Goal: Information Seeking & Learning: Learn about a topic

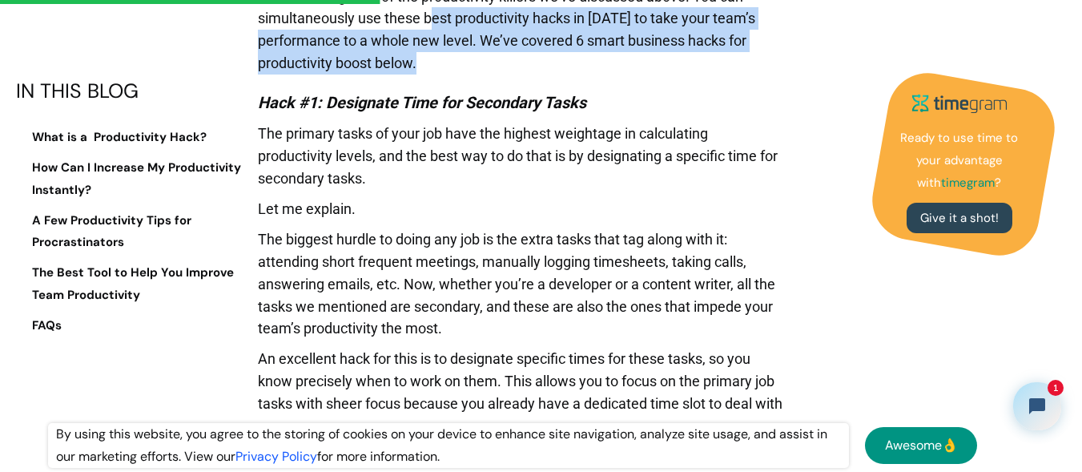
scroll to position [2388, 0]
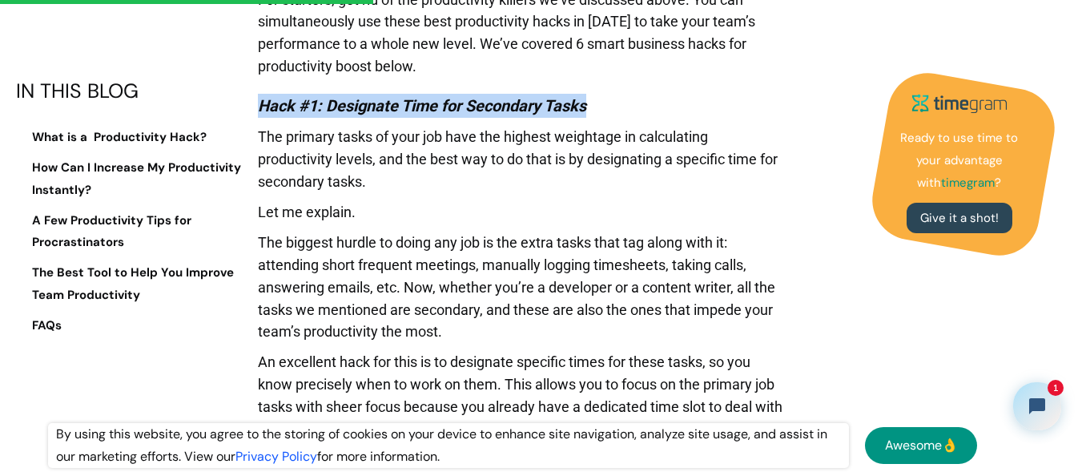
drag, startPoint x: 259, startPoint y: 34, endPoint x: 597, endPoint y: 110, distance: 347.1
click at [597, 110] on h4 "Hack #1: Designate Time for Secondary Tasks" at bounding box center [520, 106] width 525 height 24
drag, startPoint x: 597, startPoint y: 110, endPoint x: 266, endPoint y: 103, distance: 331.5
click at [266, 103] on h4 "Hack #1: Designate Time for Secondary Tasks" at bounding box center [520, 106] width 525 height 24
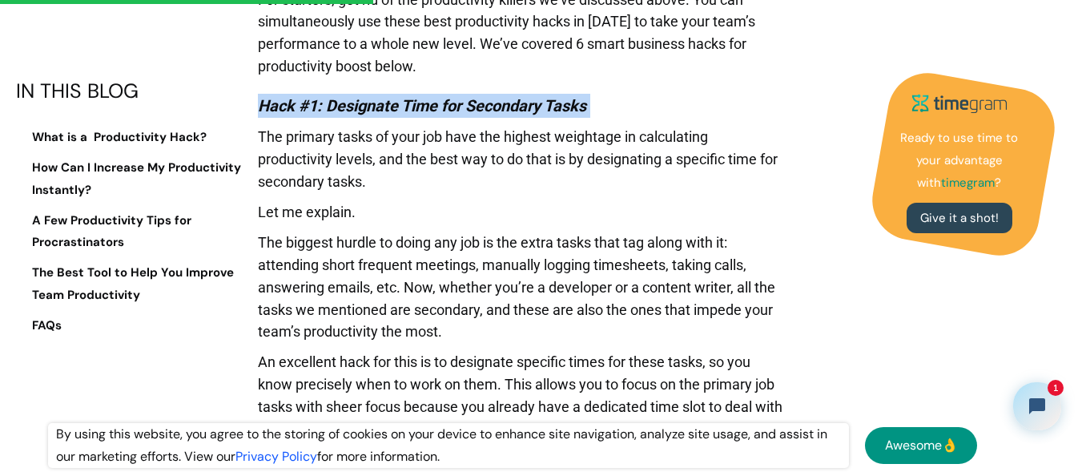
click at [266, 103] on em "Hack #1: Designate Time for Secondary Tasks" at bounding box center [422, 105] width 328 height 19
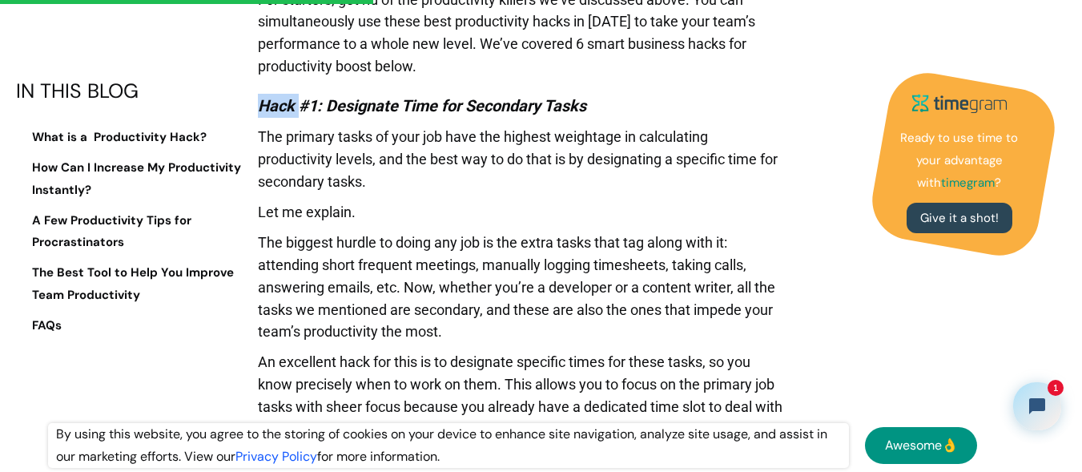
click at [266, 103] on em "Hack #1: Designate Time for Secondary Tasks" at bounding box center [422, 105] width 328 height 19
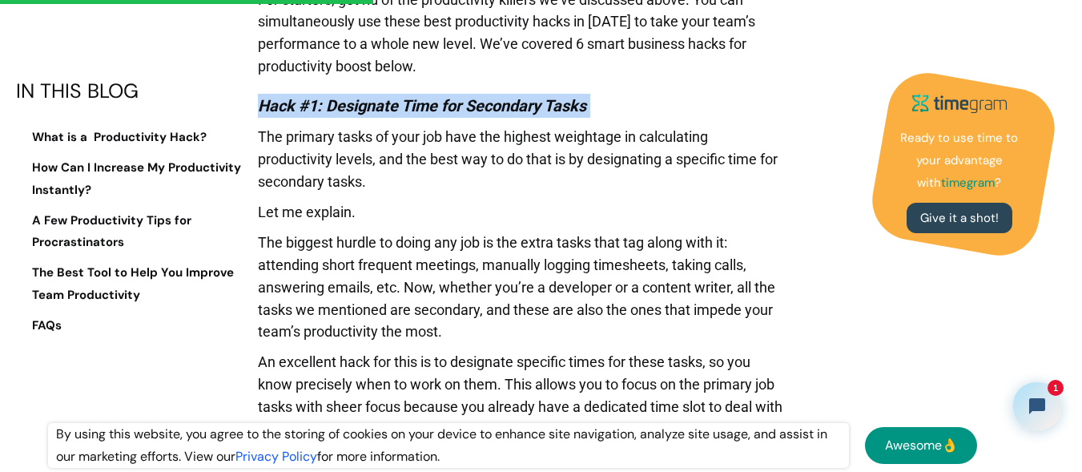
click at [266, 103] on em "Hack #1: Designate Time for Secondary Tasks" at bounding box center [422, 105] width 328 height 19
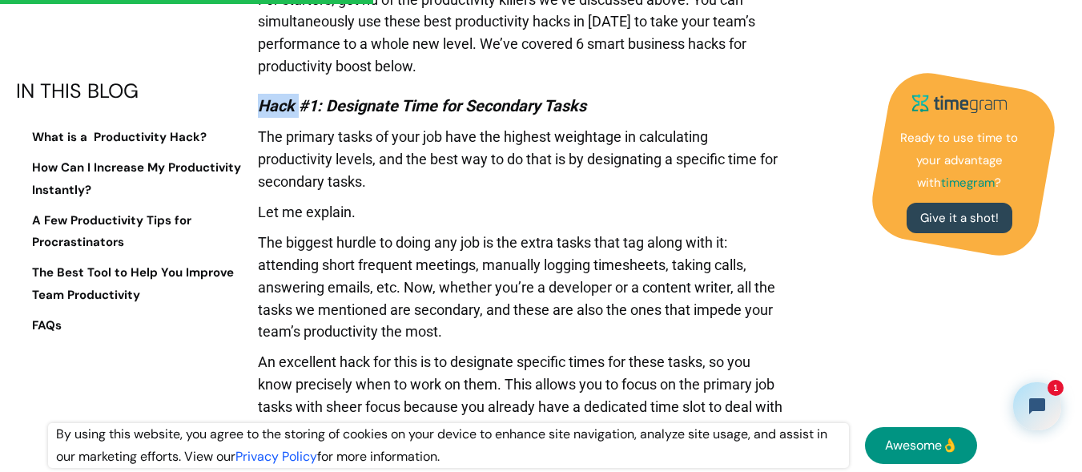
click at [266, 103] on em "Hack #1: Designate Time for Secondary Tasks" at bounding box center [422, 105] width 328 height 19
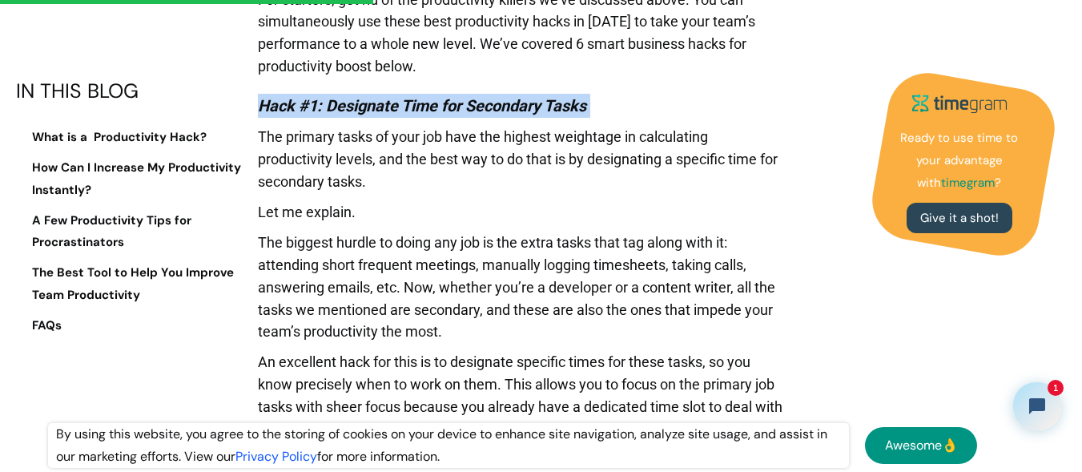
click at [266, 103] on em "Hack #1: Designate Time for Secondary Tasks" at bounding box center [422, 105] width 328 height 19
drag, startPoint x: 259, startPoint y: 103, endPoint x: 590, endPoint y: 102, distance: 330.7
click at [590, 102] on h4 "Hack #1: Designate Time for Secondary Tasks" at bounding box center [520, 106] width 525 height 24
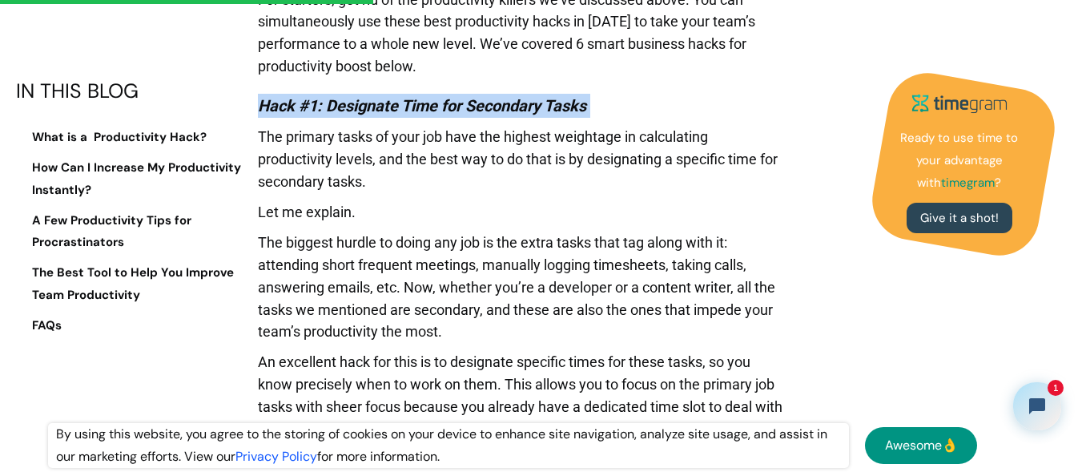
drag, startPoint x: 590, startPoint y: 102, endPoint x: 259, endPoint y: 108, distance: 331.5
click at [259, 108] on h4 "Hack #1: Designate Time for Secondary Tasks" at bounding box center [520, 106] width 525 height 24
click at [259, 108] on em "Hack #1: Designate Time for Secondary Tasks" at bounding box center [422, 105] width 328 height 19
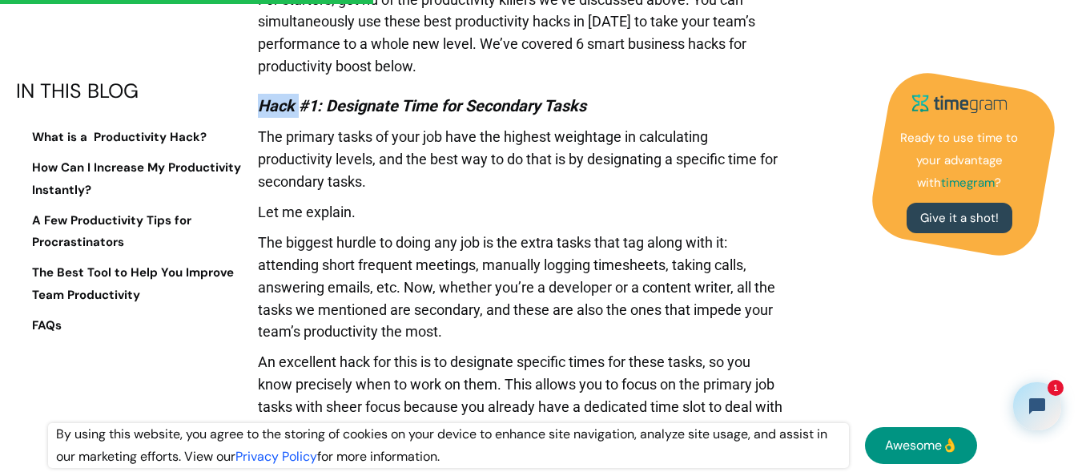
click at [259, 108] on em "Hack #1: Designate Time for Secondary Tasks" at bounding box center [422, 105] width 328 height 19
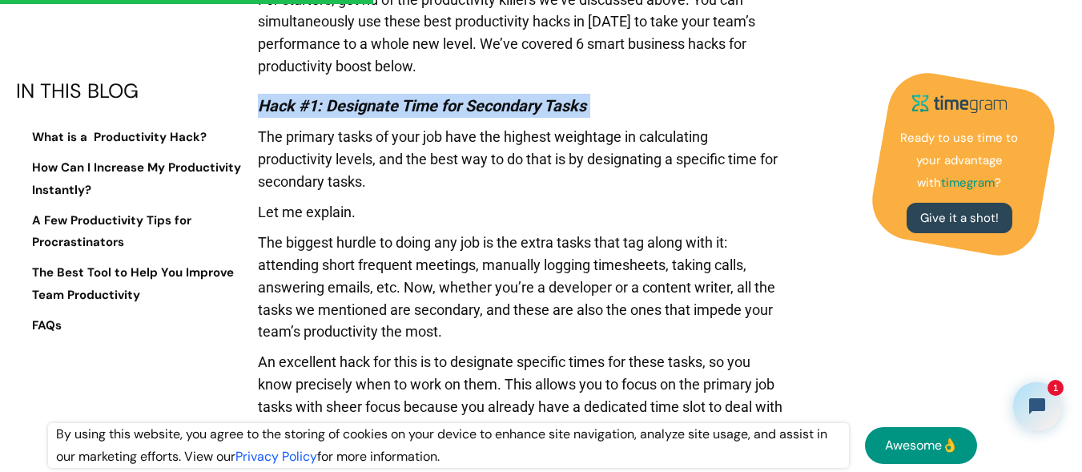
click at [259, 108] on em "Hack #1: Designate Time for Secondary Tasks" at bounding box center [422, 105] width 328 height 19
drag, startPoint x: 259, startPoint y: 108, endPoint x: 589, endPoint y: 111, distance: 330.7
click at [586, 111] on em "Hack #1: Designate Time for Secondary Tasks" at bounding box center [422, 105] width 328 height 19
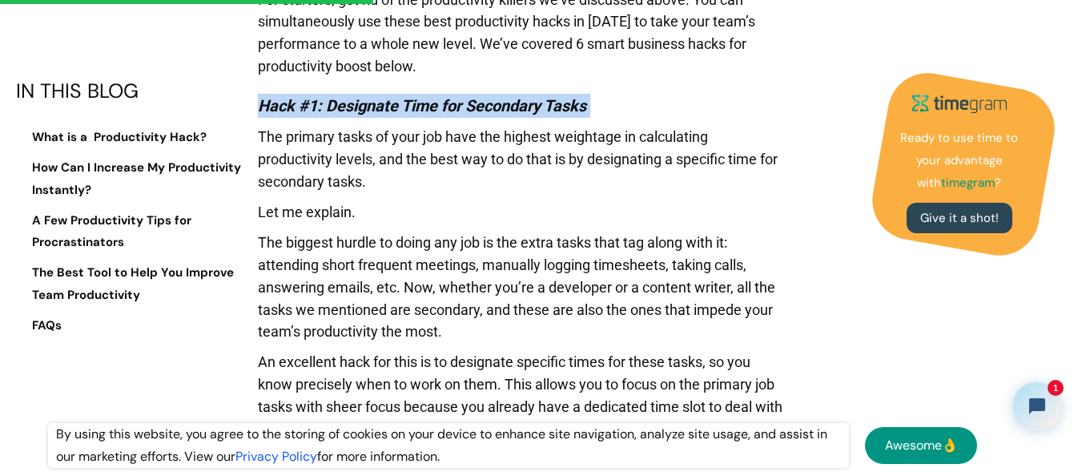
drag, startPoint x: 589, startPoint y: 111, endPoint x: 255, endPoint y: 106, distance: 334.7
drag, startPoint x: 255, startPoint y: 106, endPoint x: 598, endPoint y: 108, distance: 343.5
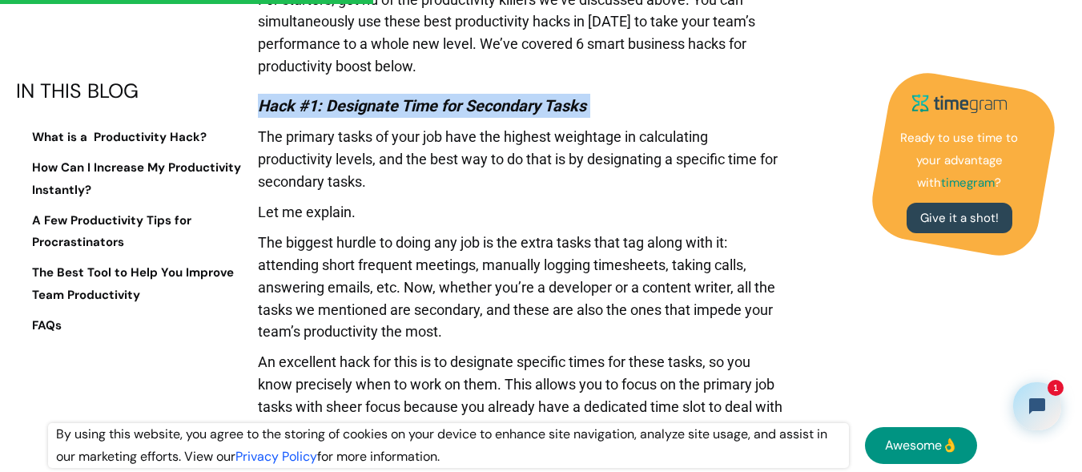
click at [598, 108] on h4 "Hack #1: Designate Time for Secondary Tasks" at bounding box center [520, 106] width 525 height 24
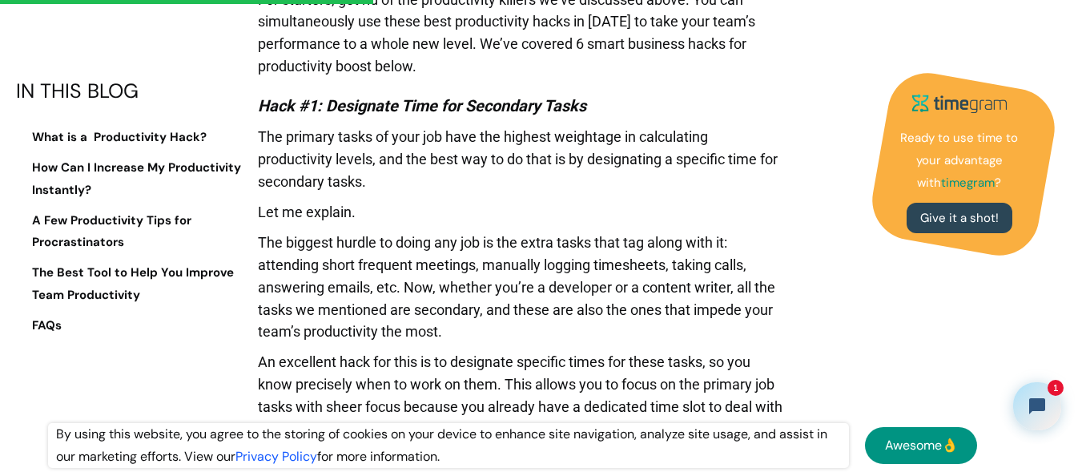
click at [598, 108] on h4 "Hack #1: Designate Time for Secondary Tasks" at bounding box center [520, 106] width 525 height 24
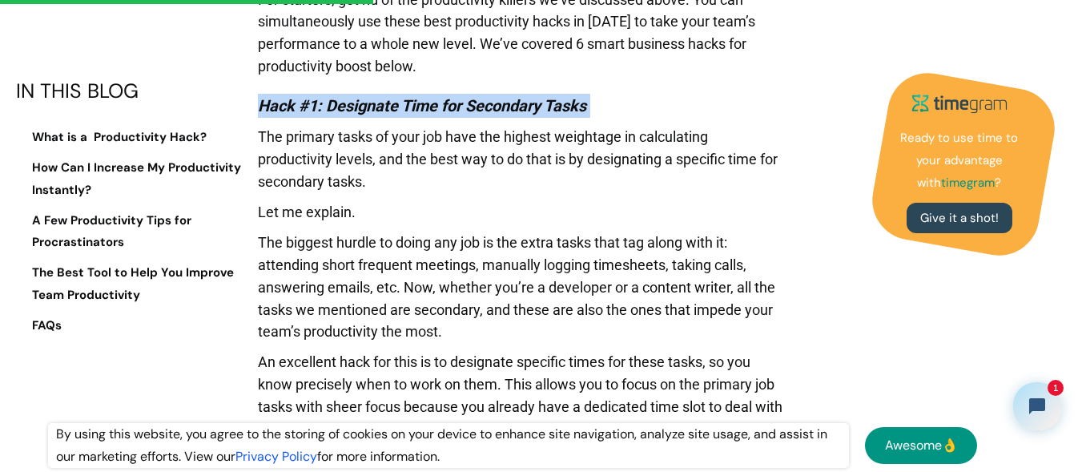
drag, startPoint x: 598, startPoint y: 108, endPoint x: 552, endPoint y: 106, distance: 46.5
click at [552, 106] on h4 "Hack #1: Designate Time for Secondary Tasks" at bounding box center [520, 106] width 525 height 24
click at [552, 106] on em "Hack #1: Designate Time for Secondary Tasks" at bounding box center [422, 105] width 328 height 19
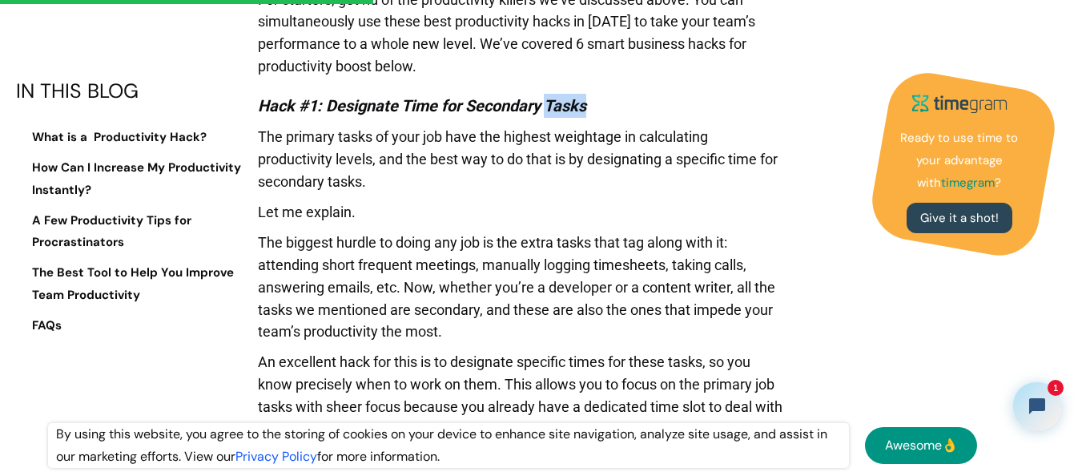
click at [552, 106] on em "Hack #1: Designate Time for Secondary Tasks" at bounding box center [422, 105] width 328 height 19
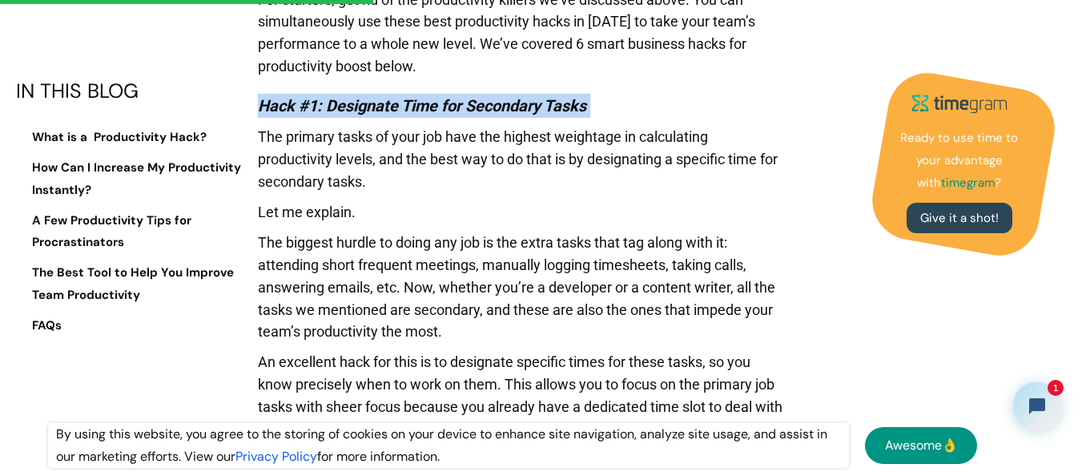
click at [552, 106] on em "Hack #1: Designate Time for Secondary Tasks" at bounding box center [422, 105] width 328 height 19
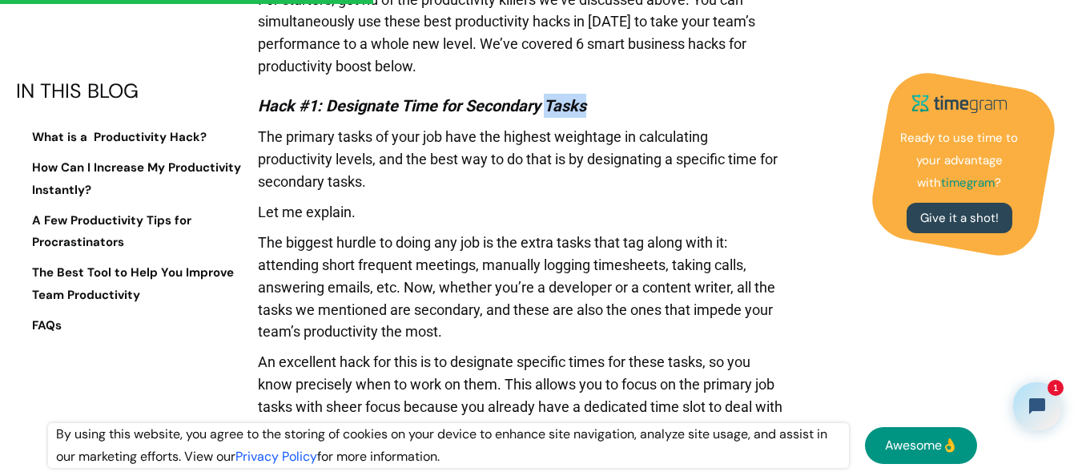
click at [552, 106] on em "Hack #1: Designate Time for Secondary Tasks" at bounding box center [422, 105] width 328 height 19
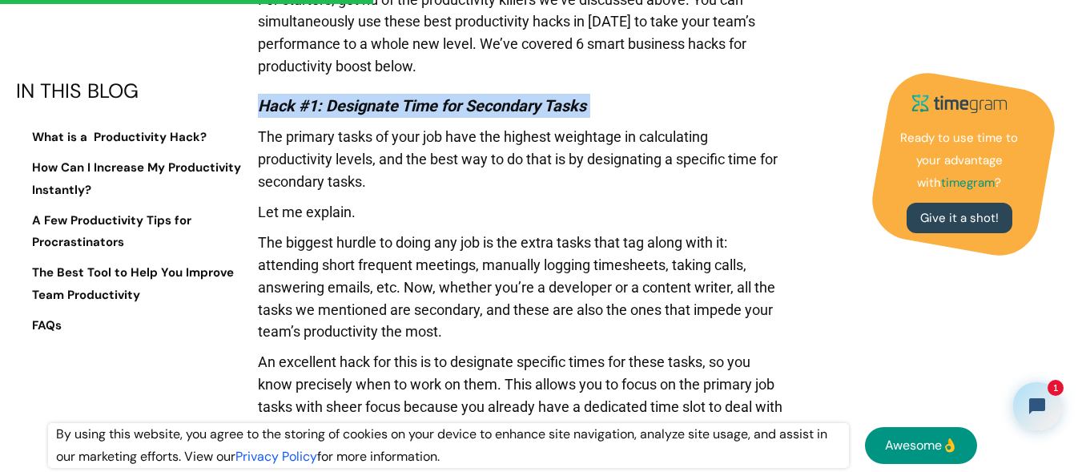
click at [552, 106] on em "Hack #1: Designate Time for Secondary Tasks" at bounding box center [422, 105] width 328 height 19
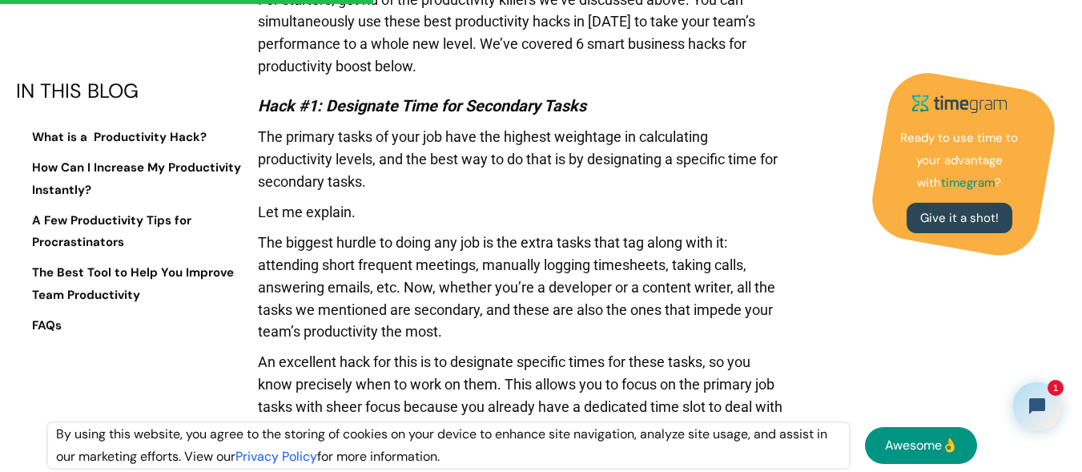
click at [263, 135] on p "The primary tasks of your job have the highest weightage in calculating product…" at bounding box center [520, 163] width 525 height 75
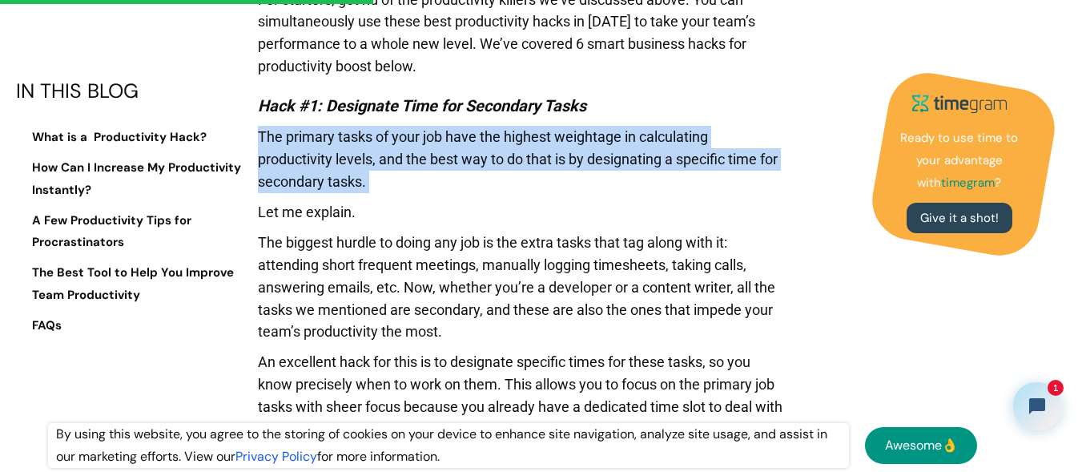
click at [263, 135] on p "The primary tasks of your job have the highest weightage in calculating product…" at bounding box center [520, 163] width 525 height 75
drag, startPoint x: 263, startPoint y: 135, endPoint x: 448, endPoint y: 185, distance: 192.3
click at [448, 185] on p "The primary tasks of your job have the highest weightage in calculating product…" at bounding box center [520, 163] width 525 height 75
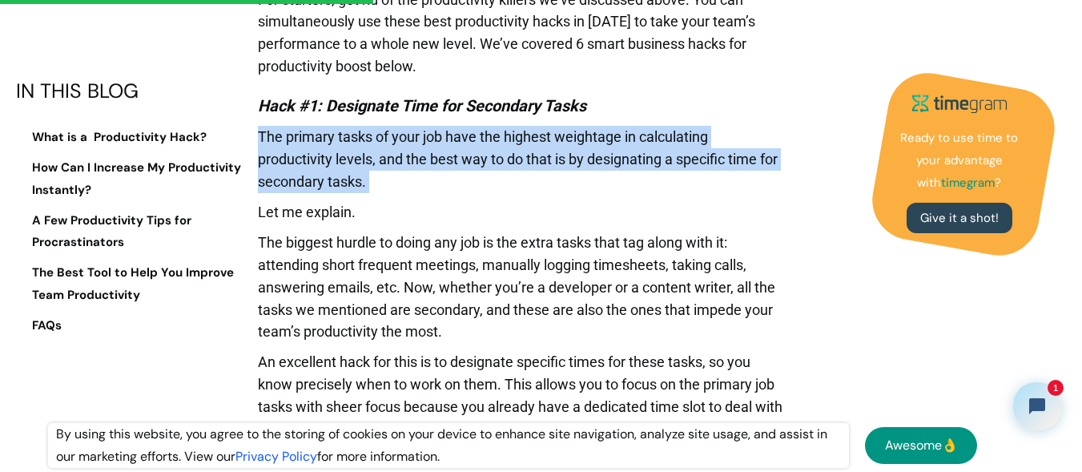
drag, startPoint x: 448, startPoint y: 185, endPoint x: 260, endPoint y: 134, distance: 195.0
click at [260, 134] on p "The primary tasks of your job have the highest weightage in calculating product…" at bounding box center [520, 163] width 525 height 75
drag, startPoint x: 260, startPoint y: 134, endPoint x: 392, endPoint y: 179, distance: 139.5
click at [392, 179] on p "The primary tasks of your job have the highest weightage in calculating product…" at bounding box center [520, 163] width 525 height 75
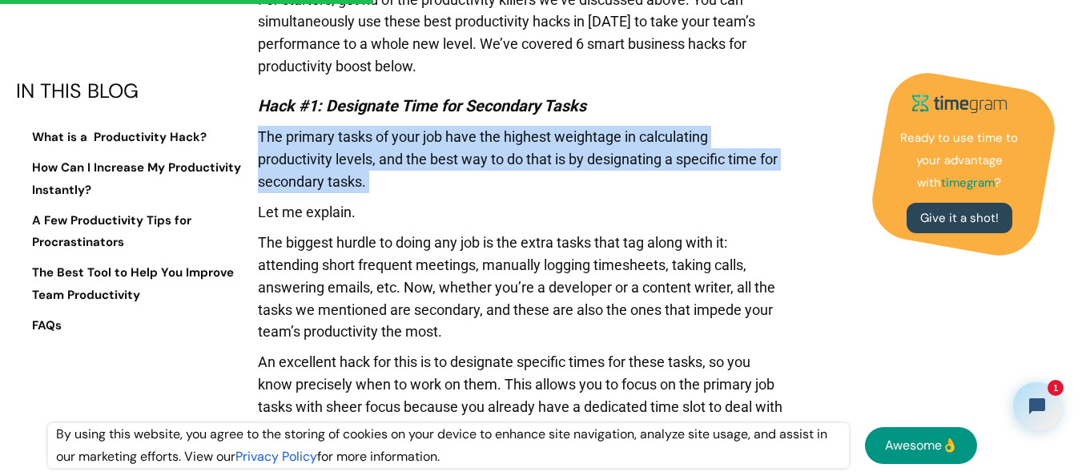
click at [392, 179] on p "The primary tasks of your job have the highest weightage in calculating product…" at bounding box center [520, 163] width 525 height 75
drag, startPoint x: 392, startPoint y: 179, endPoint x: 259, endPoint y: 130, distance: 142.4
click at [259, 130] on p "The primary tasks of your job have the highest weightage in calculating product…" at bounding box center [520, 163] width 525 height 75
drag, startPoint x: 259, startPoint y: 130, endPoint x: 378, endPoint y: 185, distance: 131.5
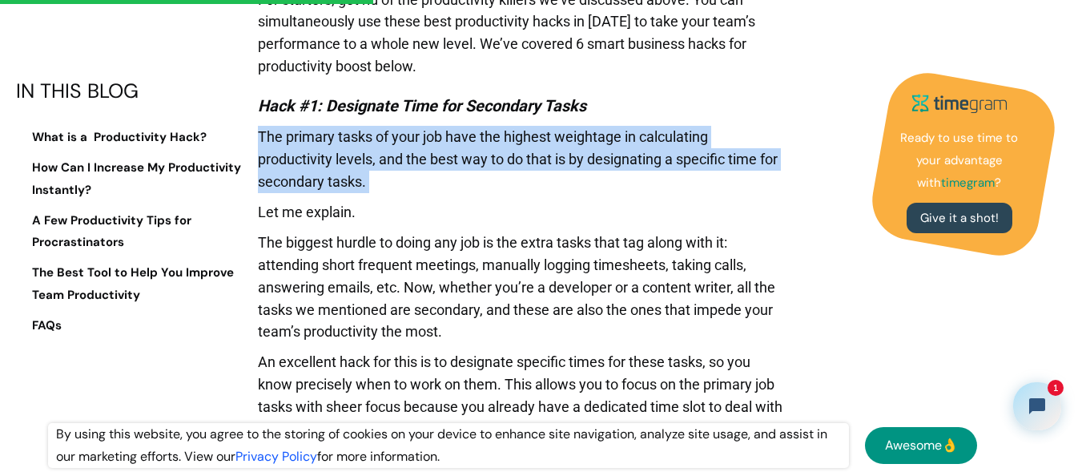
click at [378, 185] on p "The primary tasks of your job have the highest weightage in calculating product…" at bounding box center [520, 163] width 525 height 75
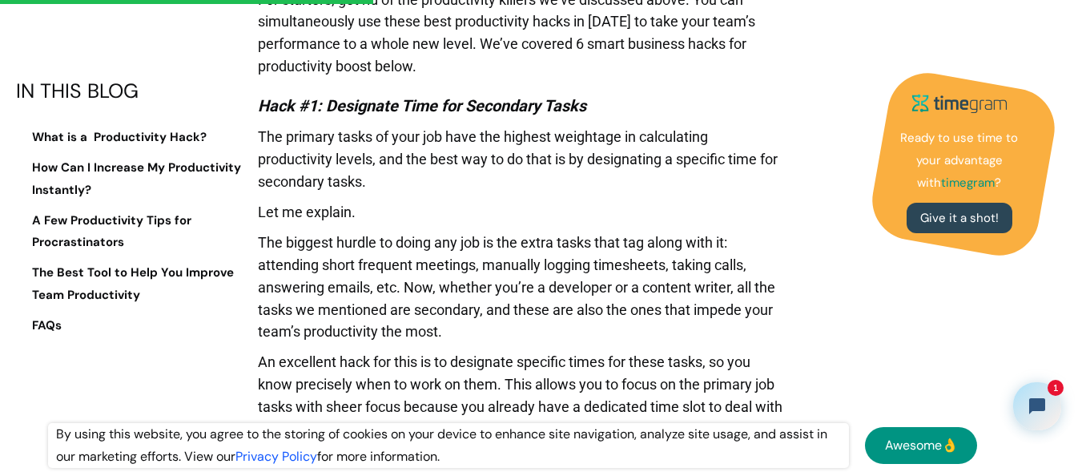
drag, startPoint x: 378, startPoint y: 185, endPoint x: 261, endPoint y: 114, distance: 136.5
click at [261, 114] on em "Hack #1: Designate Time for Secondary Tasks" at bounding box center [422, 105] width 328 height 19
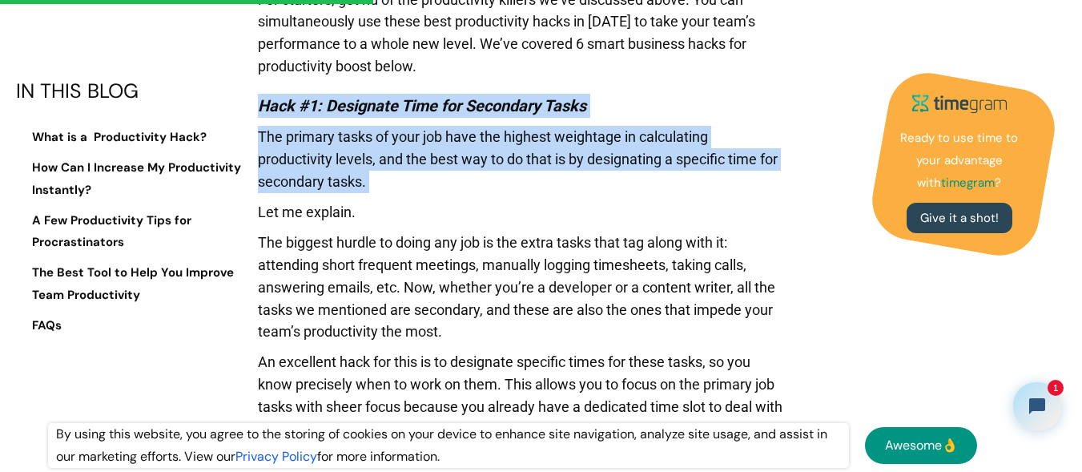
drag, startPoint x: 261, startPoint y: 114, endPoint x: 382, endPoint y: 188, distance: 141.6
click at [382, 188] on p "The primary tasks of your job have the highest weightage in calculating product…" at bounding box center [520, 163] width 525 height 75
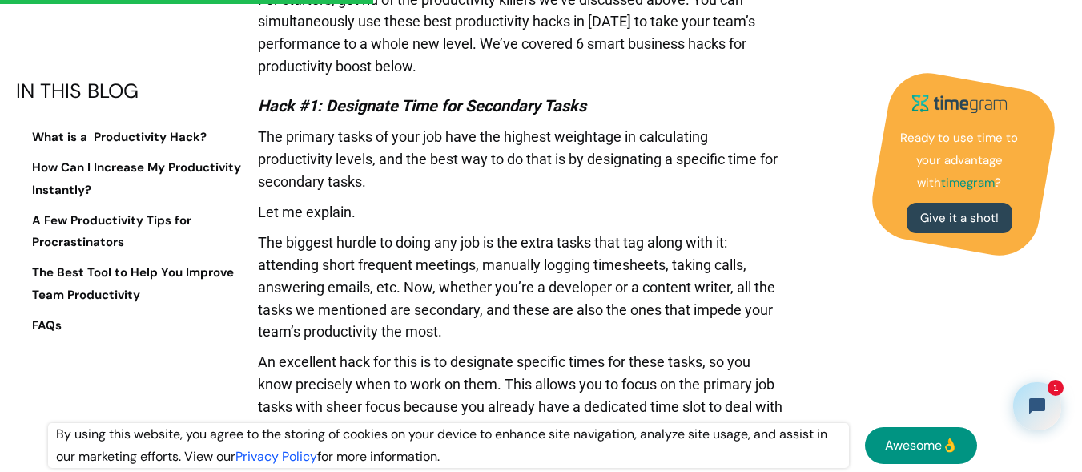
drag, startPoint x: 382, startPoint y: 188, endPoint x: 266, endPoint y: 102, distance: 144.8
click at [266, 102] on em "Hack #1: Designate Time for Secondary Tasks" at bounding box center [422, 105] width 328 height 19
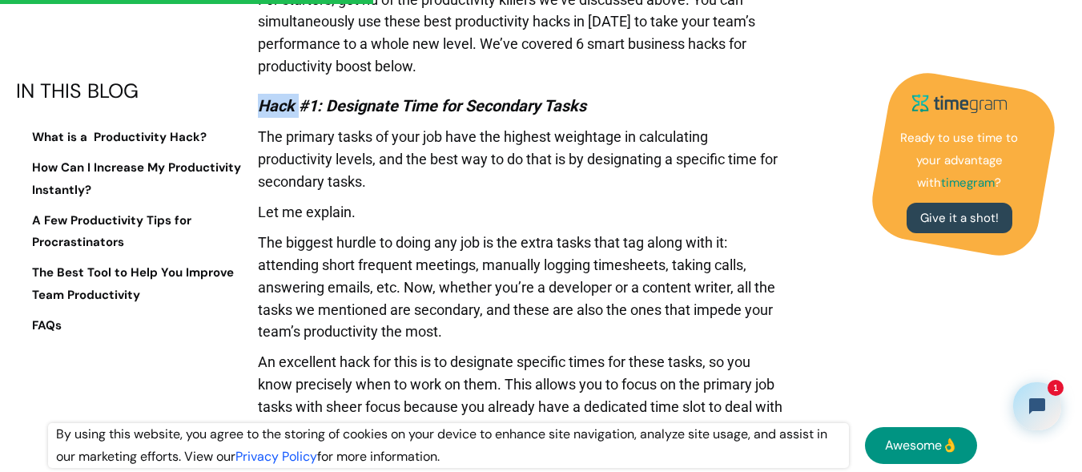
click at [266, 102] on em "Hack #1: Designate Time for Secondary Tasks" at bounding box center [422, 105] width 328 height 19
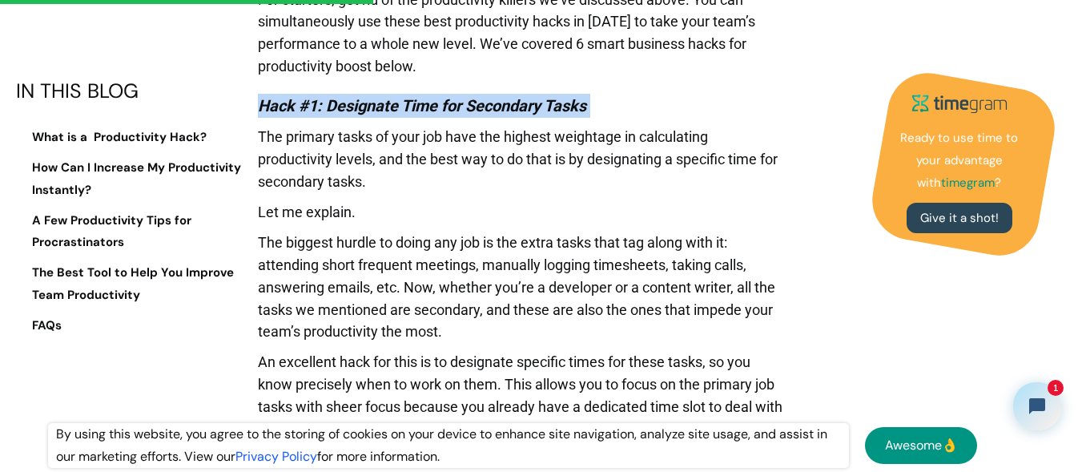
click at [266, 102] on em "Hack #1: Designate Time for Secondary Tasks" at bounding box center [422, 105] width 328 height 19
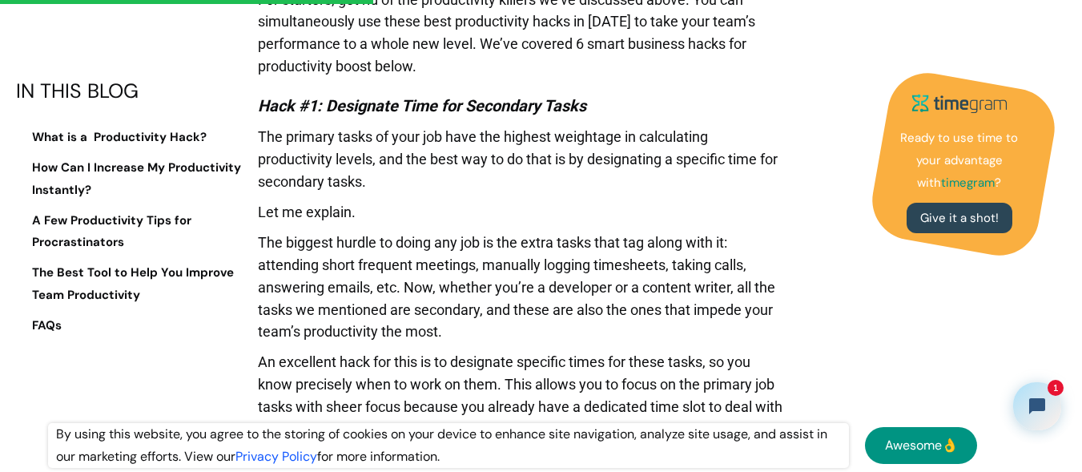
drag, startPoint x: 260, startPoint y: 103, endPoint x: 395, endPoint y: 183, distance: 156.5
click at [395, 183] on p "The primary tasks of your job have the highest weightage in calculating product…" at bounding box center [520, 163] width 525 height 75
drag, startPoint x: 395, startPoint y: 183, endPoint x: 251, endPoint y: 108, distance: 162.6
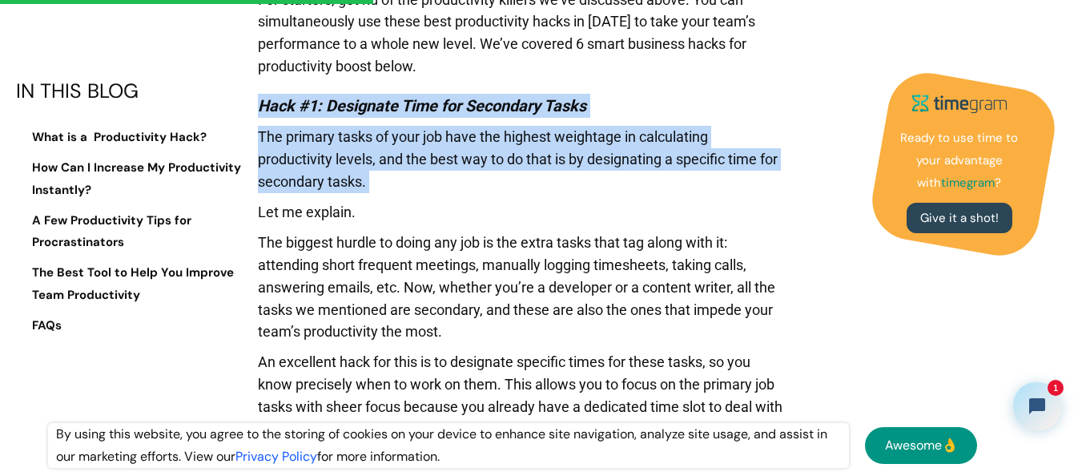
drag, startPoint x: 251, startPoint y: 108, endPoint x: 416, endPoint y: 183, distance: 182.0
click at [416, 183] on p "The primary tasks of your job have the highest weightage in calculating product…" at bounding box center [520, 163] width 525 height 75
drag, startPoint x: 416, startPoint y: 183, endPoint x: 253, endPoint y: 98, distance: 184.4
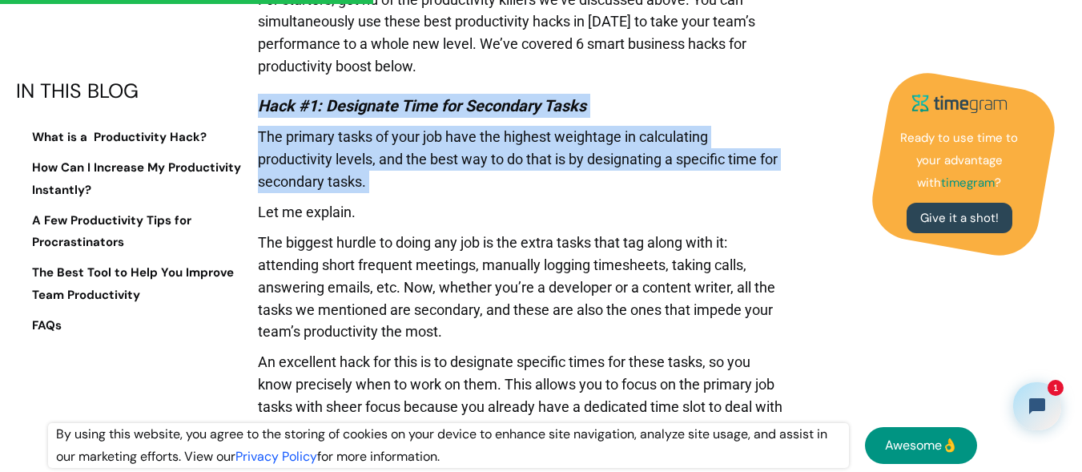
drag, startPoint x: 253, startPoint y: 98, endPoint x: 396, endPoint y: 183, distance: 166.3
click at [396, 183] on p "The primary tasks of your job have the highest weightage in calculating product…" at bounding box center [520, 163] width 525 height 75
drag, startPoint x: 396, startPoint y: 183, endPoint x: 247, endPoint y: 99, distance: 171.0
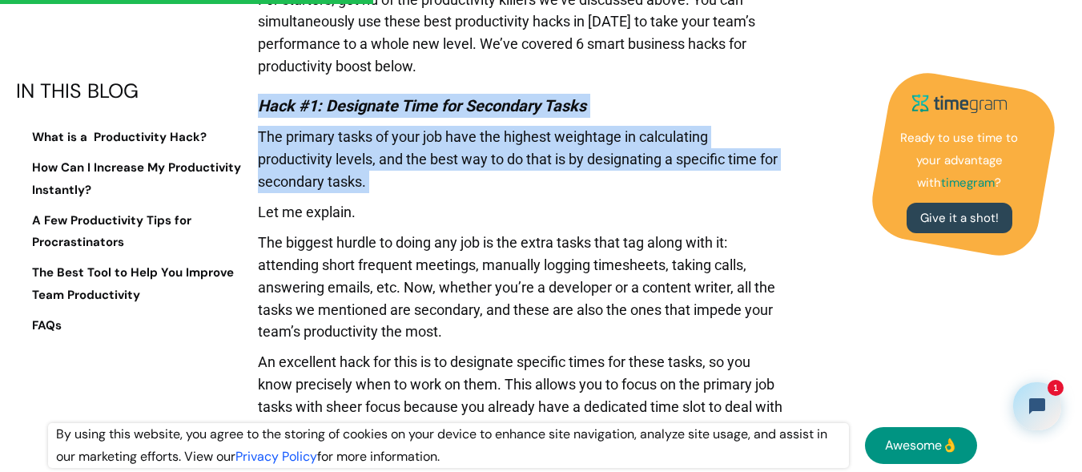
drag, startPoint x: 247, startPoint y: 99, endPoint x: 380, endPoint y: 183, distance: 157.5
click at [380, 183] on p "The primary tasks of your job have the highest weightage in calculating product…" at bounding box center [520, 163] width 525 height 75
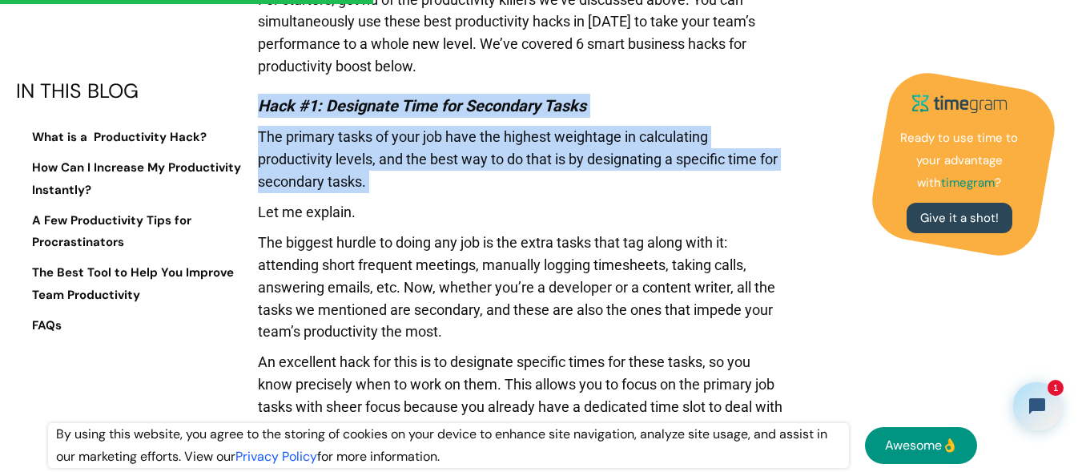
drag, startPoint x: 380, startPoint y: 183, endPoint x: 253, endPoint y: 109, distance: 147.1
drag, startPoint x: 253, startPoint y: 109, endPoint x: 381, endPoint y: 183, distance: 148.2
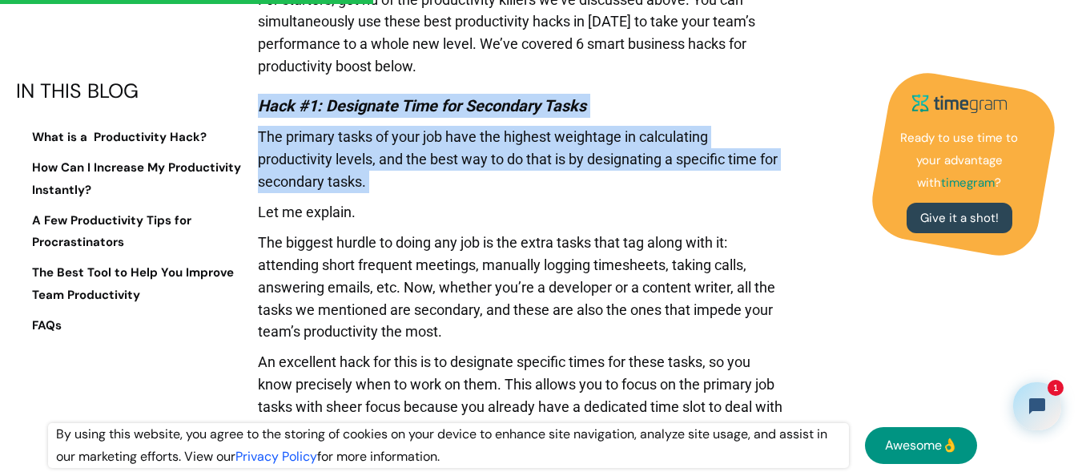
click at [381, 183] on p "The primary tasks of your job have the highest weightage in calculating product…" at bounding box center [520, 163] width 525 height 75
drag, startPoint x: 381, startPoint y: 183, endPoint x: 256, endPoint y: 112, distance: 143.8
drag, startPoint x: 256, startPoint y: 112, endPoint x: 423, endPoint y: 185, distance: 181.8
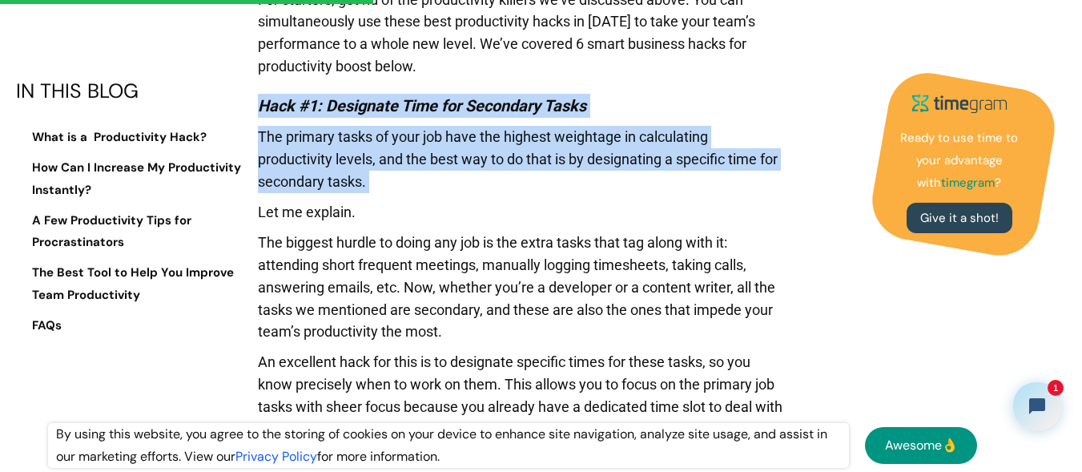
click at [262, 105] on em "Hack #1: Designate Time for Secondary Tasks" at bounding box center [422, 105] width 328 height 19
drag, startPoint x: 262, startPoint y: 105, endPoint x: 411, endPoint y: 193, distance: 173.0
click at [259, 107] on em "Hack #1: Designate Time for Secondary Tasks" at bounding box center [422, 105] width 328 height 19
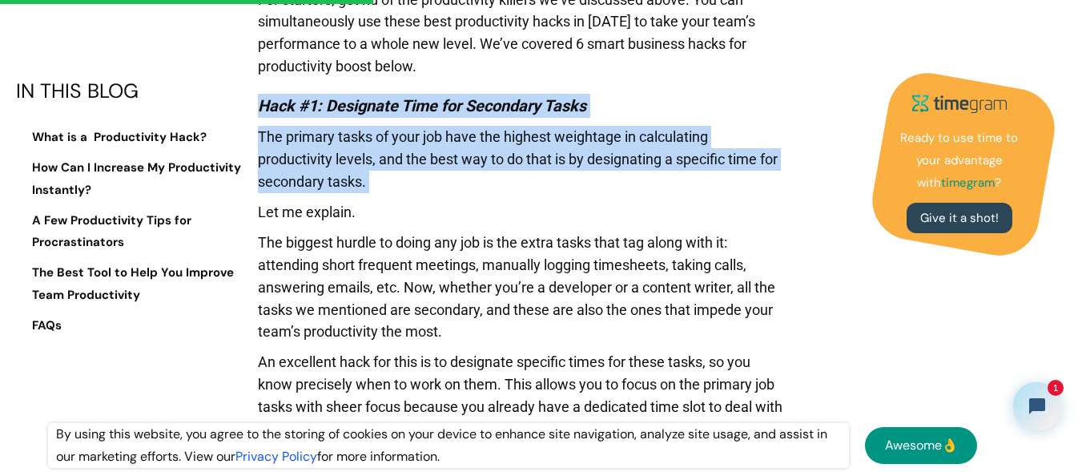
drag, startPoint x: 259, startPoint y: 107, endPoint x: 378, endPoint y: 185, distance: 142.4
click at [378, 185] on p "The primary tasks of your job have the highest weightage in calculating product…" at bounding box center [520, 163] width 525 height 75
drag, startPoint x: 378, startPoint y: 185, endPoint x: 259, endPoint y: 110, distance: 140.4
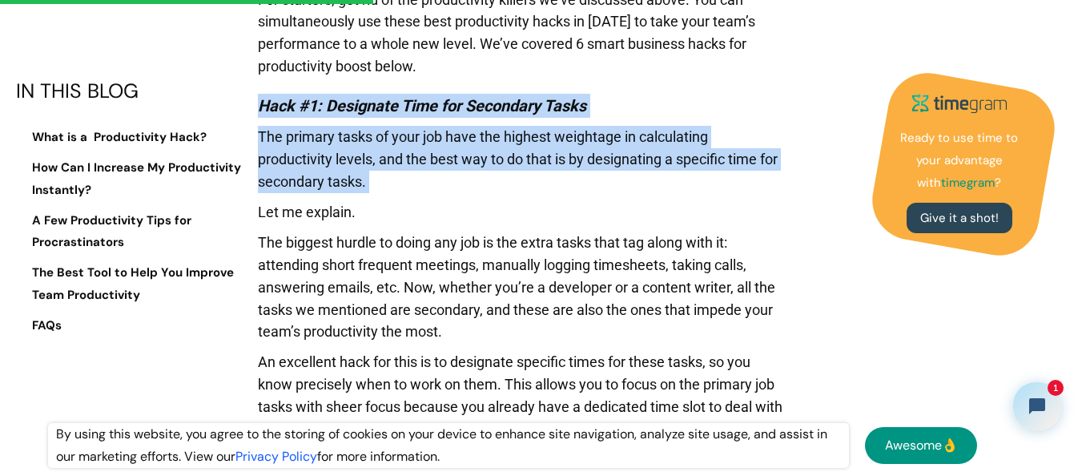
click at [259, 110] on em "Hack #1: Designate Time for Secondary Tasks" at bounding box center [422, 105] width 328 height 19
drag, startPoint x: 259, startPoint y: 110, endPoint x: 404, endPoint y: 179, distance: 160.4
click at [404, 179] on p "The primary tasks of your job have the highest weightage in calculating product…" at bounding box center [520, 163] width 525 height 75
drag, startPoint x: 404, startPoint y: 179, endPoint x: 271, endPoint y: 102, distance: 153.8
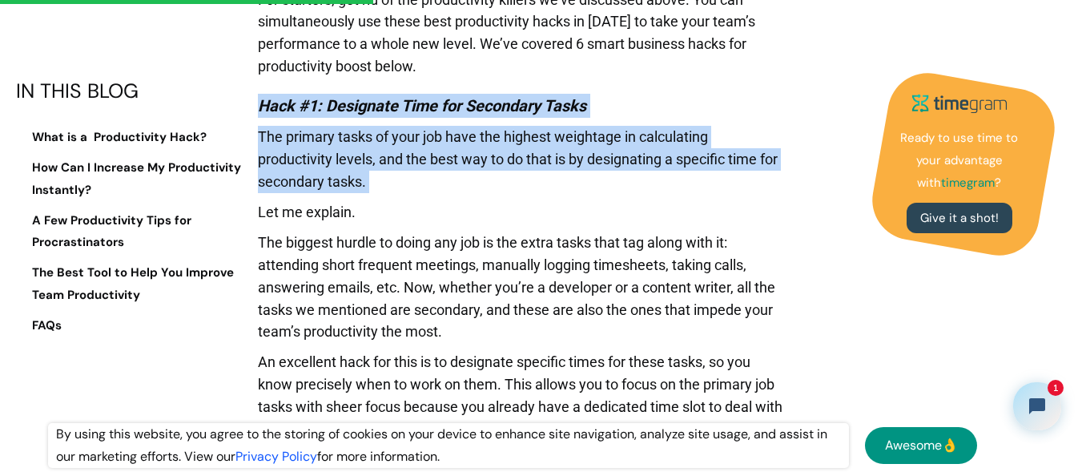
click at [262, 102] on em "Hack #1: Designate Time for Secondary Tasks" at bounding box center [422, 105] width 328 height 19
drag, startPoint x: 262, startPoint y: 102, endPoint x: 390, endPoint y: 183, distance: 151.1
click at [390, 183] on p "The primary tasks of your job have the highest weightage in calculating product…" at bounding box center [520, 163] width 525 height 75
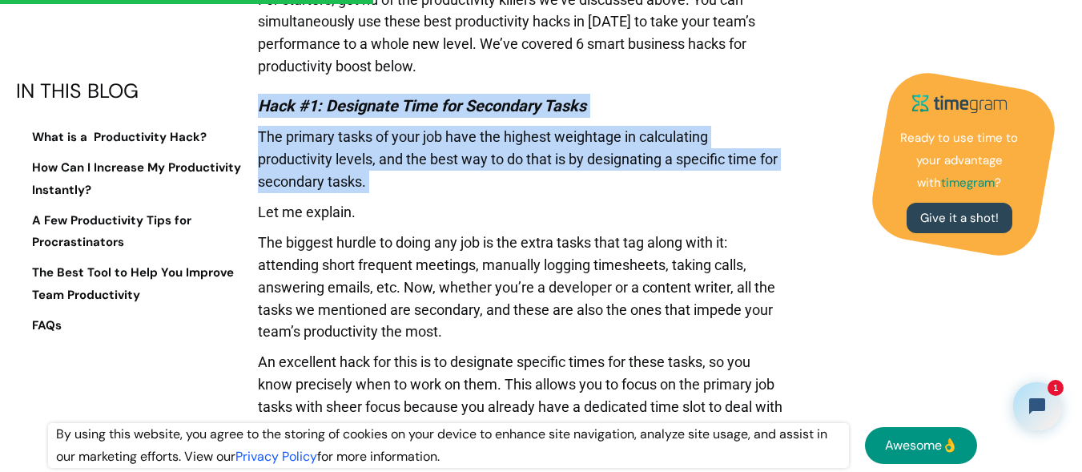
drag, startPoint x: 390, startPoint y: 183, endPoint x: 261, endPoint y: 111, distance: 147.3
click at [261, 111] on em "Hack #1: Designate Time for Secondary Tasks" at bounding box center [422, 105] width 328 height 19
drag, startPoint x: 261, startPoint y: 111, endPoint x: 412, endPoint y: 183, distance: 167.3
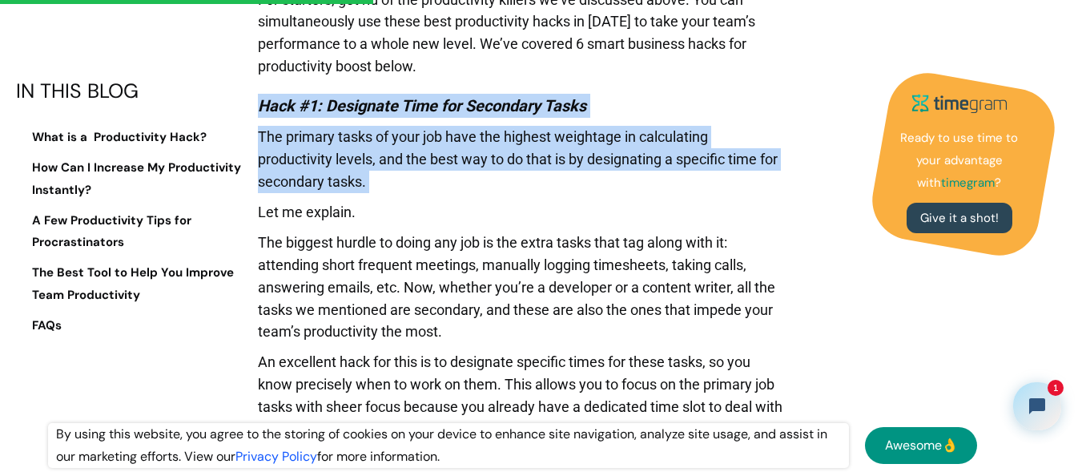
click at [412, 183] on p "The primary tasks of your job have the highest weightage in calculating product…" at bounding box center [520, 163] width 525 height 75
drag, startPoint x: 412, startPoint y: 183, endPoint x: 266, endPoint y: 104, distance: 166.2
click at [266, 104] on em "Hack #1: Designate Time for Secondary Tasks" at bounding box center [422, 105] width 328 height 19
drag, startPoint x: 266, startPoint y: 104, endPoint x: 392, endPoint y: 184, distance: 149.7
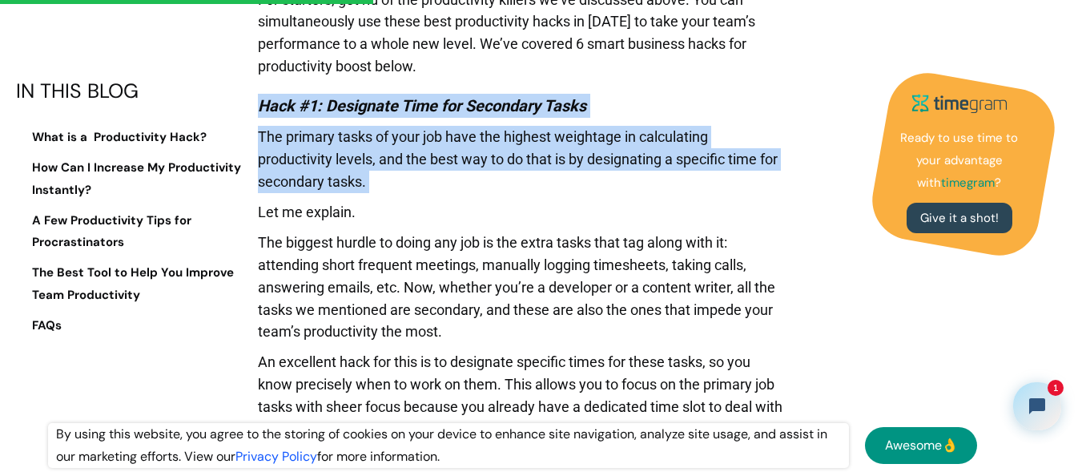
click at [392, 184] on p "The primary tasks of your job have the highest weightage in calculating product…" at bounding box center [520, 163] width 525 height 75
drag, startPoint x: 392, startPoint y: 184, endPoint x: 258, endPoint y: 106, distance: 155.3
click at [258, 106] on em "Hack #1: Designate Time for Secondary Tasks" at bounding box center [422, 105] width 328 height 19
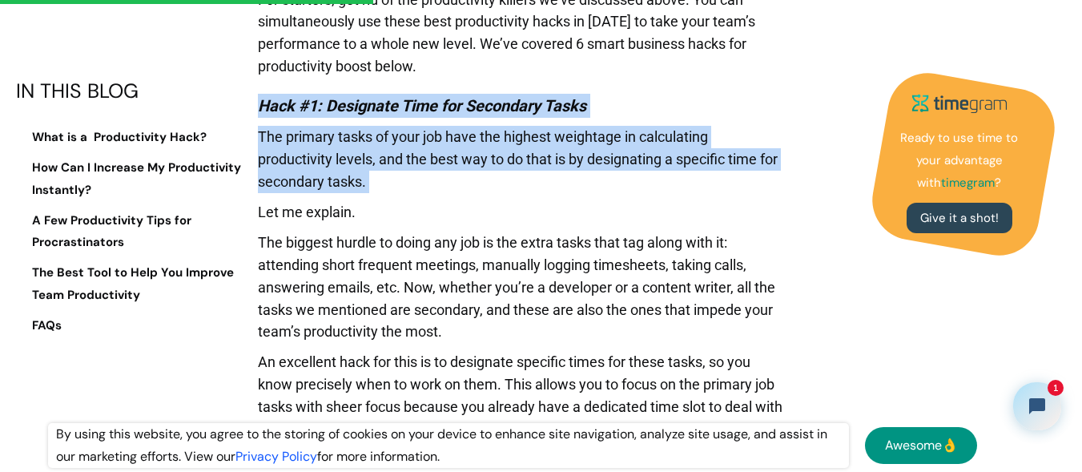
drag, startPoint x: 258, startPoint y: 106, endPoint x: 378, endPoint y: 188, distance: 145.2
click at [378, 188] on p "The primary tasks of your job have the highest weightage in calculating product…" at bounding box center [520, 163] width 525 height 75
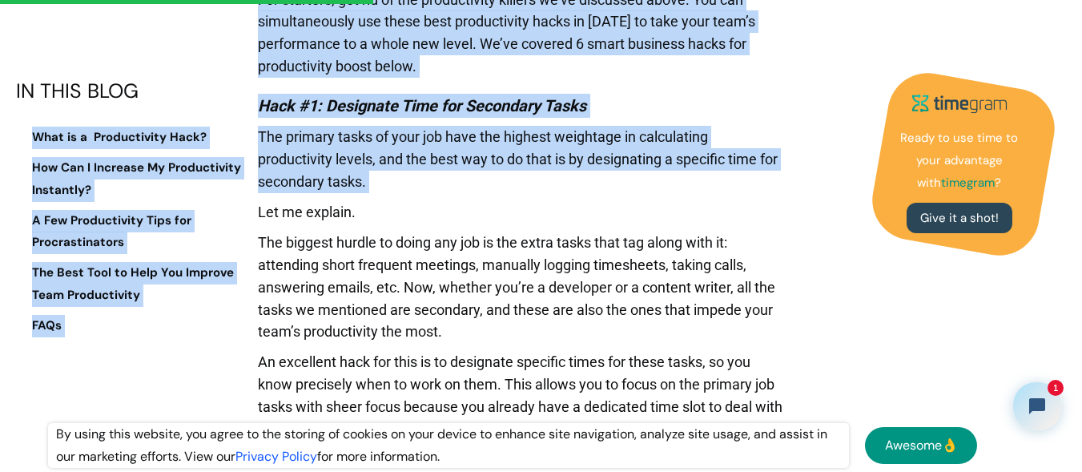
drag, startPoint x: 378, startPoint y: 188, endPoint x: 245, endPoint y: 100, distance: 159.4
click at [245, 100] on div "IN THIS BLOG" at bounding box center [130, 91] width 229 height 22
drag, startPoint x: 263, startPoint y: 106, endPoint x: 422, endPoint y: 180, distance: 174.8
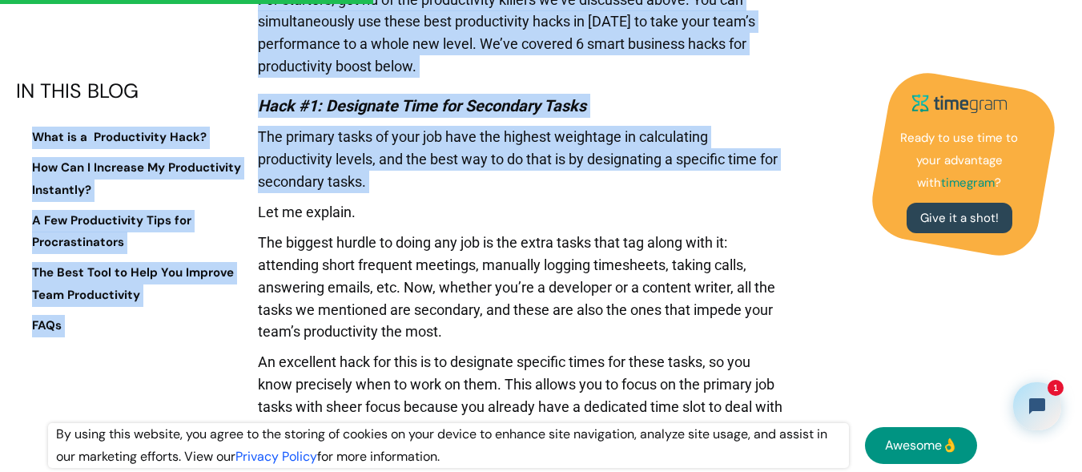
click at [422, 180] on p "The primary tasks of your job have the highest weightage in calculating product…" at bounding box center [520, 163] width 525 height 75
drag, startPoint x: 422, startPoint y: 180, endPoint x: 259, endPoint y: 102, distance: 181.2
click at [259, 102] on em "Hack #1: Designate Time for Secondary Tasks" at bounding box center [422, 105] width 328 height 19
drag, startPoint x: 259, startPoint y: 102, endPoint x: 391, endPoint y: 195, distance: 162.0
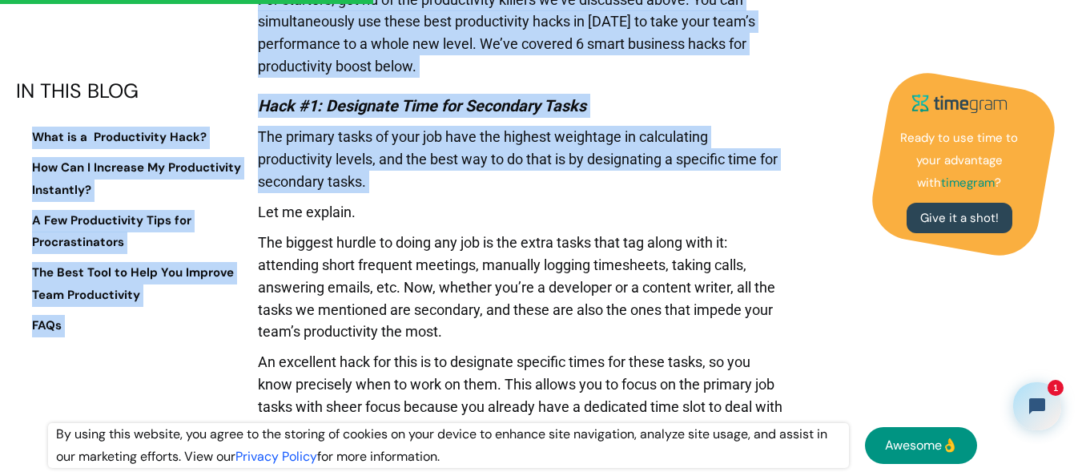
click at [391, 195] on p "The primary tasks of your job have the highest weightage in calculating product…" at bounding box center [520, 163] width 525 height 75
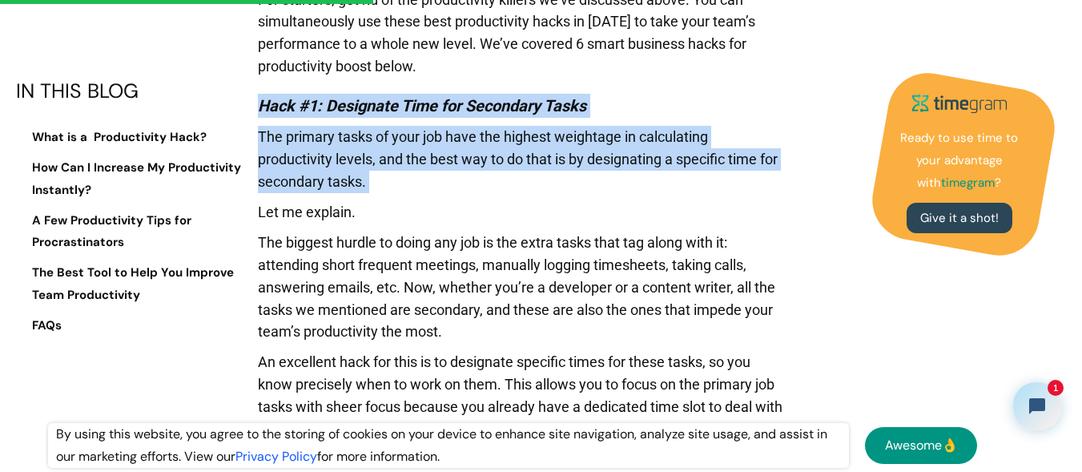
drag, startPoint x: 391, startPoint y: 195, endPoint x: 262, endPoint y: 109, distance: 155.2
click at [262, 109] on em "Hack #1: Designate Time for Secondary Tasks" at bounding box center [422, 105] width 328 height 19
drag, startPoint x: 262, startPoint y: 109, endPoint x: 418, endPoint y: 182, distance: 172.3
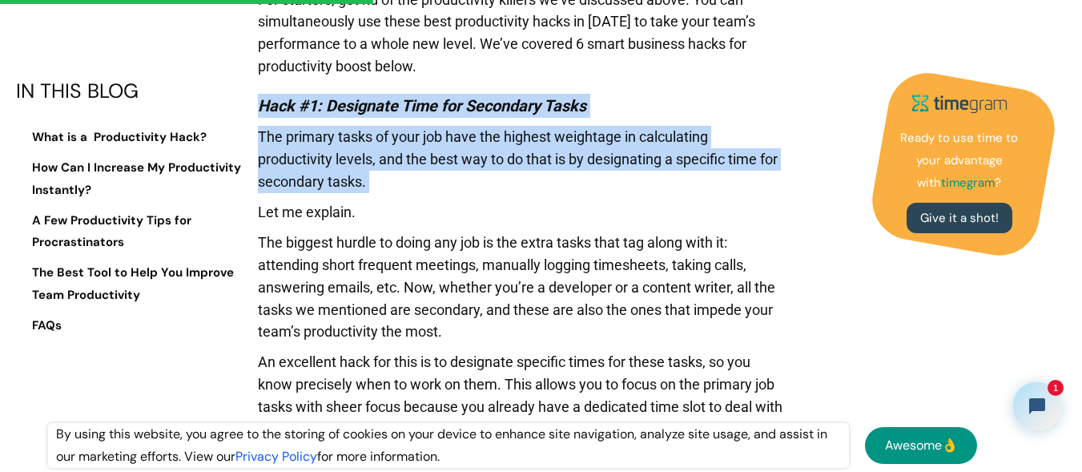
click at [418, 182] on p "The primary tasks of your job have the highest weightage in calculating product…" at bounding box center [520, 163] width 525 height 75
drag, startPoint x: 418, startPoint y: 182, endPoint x: 254, endPoint y: 109, distance: 179.6
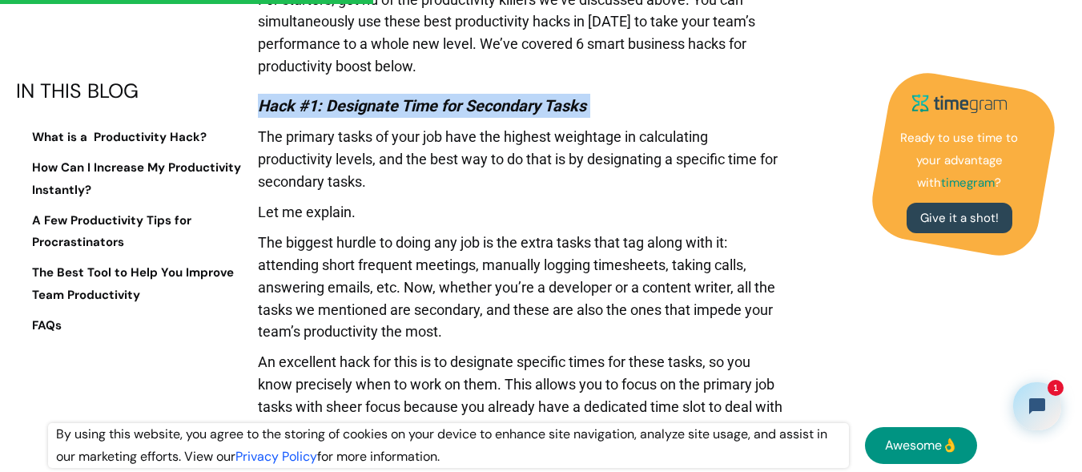
drag, startPoint x: 254, startPoint y: 109, endPoint x: 621, endPoint y: 95, distance: 367.0
click at [621, 95] on h4 "Hack #1: Designate Time for Secondary Tasks" at bounding box center [520, 106] width 525 height 24
drag, startPoint x: 621, startPoint y: 95, endPoint x: 251, endPoint y: 106, distance: 370.1
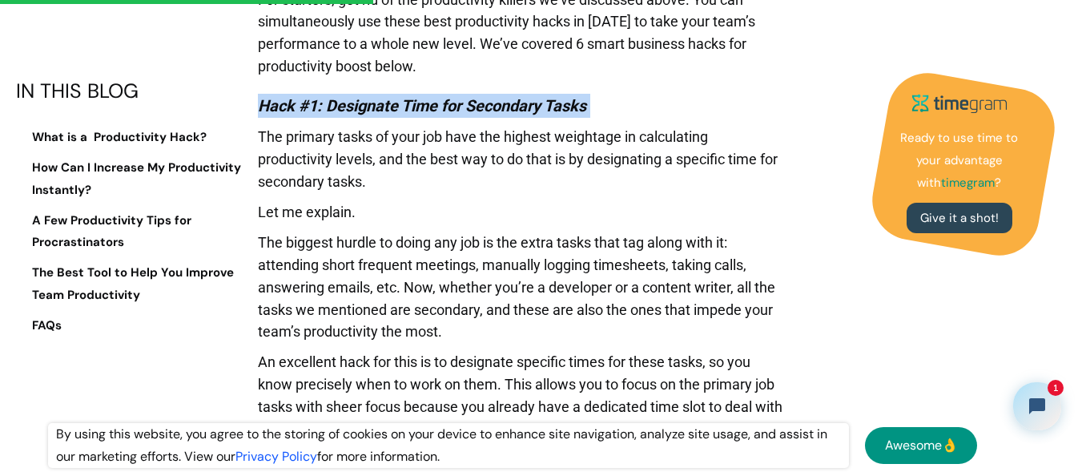
drag, startPoint x: 251, startPoint y: 106, endPoint x: 615, endPoint y: 117, distance: 364.4
click at [615, 117] on h4 "Hack #1: Designate Time for Secondary Tasks" at bounding box center [520, 106] width 525 height 24
drag, startPoint x: 615, startPoint y: 117, endPoint x: 251, endPoint y: 110, distance: 364.4
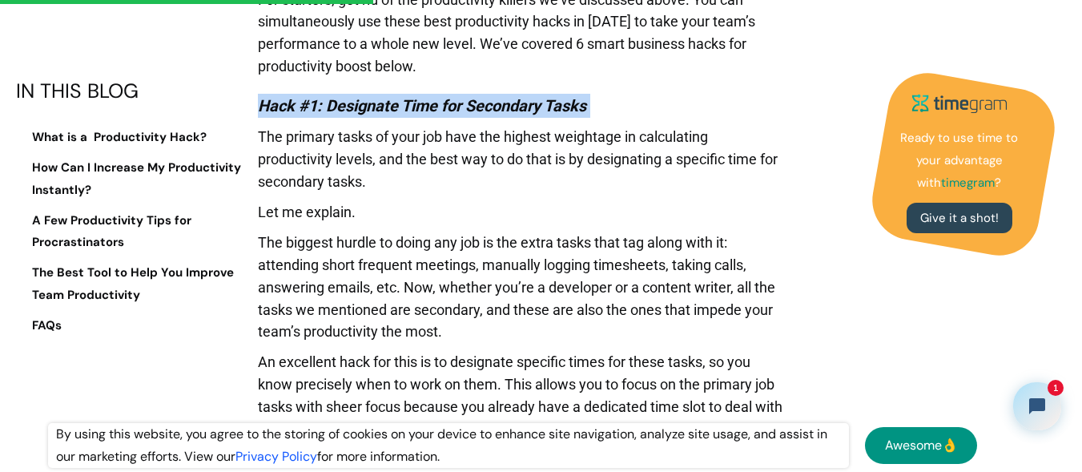
drag, startPoint x: 251, startPoint y: 110, endPoint x: 594, endPoint y: 109, distance: 343.5
click at [594, 109] on h4 "Hack #1: Designate Time for Secondary Tasks" at bounding box center [520, 106] width 525 height 24
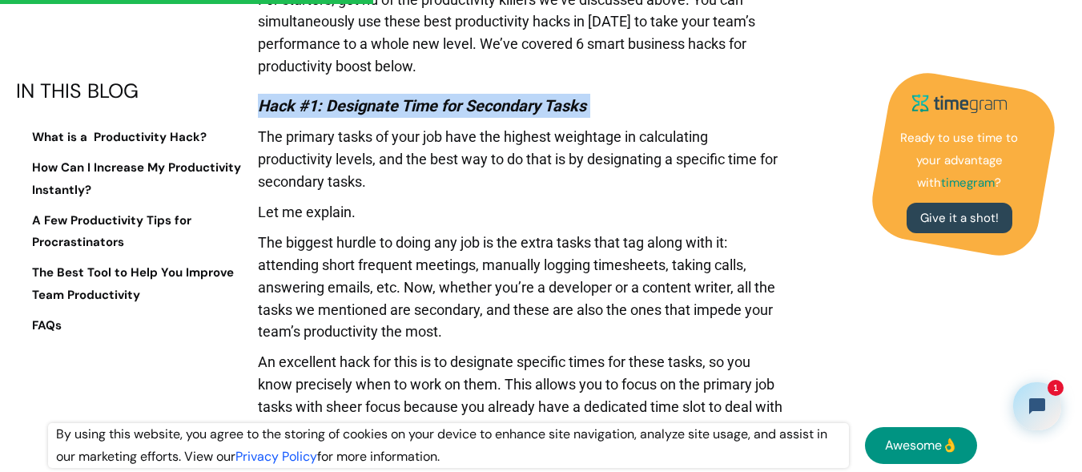
drag, startPoint x: 594, startPoint y: 109, endPoint x: 241, endPoint y: 110, distance: 353.1
click at [241, 110] on div "IN THIS BLOG What is a Productivity Hack? How Can I Increase My Productivity In…" at bounding box center [130, 212] width 229 height 265
drag, startPoint x: 241, startPoint y: 110, endPoint x: 593, endPoint y: 118, distance: 352.4
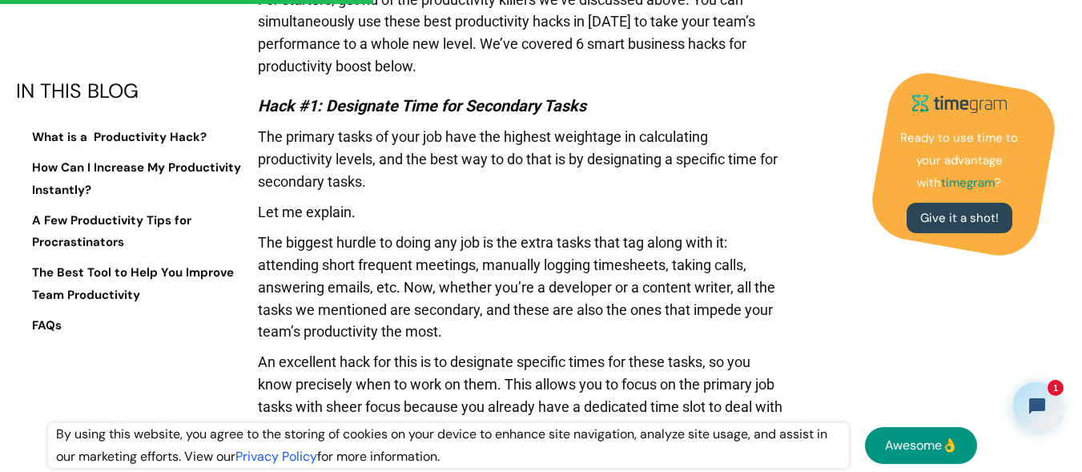
click at [579, 113] on em "Hack #1: Designate Time for Secondary Tasks" at bounding box center [422, 105] width 328 height 19
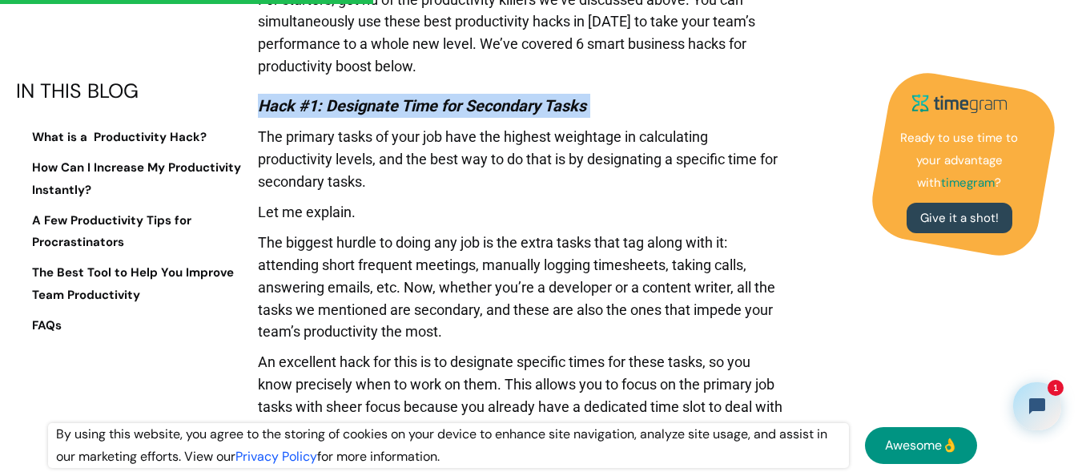
click at [579, 113] on em "Hack #1: Designate Time for Secondary Tasks" at bounding box center [422, 105] width 328 height 19
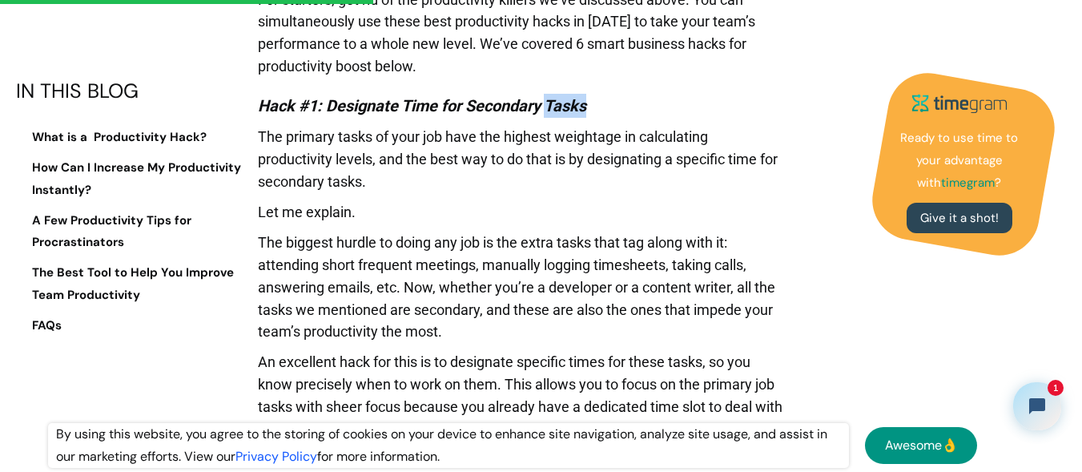
click at [579, 113] on em "Hack #1: Designate Time for Secondary Tasks" at bounding box center [422, 105] width 328 height 19
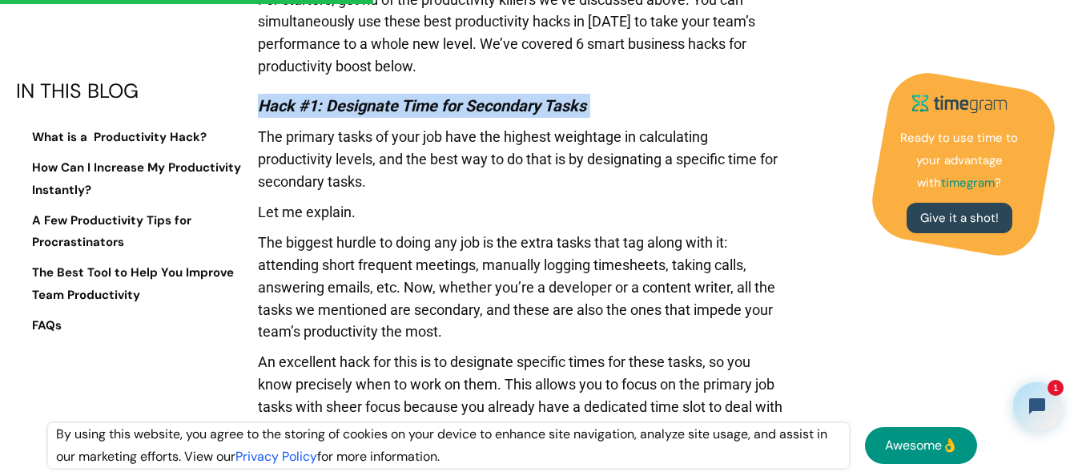
click at [579, 113] on em "Hack #1: Designate Time for Secondary Tasks" at bounding box center [422, 105] width 328 height 19
click at [586, 106] on em "Hack #1: Designate Time for Secondary Tasks" at bounding box center [422, 105] width 328 height 19
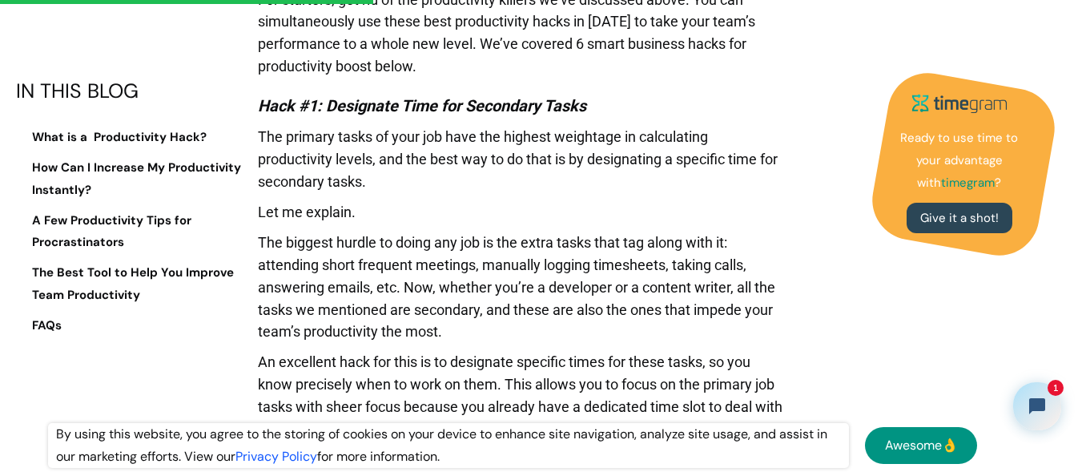
click at [586, 106] on em "Hack #1: Designate Time for Secondary Tasks" at bounding box center [422, 105] width 328 height 19
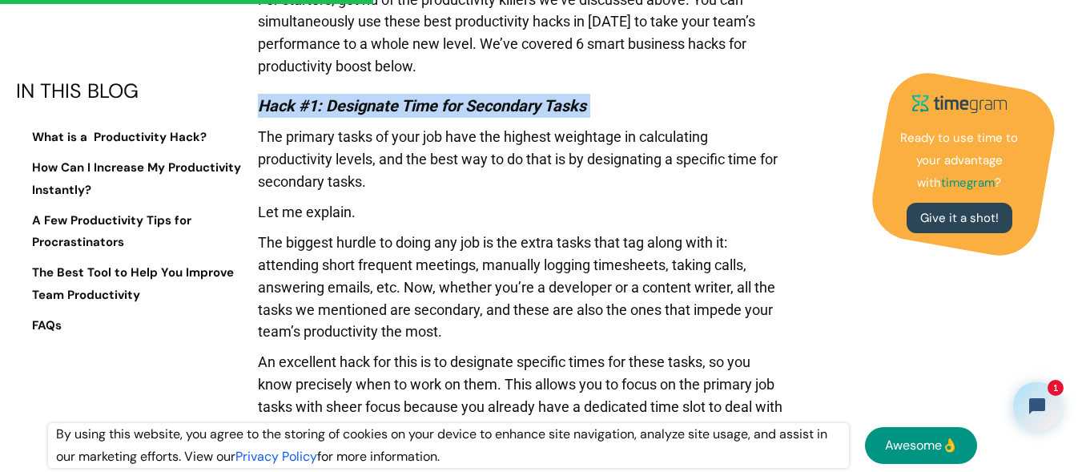
click at [586, 106] on em "Hack #1: Designate Time for Secondary Tasks" at bounding box center [422, 105] width 328 height 19
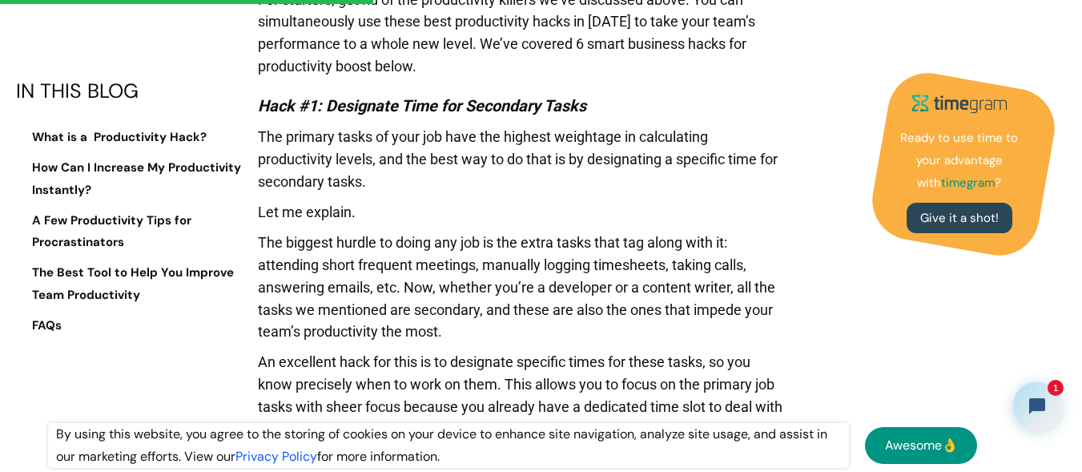
click at [586, 106] on em "Hack #1: Designate Time for Secondary Tasks" at bounding box center [422, 105] width 328 height 19
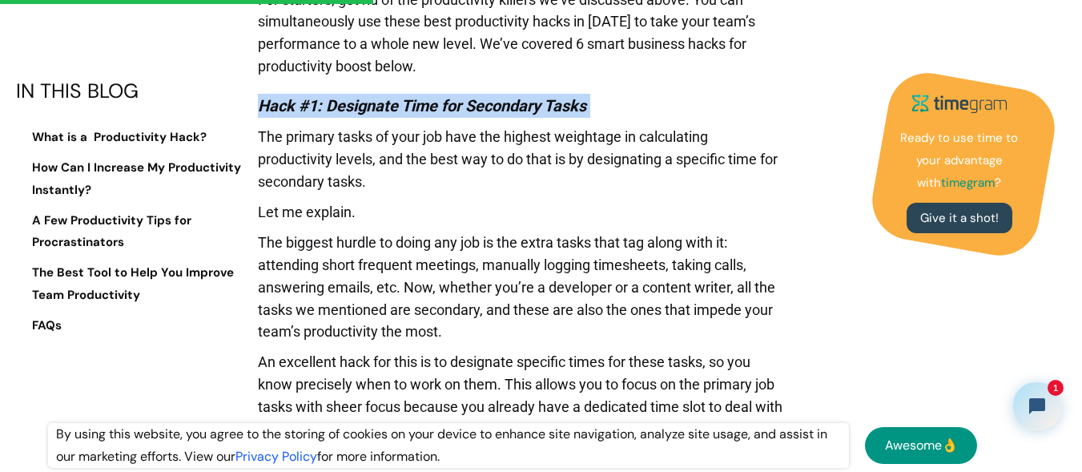
click at [586, 106] on em "Hack #1: Designate Time for Secondary Tasks" at bounding box center [422, 105] width 328 height 19
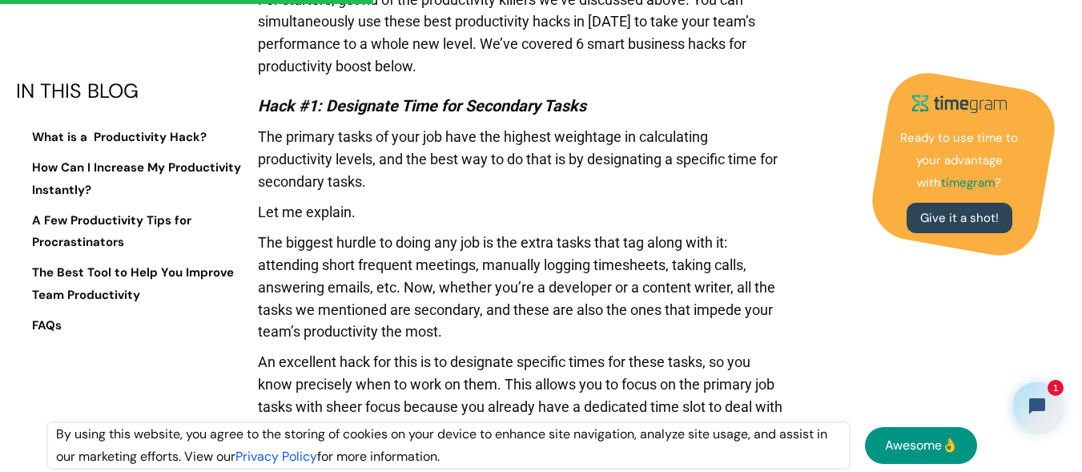
click at [368, 184] on p "The primary tasks of your job have the highest weightage in calculating product…" at bounding box center [520, 163] width 525 height 75
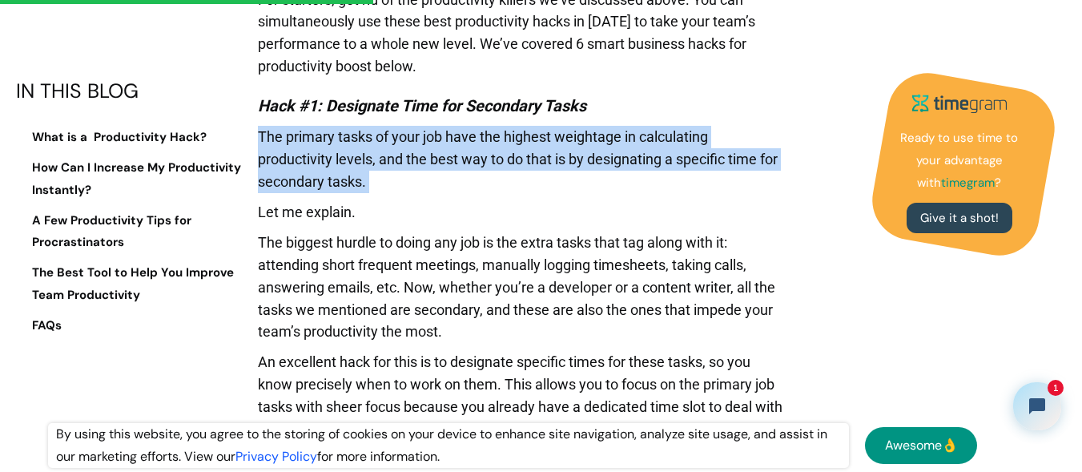
click at [368, 184] on p "The primary tasks of your job have the highest weightage in calculating product…" at bounding box center [520, 163] width 525 height 75
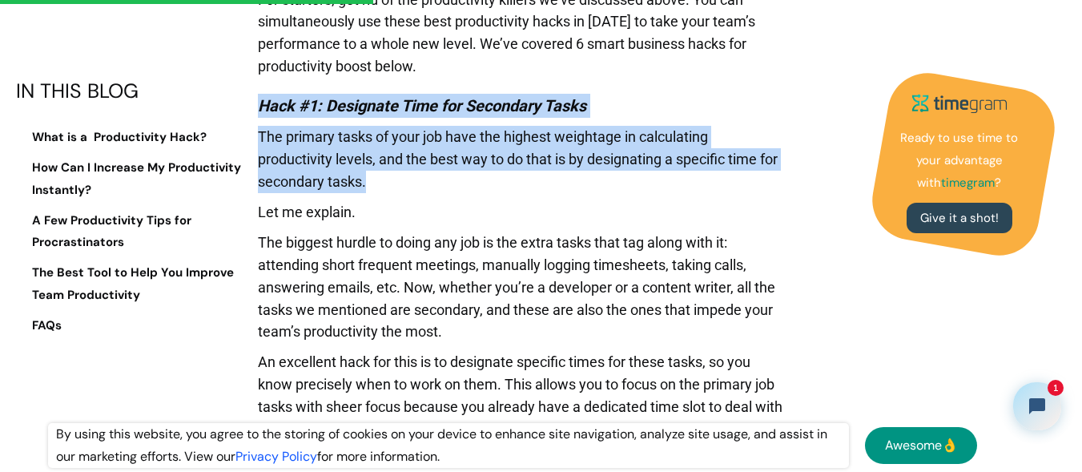
drag, startPoint x: 368, startPoint y: 184, endPoint x: 262, endPoint y: 104, distance: 133.2
click at [262, 104] on em "Hack #1: Designate Time for Secondary Tasks" at bounding box center [422, 105] width 328 height 19
drag, startPoint x: 262, startPoint y: 104, endPoint x: 414, endPoint y: 175, distance: 167.7
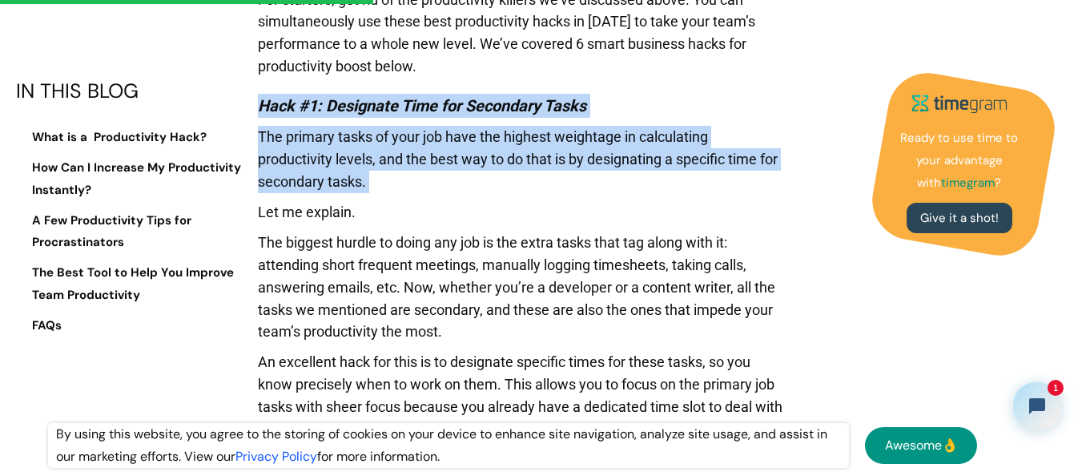
click at [414, 175] on p "The primary tasks of your job have the highest weightage in calculating product…" at bounding box center [520, 163] width 525 height 75
drag, startPoint x: 414, startPoint y: 175, endPoint x: 258, endPoint y: 92, distance: 176.6
drag, startPoint x: 258, startPoint y: 92, endPoint x: 408, endPoint y: 179, distance: 172.9
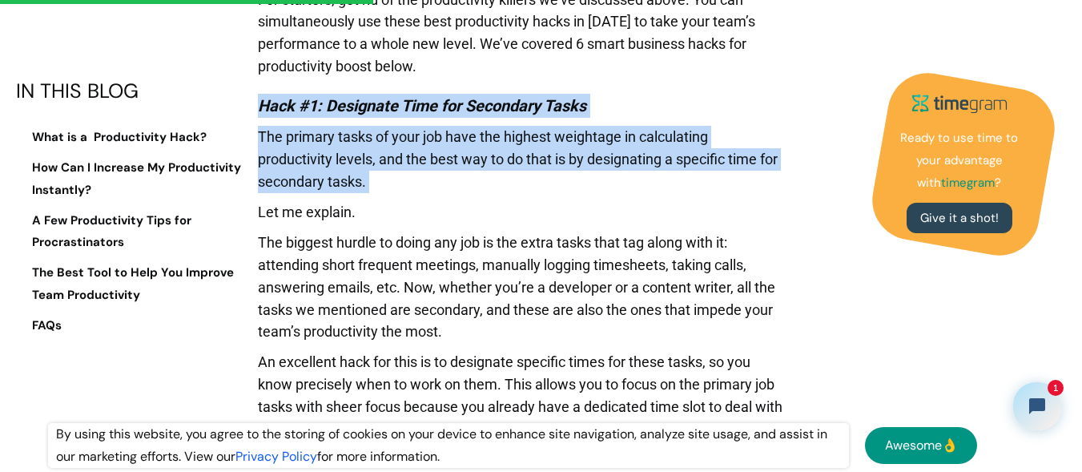
click at [408, 179] on p "The primary tasks of your job have the highest weightage in calculating product…" at bounding box center [520, 163] width 525 height 75
drag, startPoint x: 404, startPoint y: 181, endPoint x: 255, endPoint y: 112, distance: 164.8
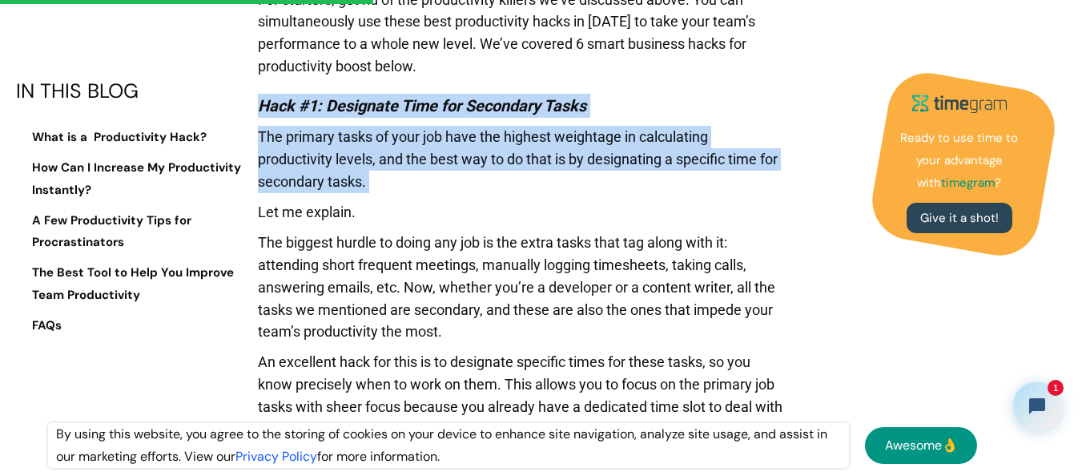
drag, startPoint x: 255, startPoint y: 104, endPoint x: 385, endPoint y: 181, distance: 150.8
click at [385, 181] on p "The primary tasks of your job have the highest weightage in calculating product…" at bounding box center [520, 163] width 525 height 75
drag, startPoint x: 385, startPoint y: 181, endPoint x: 251, endPoint y: 94, distance: 159.9
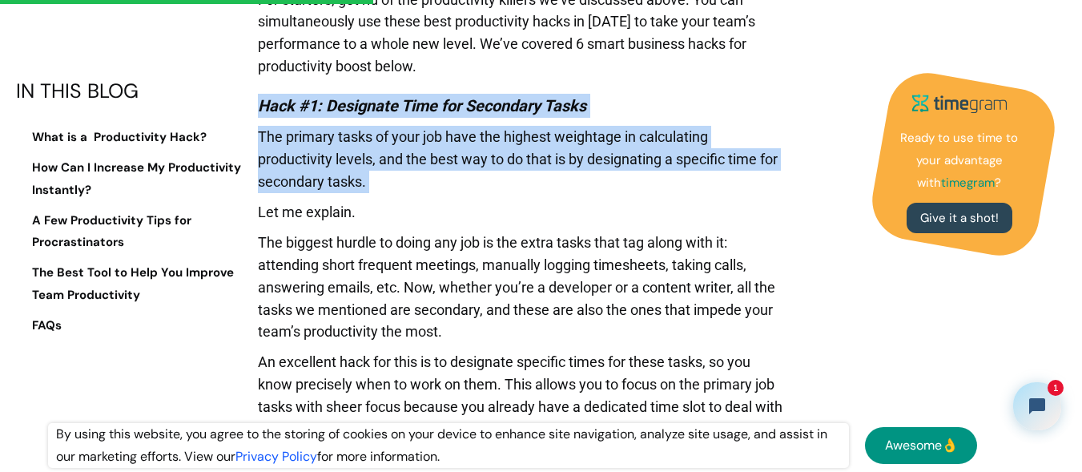
drag, startPoint x: 251, startPoint y: 94, endPoint x: 406, endPoint y: 197, distance: 186.1
click at [406, 197] on p "The primary tasks of your job have the highest weightage in calculating product…" at bounding box center [520, 163] width 525 height 75
drag, startPoint x: 391, startPoint y: 182, endPoint x: 258, endPoint y: 116, distance: 148.2
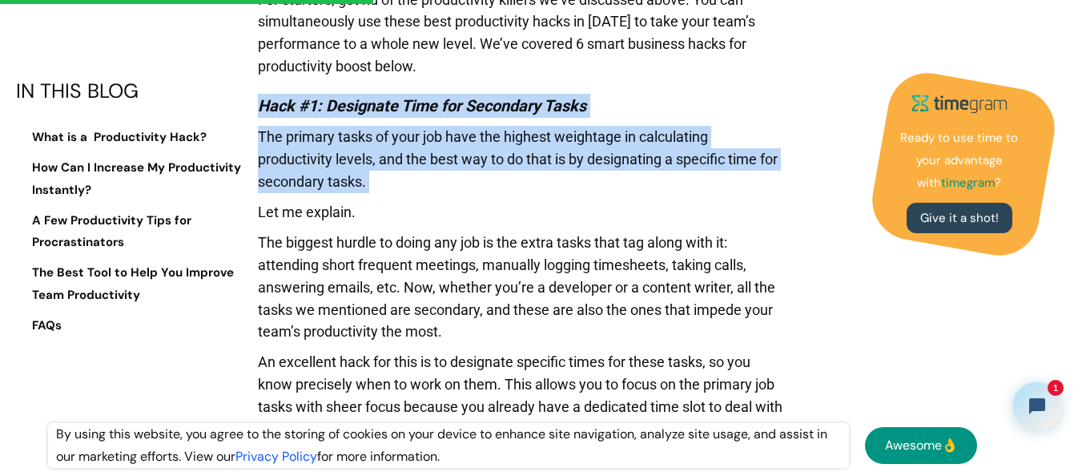
click at [258, 116] on h4 "Hack #1: Designate Time for Secondary Tasks" at bounding box center [520, 106] width 525 height 24
drag, startPoint x: 258, startPoint y: 116, endPoint x: 380, endPoint y: 181, distance: 138.6
click at [380, 181] on p "The primary tasks of your job have the highest weightage in calculating product…" at bounding box center [520, 163] width 525 height 75
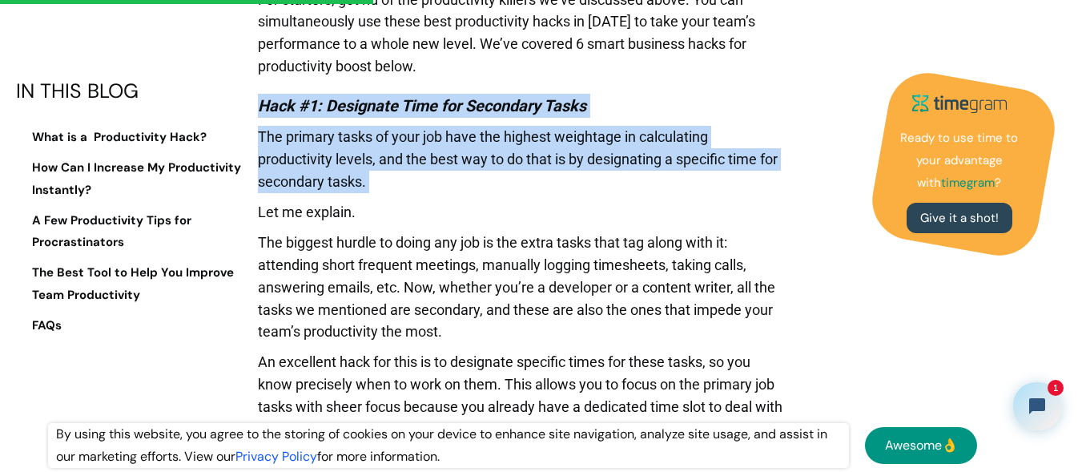
drag, startPoint x: 380, startPoint y: 181, endPoint x: 256, endPoint y: 106, distance: 145.1
drag, startPoint x: 256, startPoint y: 106, endPoint x: 376, endPoint y: 181, distance: 141.1
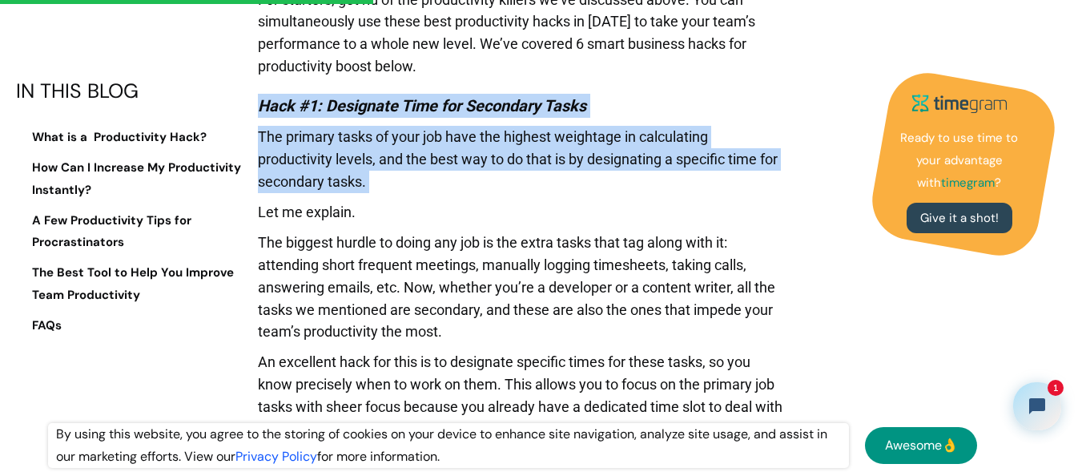
click at [376, 181] on p "The primary tasks of your job have the highest weightage in calculating product…" at bounding box center [520, 163] width 525 height 75
drag, startPoint x: 376, startPoint y: 181, endPoint x: 258, endPoint y: 102, distance: 141.9
click at [258, 102] on em "Hack #1: Designate Time for Secondary Tasks" at bounding box center [422, 105] width 328 height 19
drag, startPoint x: 258, startPoint y: 102, endPoint x: 372, endPoint y: 182, distance: 139.7
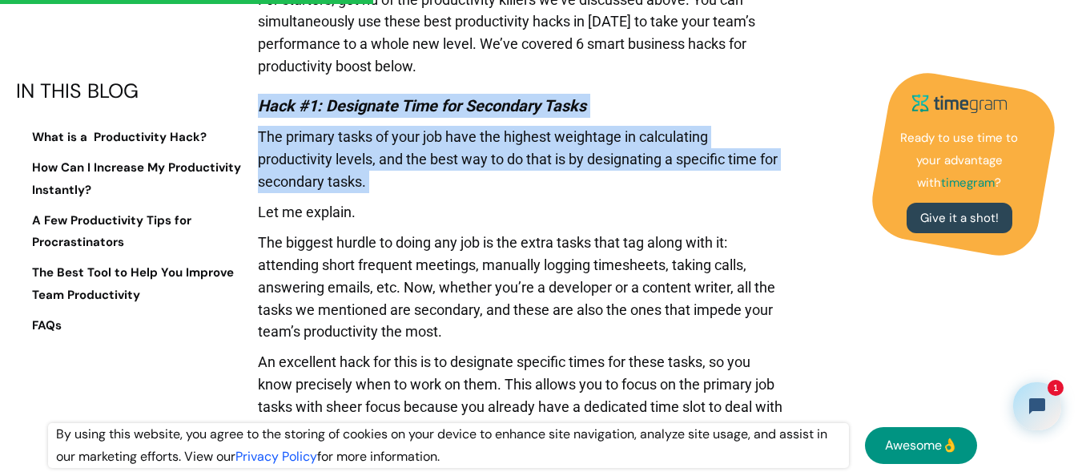
click at [372, 182] on p "The primary tasks of your job have the highest weightage in calculating product…" at bounding box center [520, 163] width 525 height 75
drag, startPoint x: 372, startPoint y: 182, endPoint x: 258, endPoint y: 101, distance: 140.2
click at [258, 101] on em "Hack #1: Designate Time for Secondary Tasks" at bounding box center [422, 105] width 328 height 19
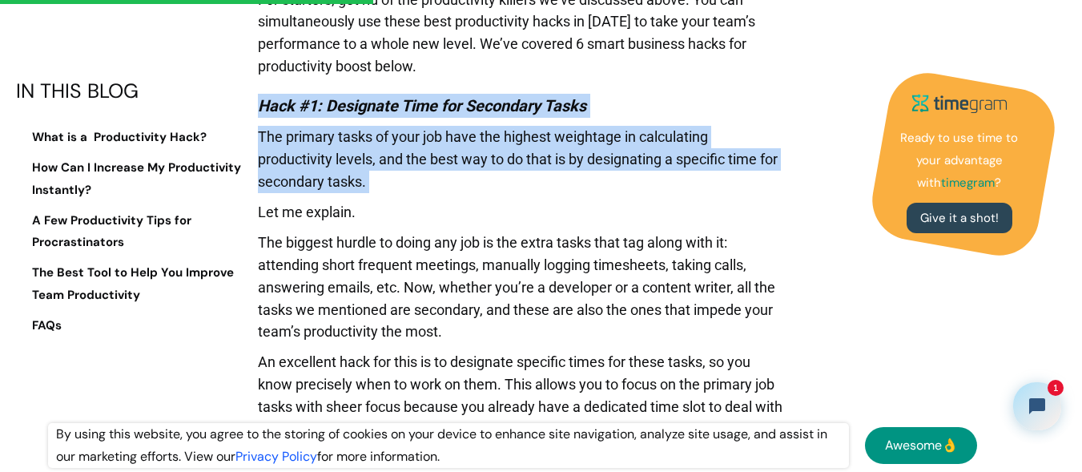
drag, startPoint x: 258, startPoint y: 101, endPoint x: 373, endPoint y: 182, distance: 140.8
click at [373, 182] on p "The primary tasks of your job have the highest weightage in calculating product…" at bounding box center [520, 163] width 525 height 75
drag, startPoint x: 373, startPoint y: 182, endPoint x: 267, endPoint y: 103, distance: 132.3
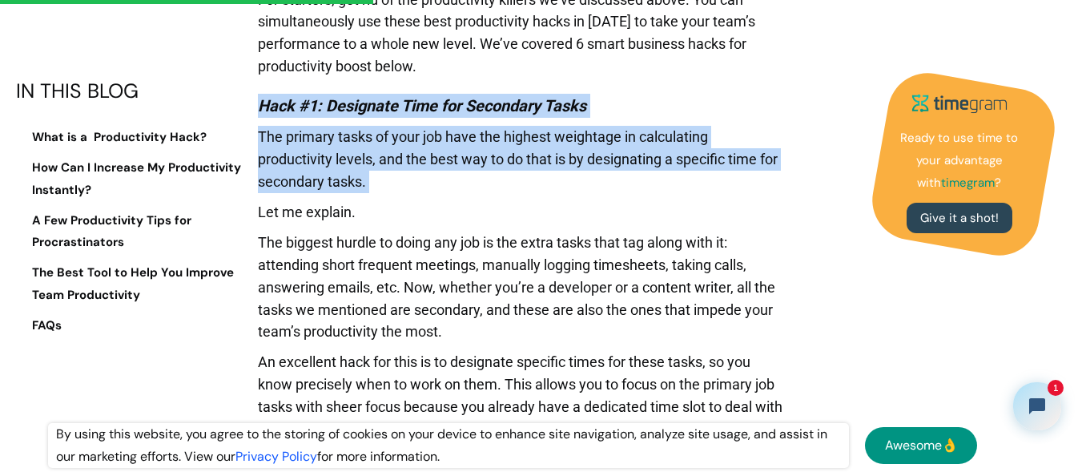
click at [267, 103] on em "Hack #1: Designate Time for Secondary Tasks" at bounding box center [422, 105] width 328 height 19
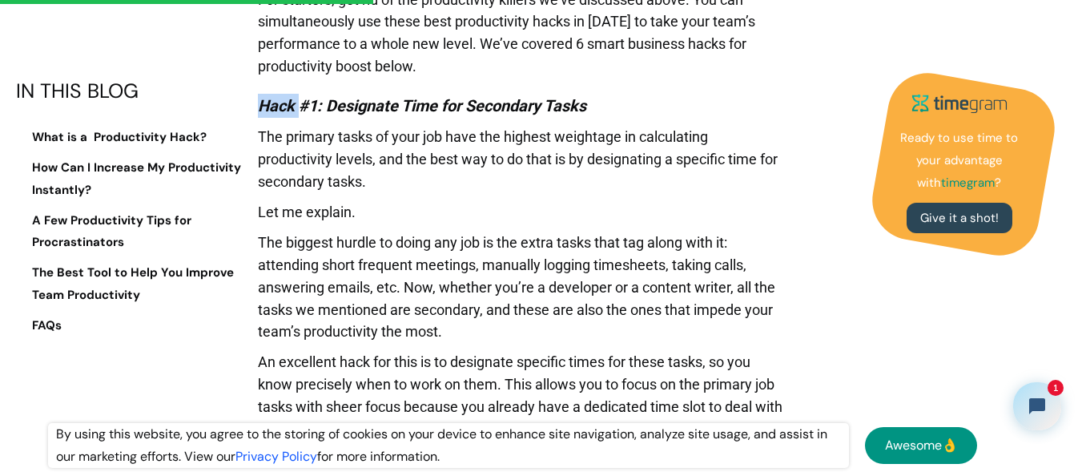
click at [267, 103] on em "Hack #1: Designate Time for Secondary Tasks" at bounding box center [422, 105] width 328 height 19
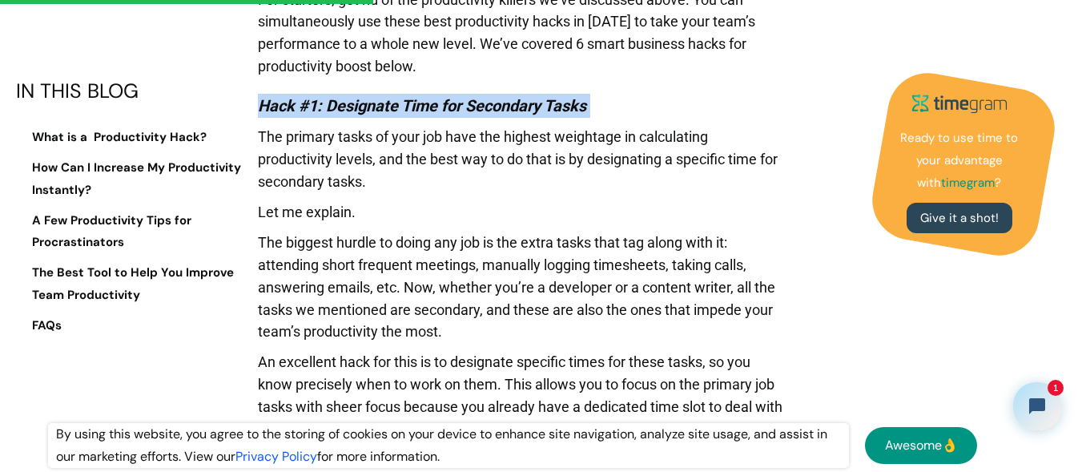
click at [267, 103] on em "Hack #1: Designate Time for Secondary Tasks" at bounding box center [422, 105] width 328 height 19
drag, startPoint x: 261, startPoint y: 102, endPoint x: 375, endPoint y: 181, distance: 138.1
click at [375, 181] on p "The primary tasks of your job have the highest weightage in calculating product…" at bounding box center [520, 163] width 525 height 75
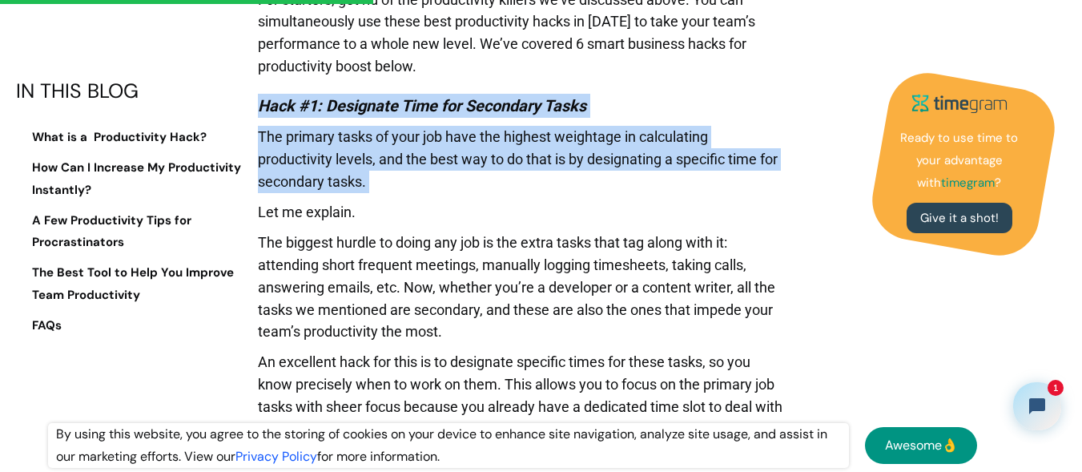
drag, startPoint x: 375, startPoint y: 181, endPoint x: 260, endPoint y: 114, distance: 132.8
click at [260, 114] on em "Hack #1: Designate Time for Secondary Tasks" at bounding box center [422, 105] width 328 height 19
drag, startPoint x: 260, startPoint y: 114, endPoint x: 374, endPoint y: 175, distance: 129.3
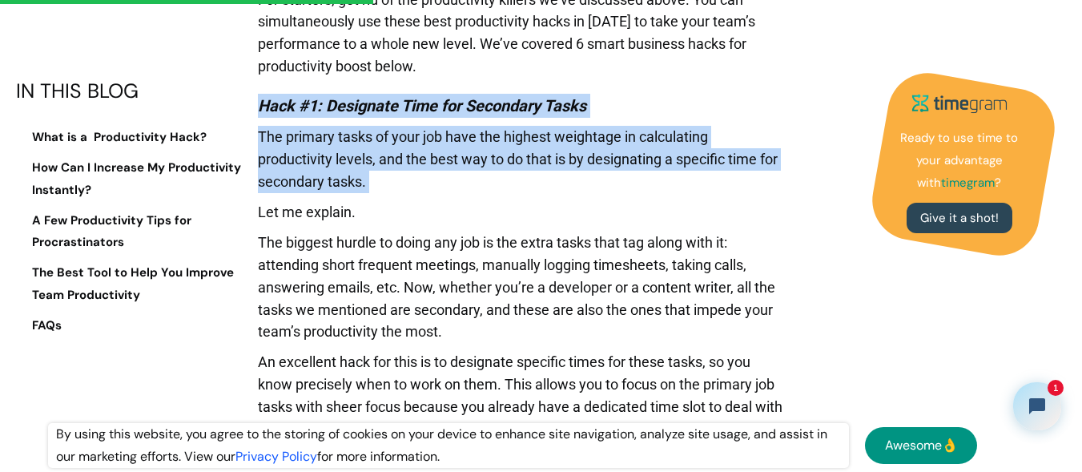
click at [374, 175] on p "The primary tasks of your job have the highest weightage in calculating product…" at bounding box center [520, 163] width 525 height 75
drag, startPoint x: 374, startPoint y: 175, endPoint x: 256, endPoint y: 110, distance: 134.4
drag, startPoint x: 256, startPoint y: 110, endPoint x: 377, endPoint y: 187, distance: 142.8
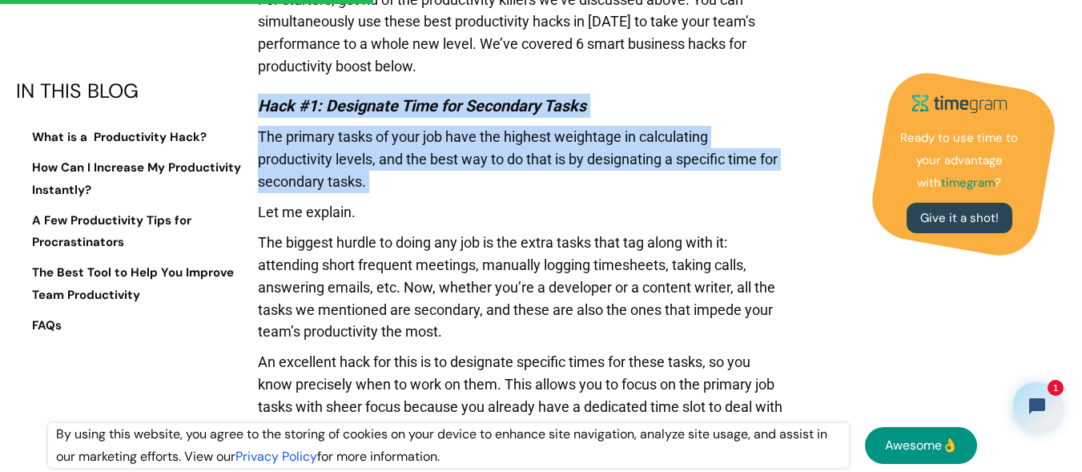
click at [377, 187] on p "The primary tasks of your job have the highest weightage in calculating product…" at bounding box center [520, 163] width 525 height 75
drag, startPoint x: 377, startPoint y: 187, endPoint x: 251, endPoint y: 101, distance: 152.8
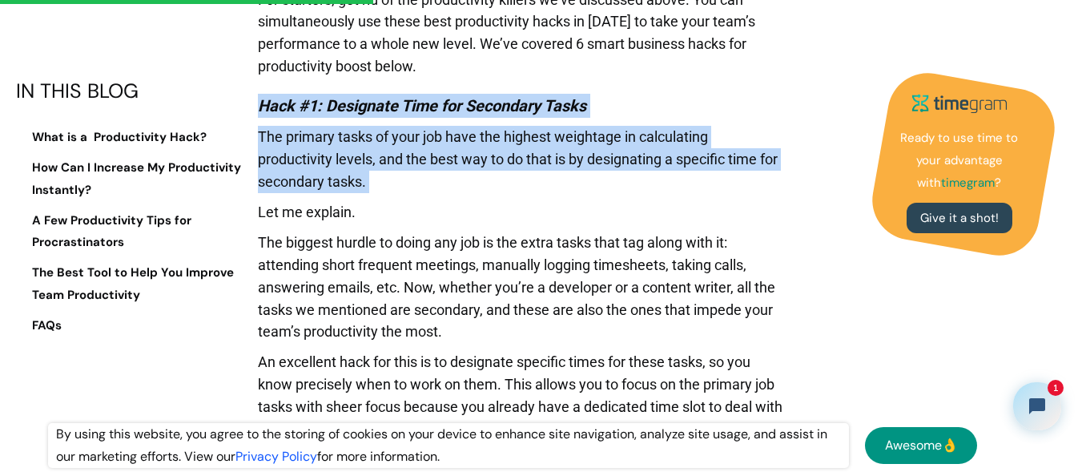
drag, startPoint x: 251, startPoint y: 101, endPoint x: 414, endPoint y: 177, distance: 180.2
click at [414, 177] on p "The primary tasks of your job have the highest weightage in calculating product…" at bounding box center [520, 163] width 525 height 75
drag, startPoint x: 414, startPoint y: 177, endPoint x: 251, endPoint y: 105, distance: 178.5
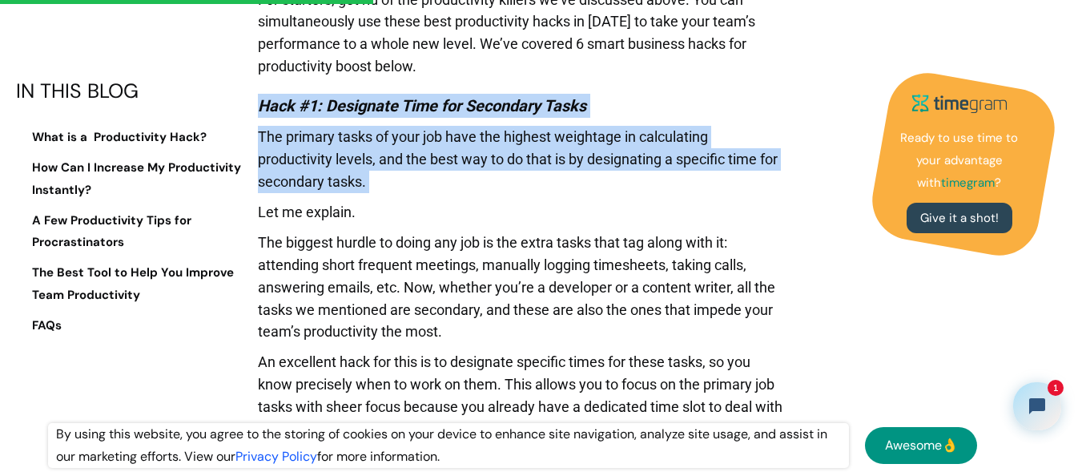
drag, startPoint x: 251, startPoint y: 105, endPoint x: 389, endPoint y: 179, distance: 156.9
click at [389, 179] on p "The primary tasks of your job have the highest weightage in calculating product…" at bounding box center [520, 163] width 525 height 75
drag, startPoint x: 389, startPoint y: 179, endPoint x: 251, endPoint y: 109, distance: 154.3
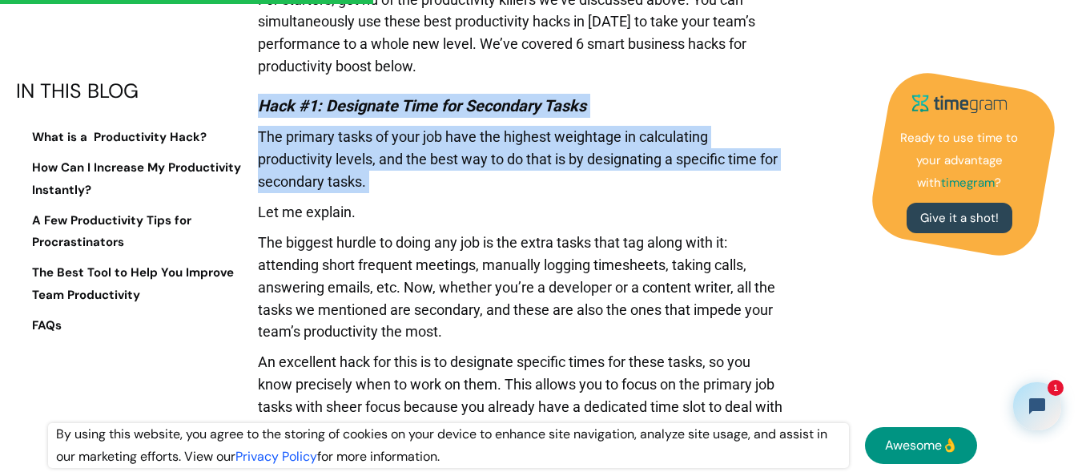
drag, startPoint x: 251, startPoint y: 109, endPoint x: 376, endPoint y: 175, distance: 141.1
click at [376, 175] on p "The primary tasks of your job have the highest weightage in calculating product…" at bounding box center [520, 163] width 525 height 75
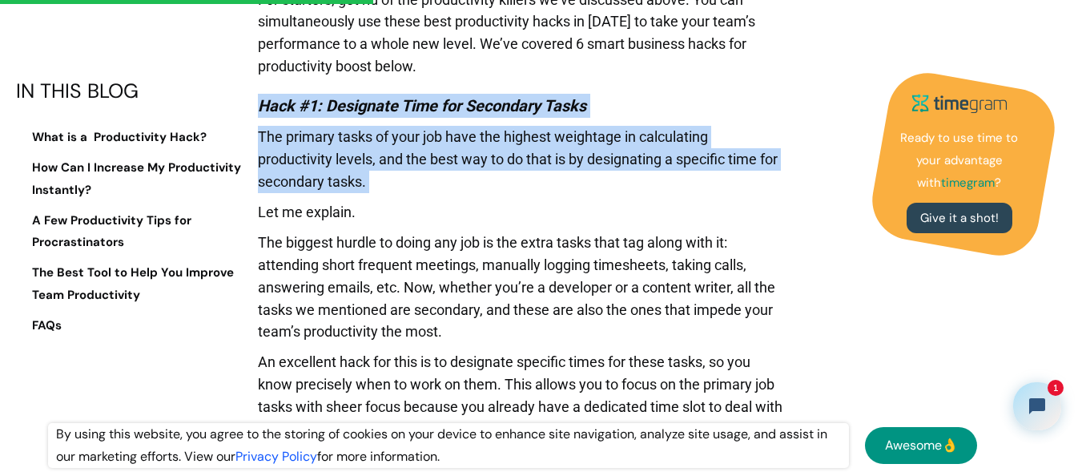
drag, startPoint x: 376, startPoint y: 175, endPoint x: 266, endPoint y: 106, distance: 129.8
click at [266, 106] on em "Hack #1: Designate Time for Secondary Tasks" at bounding box center [422, 105] width 328 height 19
drag, startPoint x: 266, startPoint y: 106, endPoint x: 379, endPoint y: 191, distance: 141.2
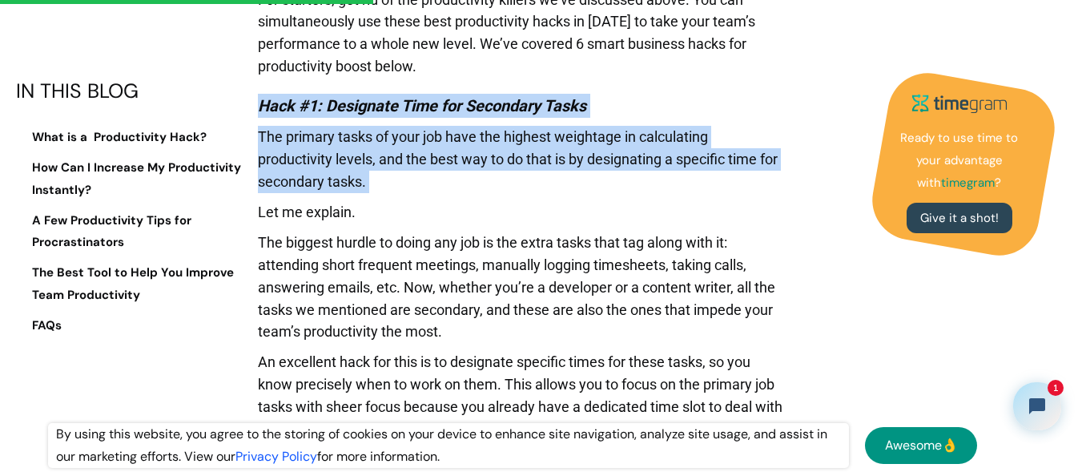
click at [379, 191] on p "The primary tasks of your job have the highest weightage in calculating product…" at bounding box center [520, 163] width 525 height 75
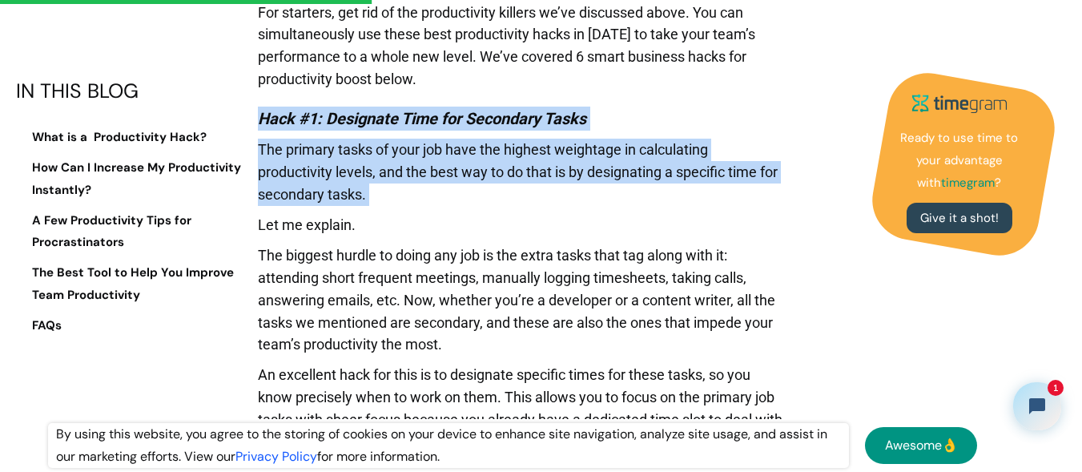
scroll to position [2373, 0]
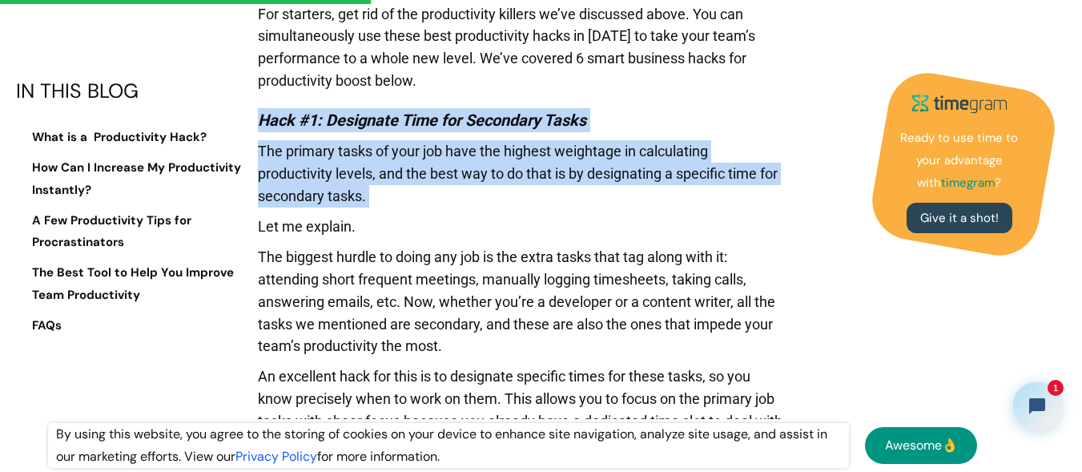
drag, startPoint x: 378, startPoint y: 190, endPoint x: 263, endPoint y: 125, distance: 131.6
click at [263, 125] on em "Hack #1: Designate Time for Secondary Tasks" at bounding box center [422, 119] width 328 height 19
drag, startPoint x: 263, startPoint y: 125, endPoint x: 368, endPoint y: 199, distance: 128.6
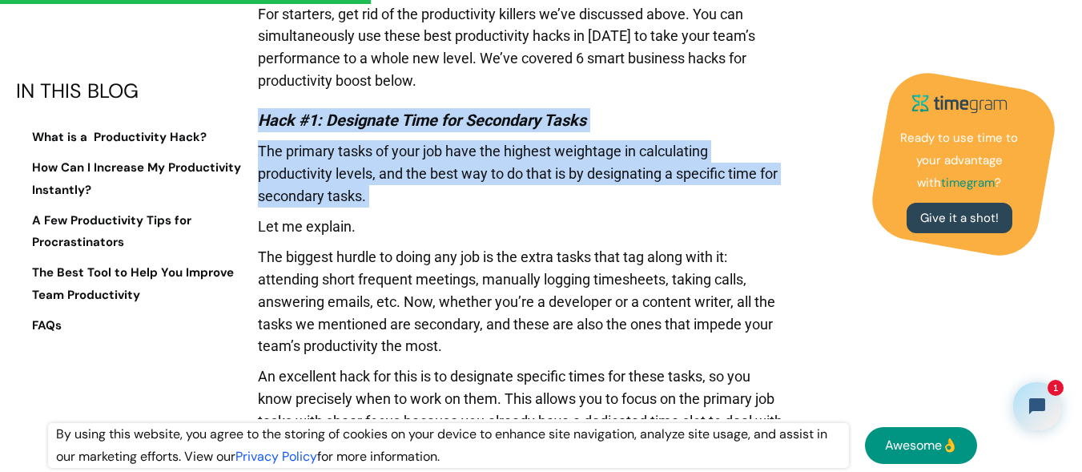
click at [368, 199] on p "The primary tasks of your job have the highest weightage in calculating product…" at bounding box center [520, 177] width 525 height 75
drag, startPoint x: 368, startPoint y: 199, endPoint x: 263, endPoint y: 124, distance: 129.1
click at [263, 124] on em "Hack #1: Designate Time for Secondary Tasks" at bounding box center [422, 119] width 328 height 19
drag, startPoint x: 263, startPoint y: 124, endPoint x: 399, endPoint y: 187, distance: 149.0
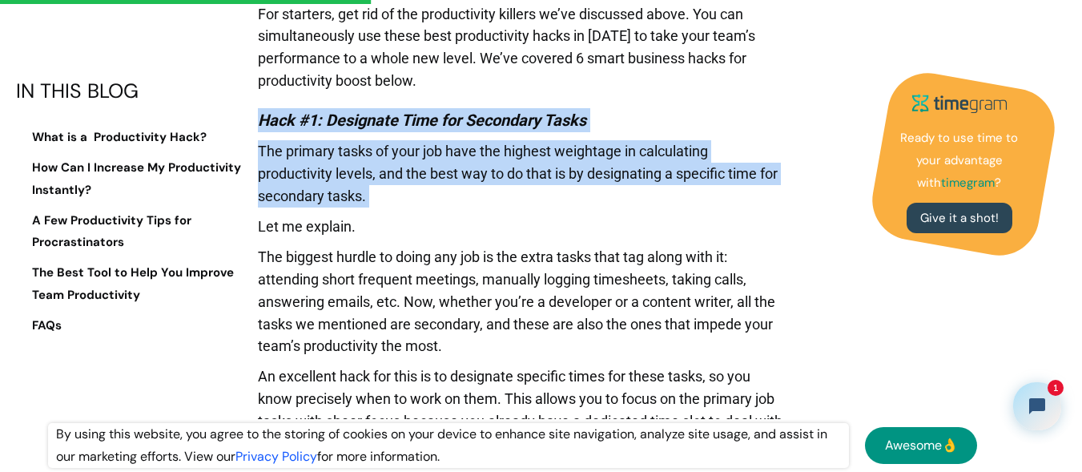
click at [399, 187] on p "The primary tasks of your job have the highest weightage in calculating product…" at bounding box center [520, 177] width 525 height 75
drag, startPoint x: 392, startPoint y: 190, endPoint x: 255, endPoint y: 122, distance: 152.9
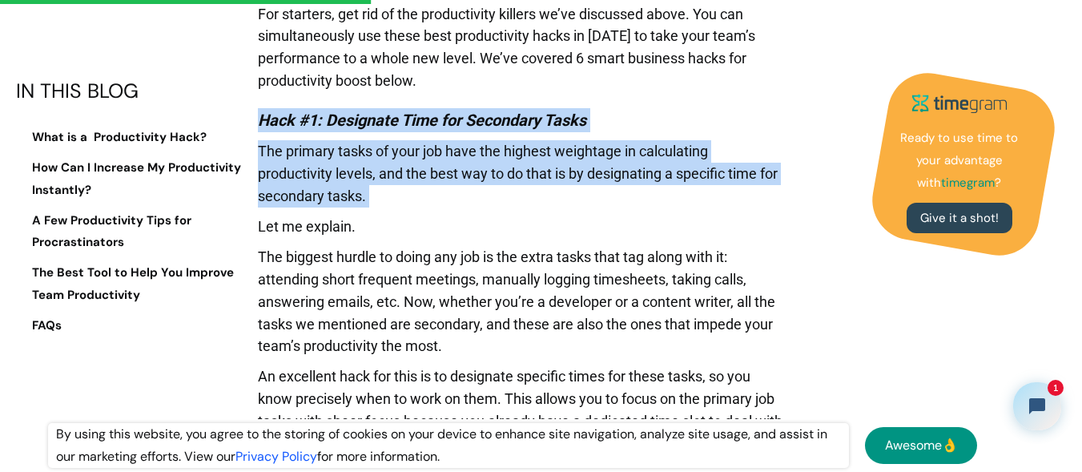
drag, startPoint x: 255, startPoint y: 122, endPoint x: 384, endPoint y: 193, distance: 146.6
click at [384, 193] on p "The primary tasks of your job have the highest weightage in calculating product…" at bounding box center [520, 177] width 525 height 75
drag, startPoint x: 384, startPoint y: 193, endPoint x: 265, endPoint y: 113, distance: 143.0
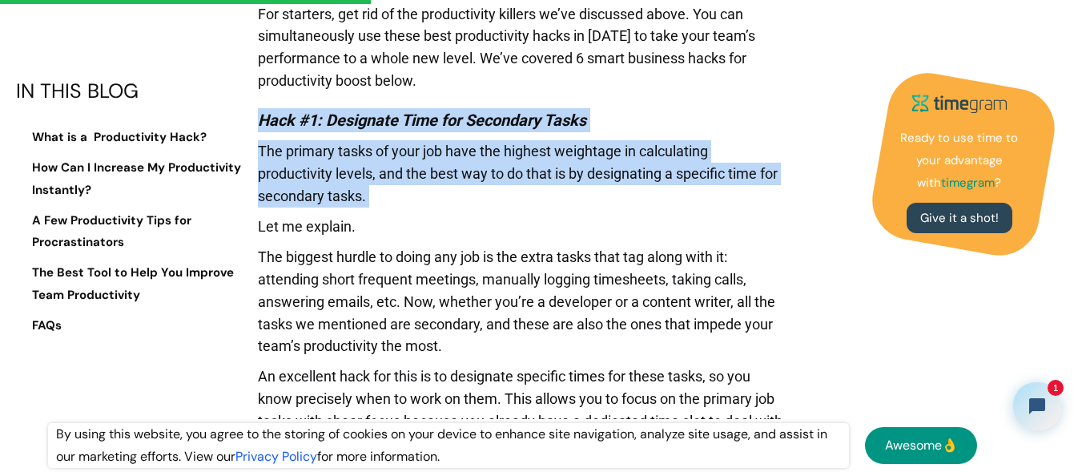
click at [265, 113] on em "Hack #1: Designate Time for Secondary Tasks" at bounding box center [422, 119] width 328 height 19
drag, startPoint x: 265, startPoint y: 113, endPoint x: 374, endPoint y: 194, distance: 135.6
click at [374, 194] on p "The primary tasks of your job have the highest weightage in calculating product…" at bounding box center [520, 177] width 525 height 75
drag, startPoint x: 374, startPoint y: 194, endPoint x: 251, endPoint y: 114, distance: 146.3
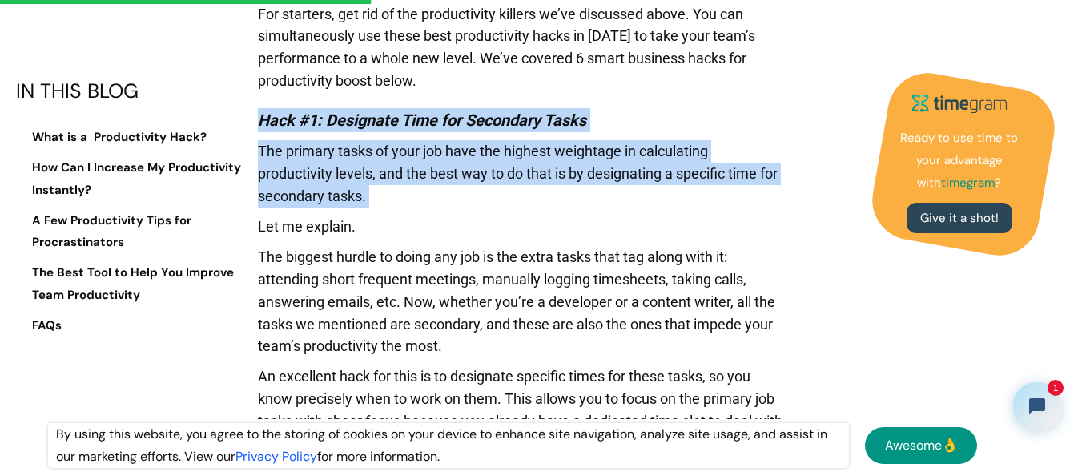
drag, startPoint x: 251, startPoint y: 114, endPoint x: 384, endPoint y: 196, distance: 155.7
click at [384, 196] on p "The primary tasks of your job have the highest weightage in calculating product…" at bounding box center [520, 177] width 525 height 75
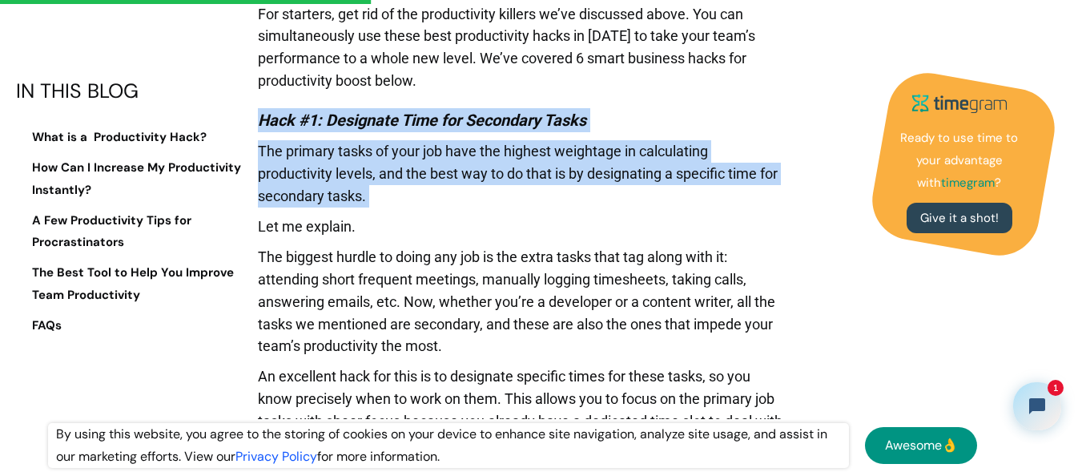
drag, startPoint x: 384, startPoint y: 196, endPoint x: 259, endPoint y: 125, distance: 143.1
click at [259, 125] on em "Hack #1: Designate Time for Secondary Tasks" at bounding box center [422, 119] width 328 height 19
drag, startPoint x: 259, startPoint y: 125, endPoint x: 388, endPoint y: 202, distance: 149.4
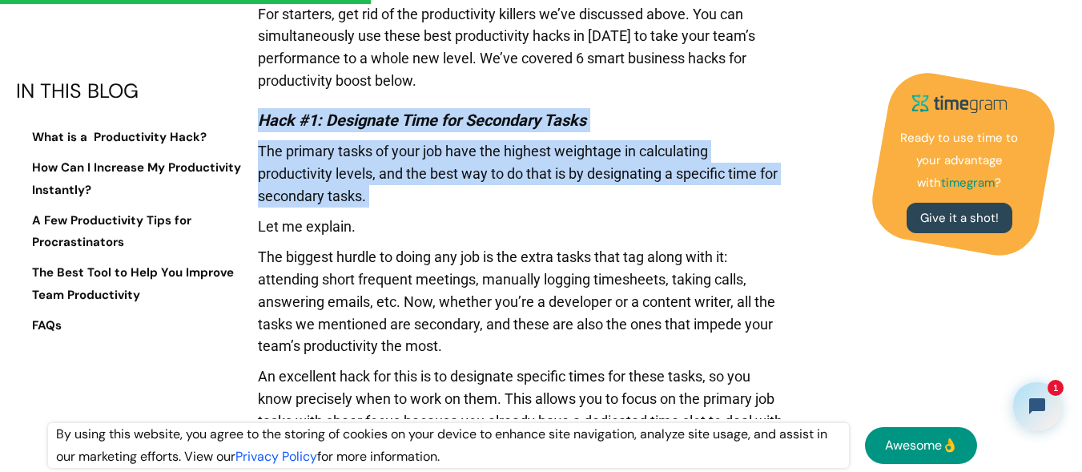
click at [388, 202] on p "The primary tasks of your job have the highest weightage in calculating product…" at bounding box center [520, 177] width 525 height 75
drag, startPoint x: 388, startPoint y: 202, endPoint x: 249, endPoint y: 110, distance: 166.3
drag, startPoint x: 249, startPoint y: 110, endPoint x: 426, endPoint y: 193, distance: 195.6
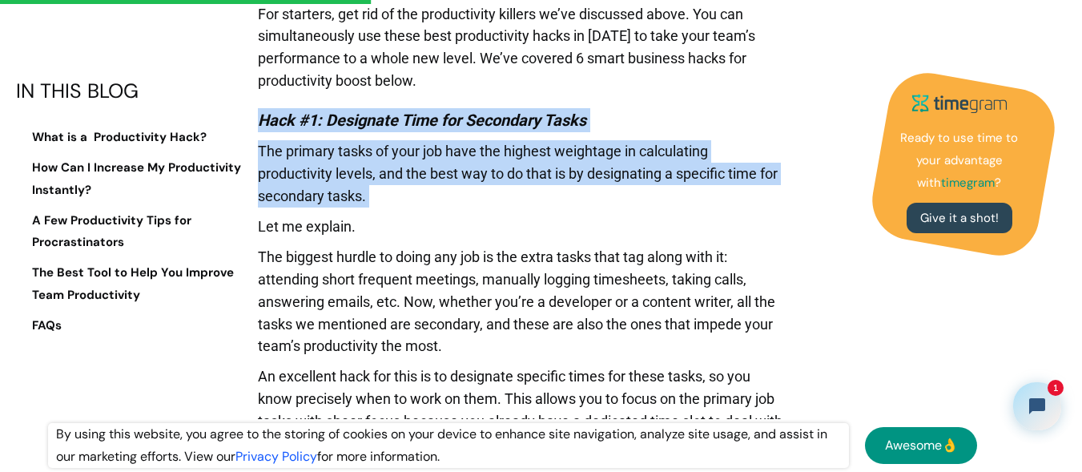
click at [426, 193] on p "The primary tasks of your job have the highest weightage in calculating product…" at bounding box center [520, 177] width 525 height 75
drag, startPoint x: 426, startPoint y: 193, endPoint x: 263, endPoint y: 118, distance: 179.5
click at [263, 118] on em "Hack #1: Designate Time for Secondary Tasks" at bounding box center [422, 119] width 328 height 19
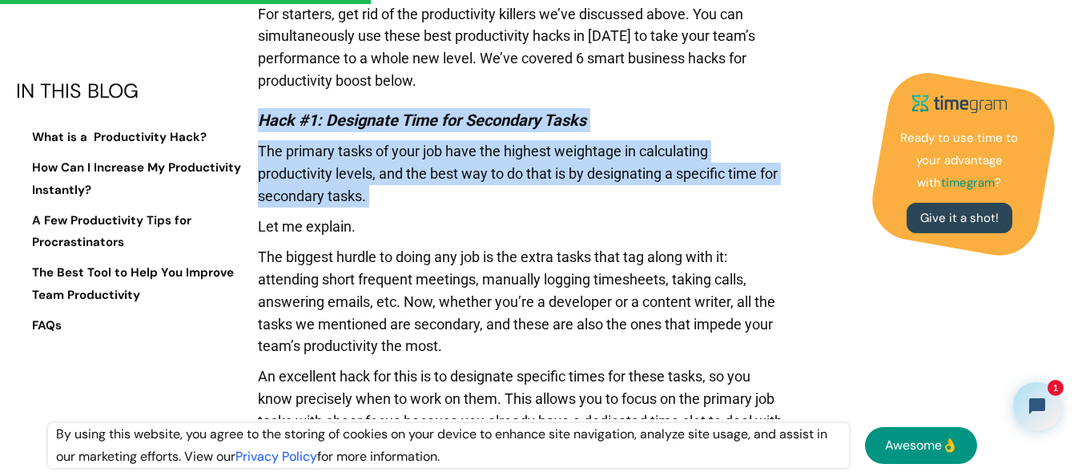
drag, startPoint x: 263, startPoint y: 118, endPoint x: 377, endPoint y: 189, distance: 134.4
click at [377, 189] on p "The primary tasks of your job have the highest weightage in calculating product…" at bounding box center [520, 177] width 525 height 75
drag, startPoint x: 377, startPoint y: 189, endPoint x: 247, endPoint y: 115, distance: 149.2
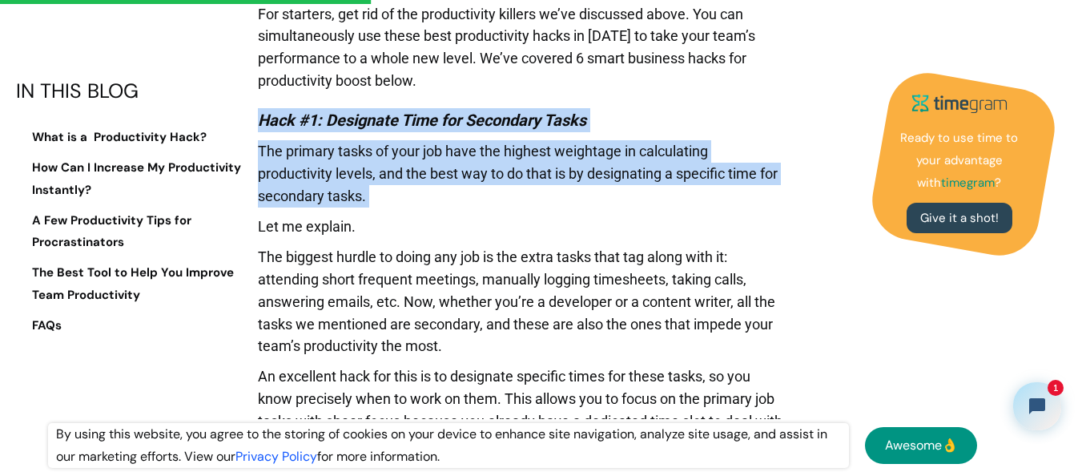
drag, startPoint x: 247, startPoint y: 115, endPoint x: 409, endPoint y: 194, distance: 179.8
click at [409, 194] on p "The primary tasks of your job have the highest weightage in calculating product…" at bounding box center [520, 177] width 525 height 75
drag, startPoint x: 409, startPoint y: 194, endPoint x: 263, endPoint y: 123, distance: 162.9
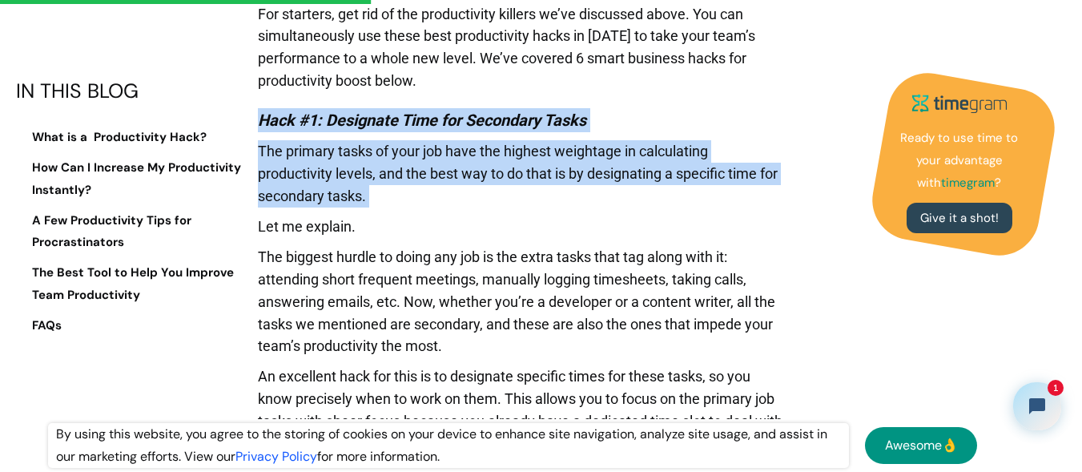
click at [263, 123] on em "Hack #1: Designate Time for Secondary Tasks" at bounding box center [422, 119] width 328 height 19
drag, startPoint x: 263, startPoint y: 123, endPoint x: 371, endPoint y: 203, distance: 134.5
click at [371, 203] on p "The primary tasks of your job have the highest weightage in calculating product…" at bounding box center [520, 177] width 525 height 75
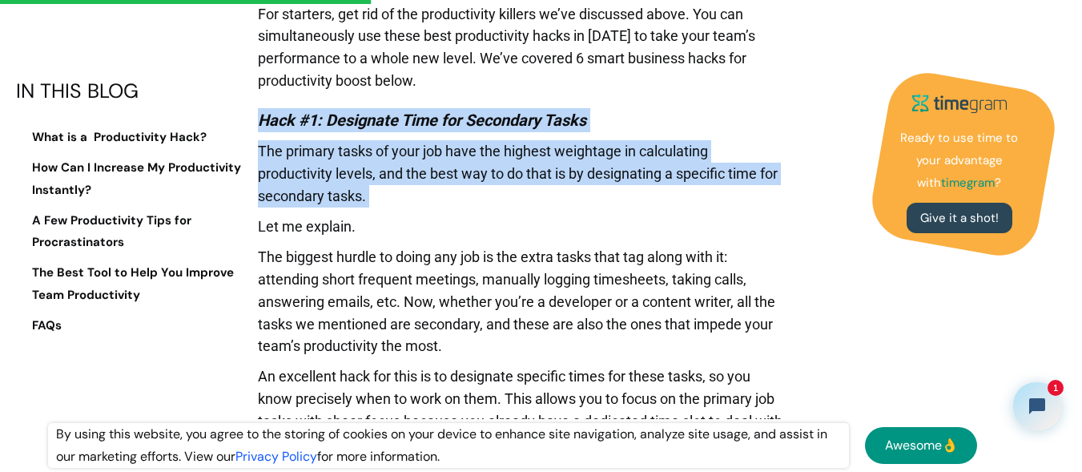
drag, startPoint x: 371, startPoint y: 203, endPoint x: 251, endPoint y: 114, distance: 148.8
drag, startPoint x: 251, startPoint y: 114, endPoint x: 381, endPoint y: 191, distance: 151.2
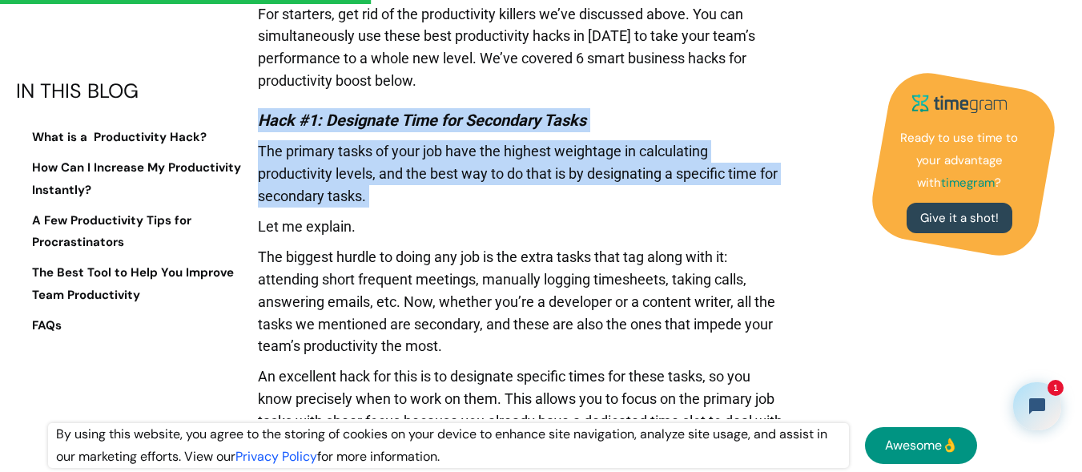
click at [381, 191] on p "The primary tasks of your job have the highest weightage in calculating product…" at bounding box center [520, 177] width 525 height 75
drag, startPoint x: 381, startPoint y: 191, endPoint x: 256, endPoint y: 121, distance: 143.4
drag, startPoint x: 256, startPoint y: 121, endPoint x: 429, endPoint y: 201, distance: 190.6
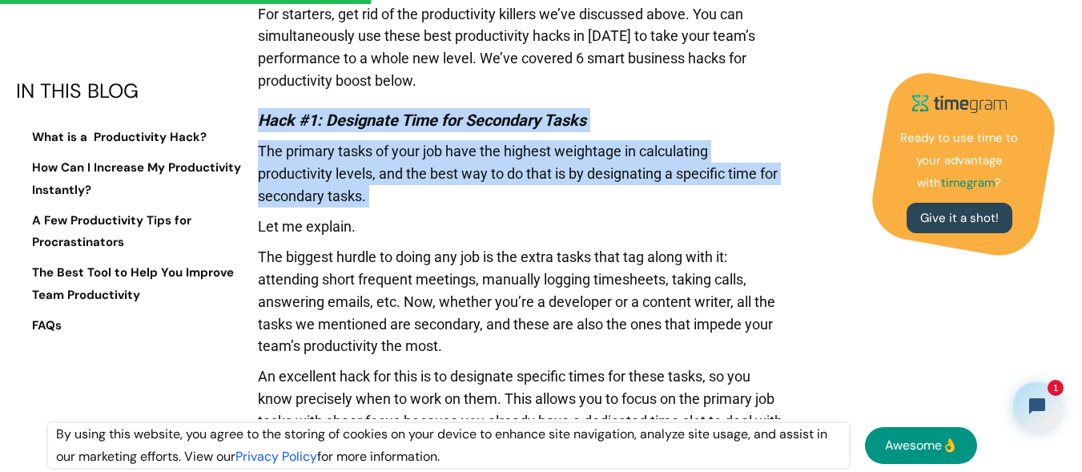
click at [429, 201] on p "The primary tasks of your job have the highest weightage in calculating product…" at bounding box center [520, 177] width 525 height 75
drag, startPoint x: 429, startPoint y: 201, endPoint x: 255, endPoint y: 123, distance: 190.3
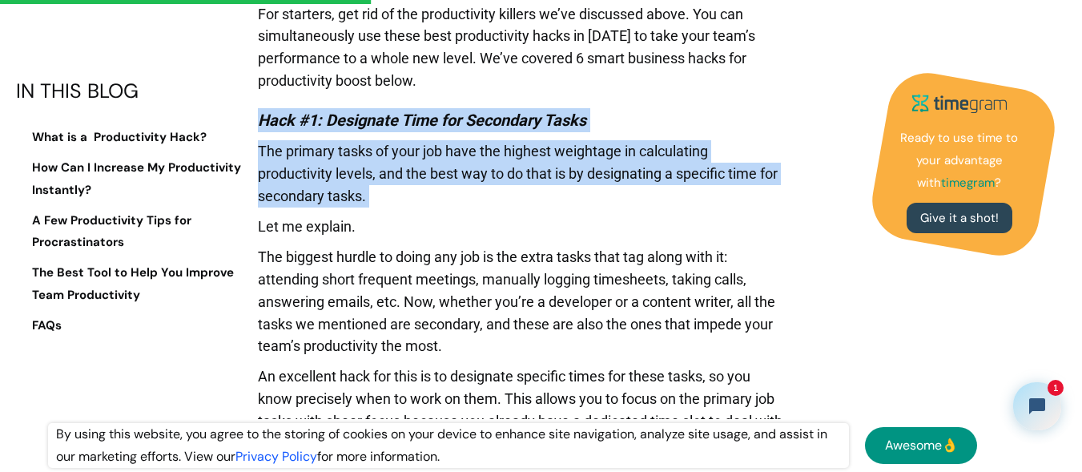
drag, startPoint x: 255, startPoint y: 123, endPoint x: 378, endPoint y: 199, distance: 144.2
click at [378, 199] on p "The primary tasks of your job have the highest weightage in calculating product…" at bounding box center [520, 177] width 525 height 75
drag, startPoint x: 378, startPoint y: 199, endPoint x: 260, endPoint y: 127, distance: 138.0
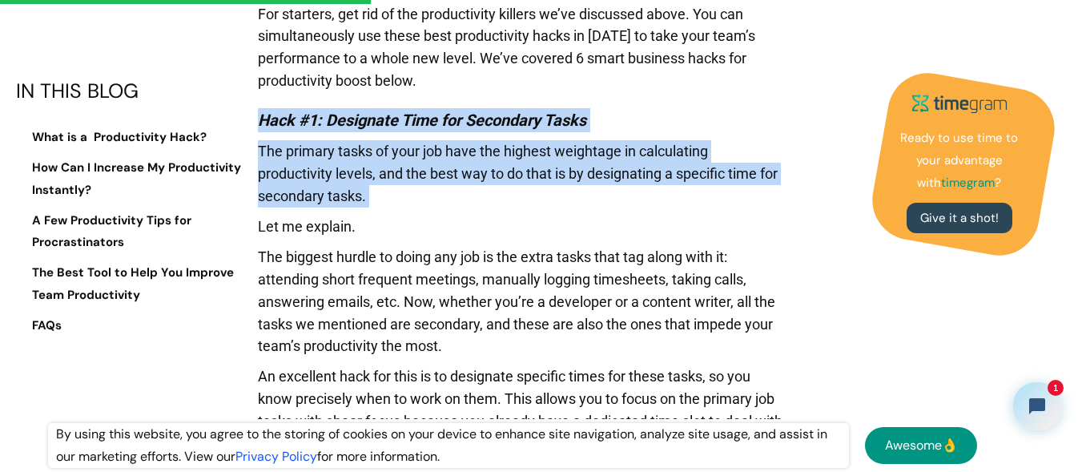
click at [260, 127] on em "Hack #1: Designate Time for Secondary Tasks" at bounding box center [422, 119] width 328 height 19
drag, startPoint x: 260, startPoint y: 127, endPoint x: 391, endPoint y: 197, distance: 147.9
click at [391, 197] on p "The primary tasks of your job have the highest weightage in calculating product…" at bounding box center [520, 177] width 525 height 75
drag, startPoint x: 391, startPoint y: 197, endPoint x: 260, endPoint y: 109, distance: 157.4
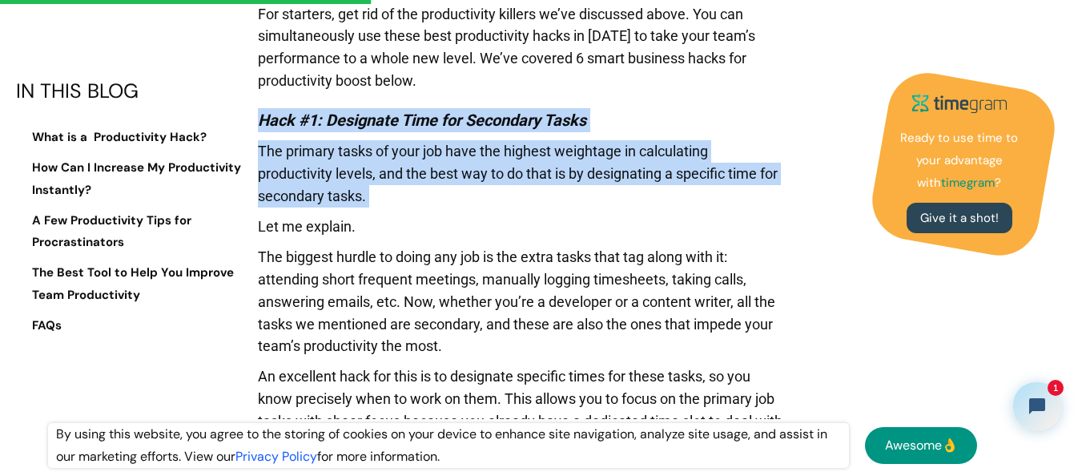
click at [260, 109] on h4 "Hack #1: Designate Time for Secondary Tasks" at bounding box center [520, 120] width 525 height 24
drag, startPoint x: 260, startPoint y: 109, endPoint x: 387, endPoint y: 199, distance: 155.1
click at [387, 199] on p "The primary tasks of your job have the highest weightage in calculating product…" at bounding box center [520, 177] width 525 height 75
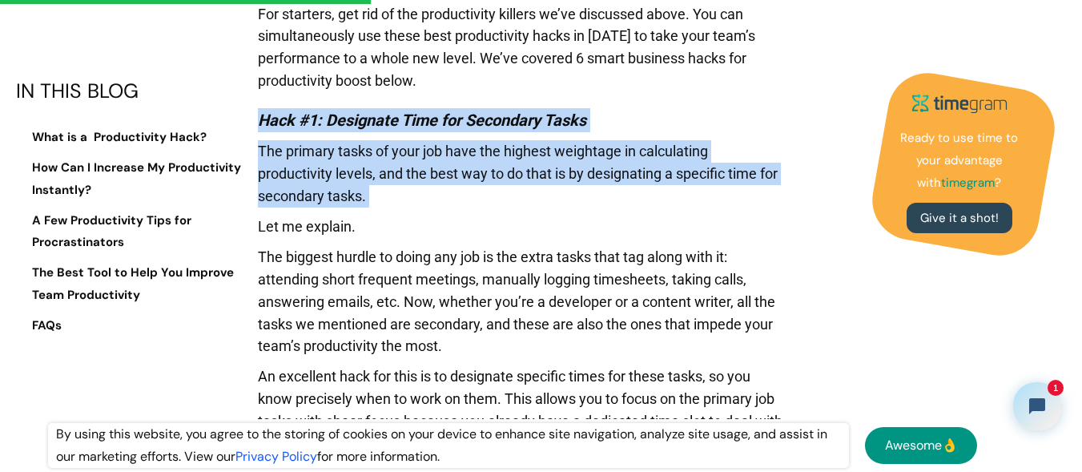
drag, startPoint x: 387, startPoint y: 199, endPoint x: 259, endPoint y: 114, distance: 153.0
click at [259, 114] on em "Hack #1: Designate Time for Secondary Tasks" at bounding box center [422, 119] width 328 height 19
drag, startPoint x: 259, startPoint y: 114, endPoint x: 391, endPoint y: 193, distance: 153.4
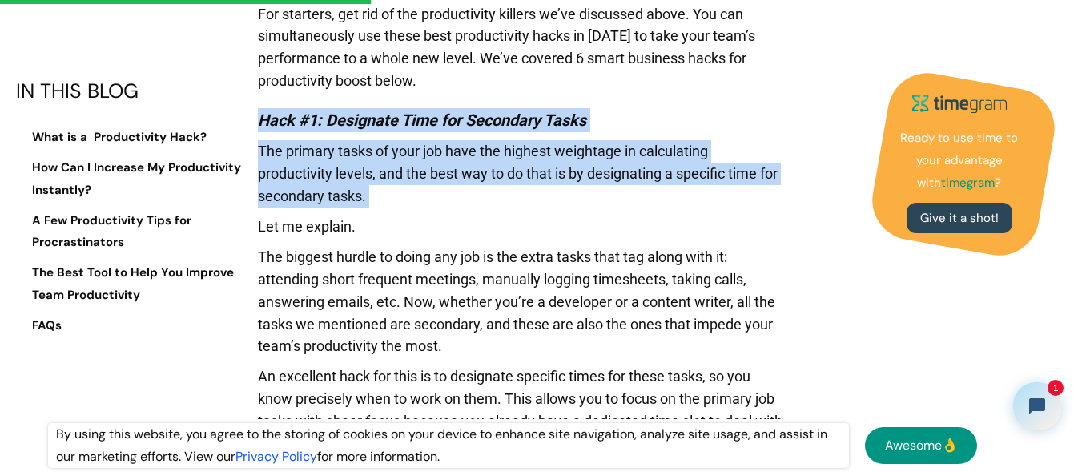
click at [391, 193] on p "The primary tasks of your job have the highest weightage in calculating product…" at bounding box center [520, 177] width 525 height 75
drag, startPoint x: 391, startPoint y: 193, endPoint x: 263, endPoint y: 115, distance: 149.8
click at [263, 115] on em "Hack #1: Designate Time for Secondary Tasks" at bounding box center [422, 119] width 328 height 19
drag, startPoint x: 263, startPoint y: 115, endPoint x: 400, endPoint y: 204, distance: 163.2
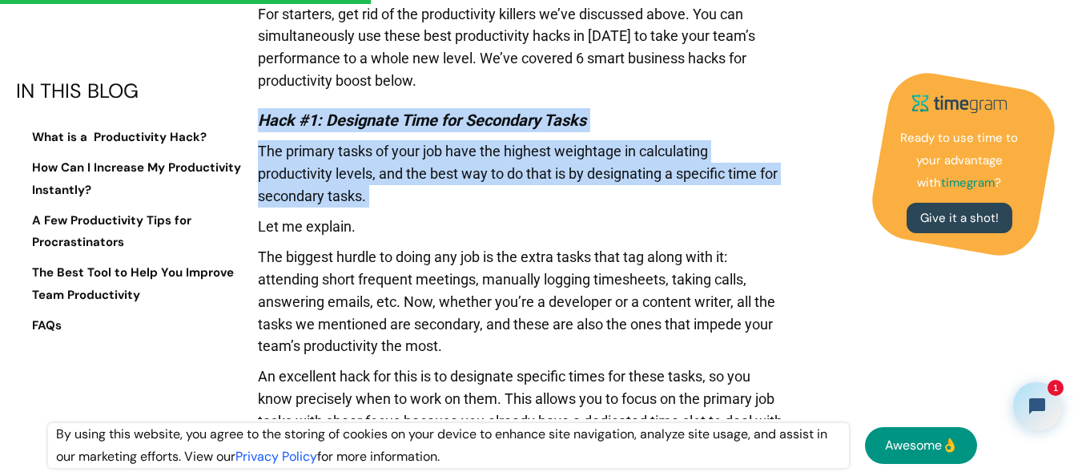
click at [400, 204] on p "The primary tasks of your job have the highest weightage in calculating product…" at bounding box center [520, 177] width 525 height 75
drag, startPoint x: 400, startPoint y: 204, endPoint x: 265, endPoint y: 127, distance: 155.3
click at [265, 127] on em "Hack #1: Designate Time for Secondary Tasks" at bounding box center [422, 119] width 328 height 19
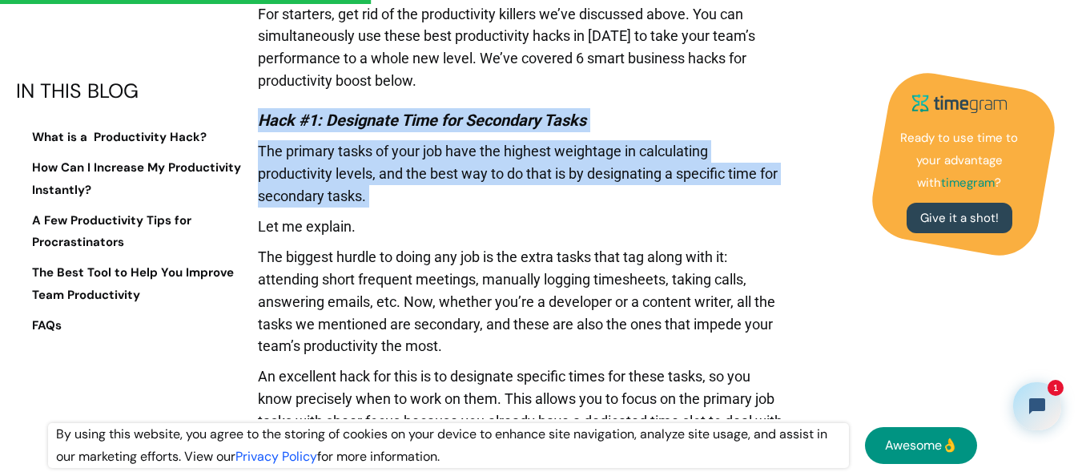
drag, startPoint x: 265, startPoint y: 127, endPoint x: 373, endPoint y: 191, distance: 126.1
click at [373, 191] on p "The primary tasks of your job have the highest weightage in calculating product…" at bounding box center [520, 177] width 525 height 75
drag, startPoint x: 373, startPoint y: 191, endPoint x: 257, endPoint y: 126, distance: 133.4
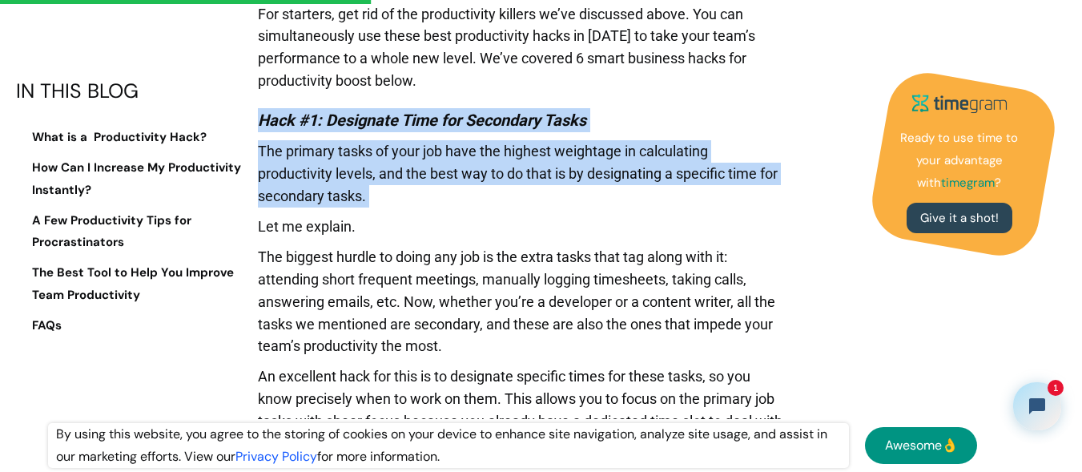
drag, startPoint x: 257, startPoint y: 126, endPoint x: 376, endPoint y: 191, distance: 135.1
click at [376, 191] on p "The primary tasks of your job have the highest weightage in calculating product…" at bounding box center [520, 177] width 525 height 75
drag, startPoint x: 376, startPoint y: 191, endPoint x: 261, endPoint y: 124, distance: 132.4
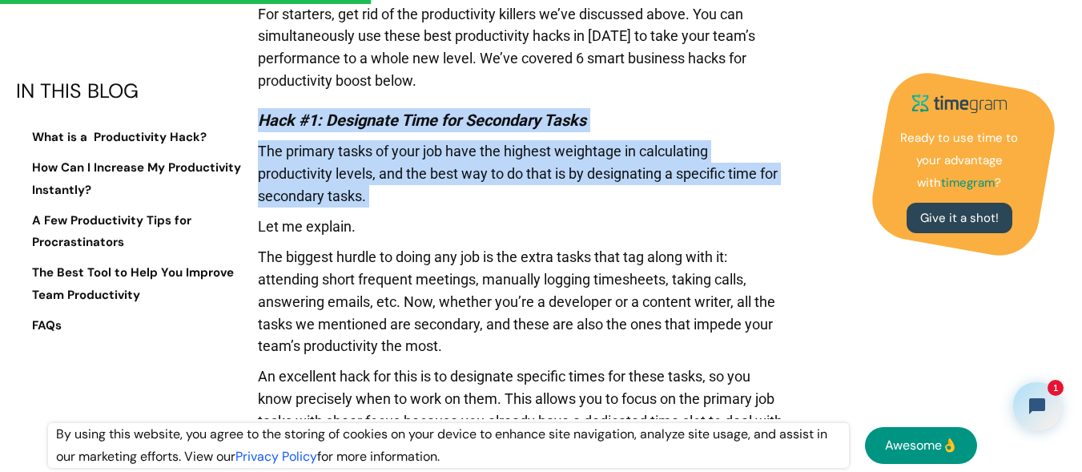
click at [261, 124] on em "Hack #1: Designate Time for Secondary Tasks" at bounding box center [422, 119] width 328 height 19
drag, startPoint x: 258, startPoint y: 122, endPoint x: 399, endPoint y: 199, distance: 160.9
click at [399, 199] on p "The primary tasks of your job have the highest weightage in calculating product…" at bounding box center [520, 177] width 525 height 75
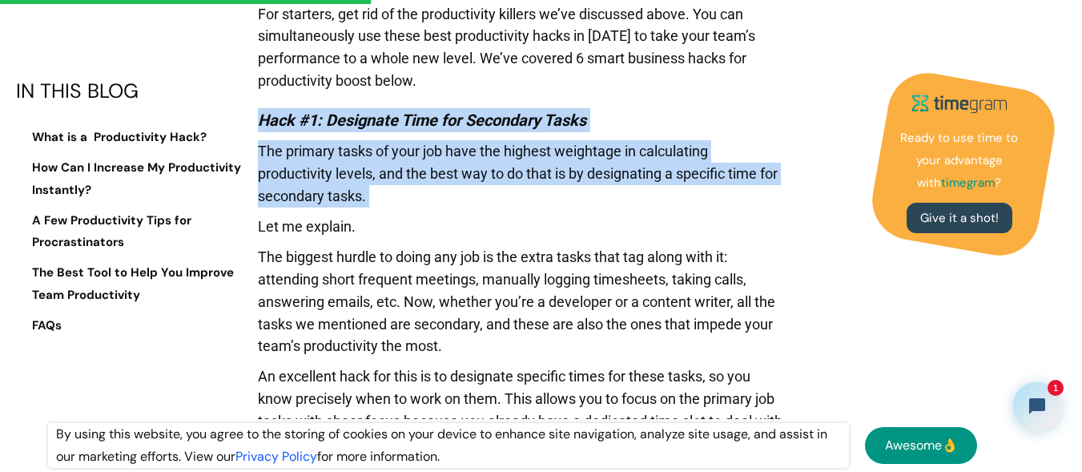
drag, startPoint x: 399, startPoint y: 199, endPoint x: 259, endPoint y: 124, distance: 158.3
click at [259, 124] on em "Hack #1: Designate Time for Secondary Tasks" at bounding box center [422, 119] width 328 height 19
drag, startPoint x: 259, startPoint y: 124, endPoint x: 379, endPoint y: 196, distance: 139.4
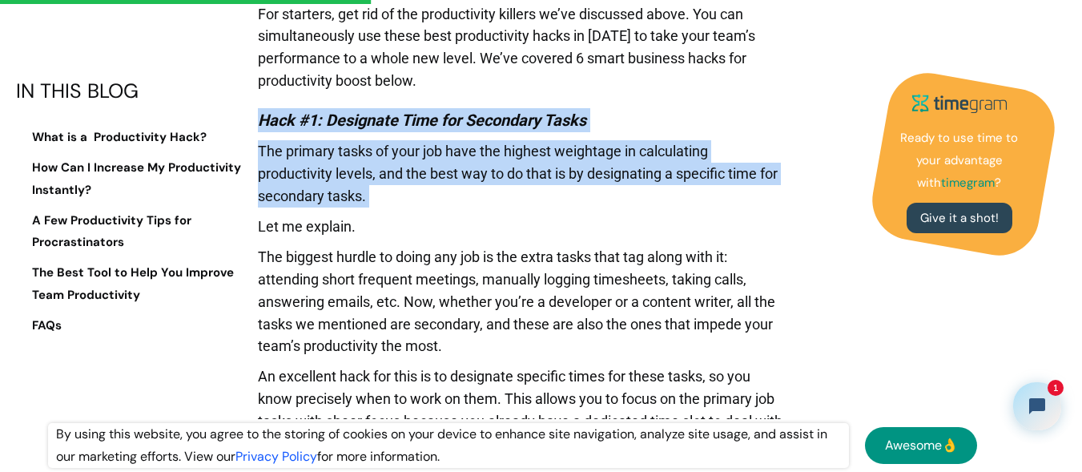
click at [379, 196] on p "The primary tasks of your job have the highest weightage in calculating product…" at bounding box center [520, 177] width 525 height 75
drag, startPoint x: 379, startPoint y: 196, endPoint x: 259, endPoint y: 116, distance: 144.3
click at [259, 116] on em "Hack #1: Designate Time for Secondary Tasks" at bounding box center [422, 119] width 328 height 19
drag, startPoint x: 259, startPoint y: 116, endPoint x: 375, endPoint y: 199, distance: 142.4
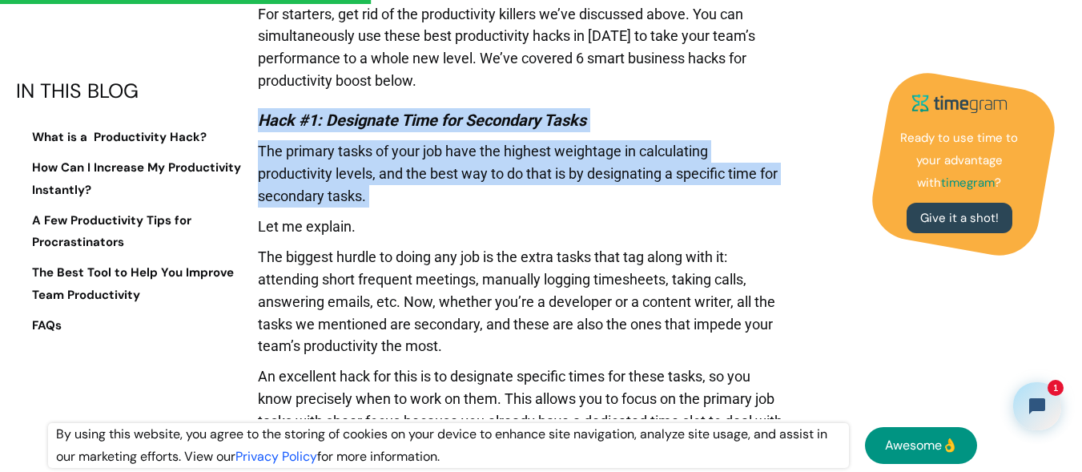
click at [375, 199] on p "The primary tasks of your job have the highest weightage in calculating product…" at bounding box center [520, 177] width 525 height 75
drag, startPoint x: 375, startPoint y: 199, endPoint x: 259, endPoint y: 111, distance: 144.6
click at [259, 111] on em "Hack #1: Designate Time for Secondary Tasks" at bounding box center [422, 119] width 328 height 19
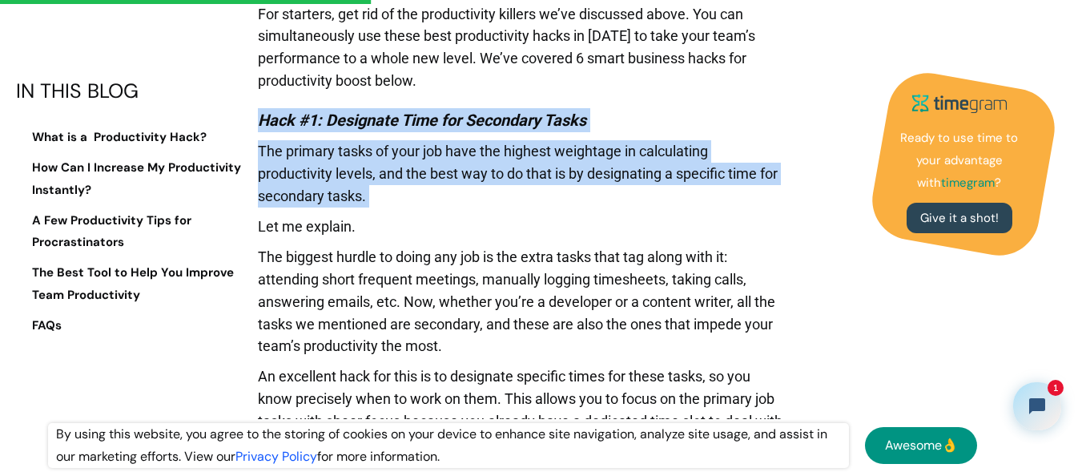
drag, startPoint x: 259, startPoint y: 111, endPoint x: 376, endPoint y: 202, distance: 147.2
click at [376, 202] on p "The primary tasks of your job have the highest weightage in calculating product…" at bounding box center [520, 177] width 525 height 75
drag, startPoint x: 376, startPoint y: 202, endPoint x: 266, endPoint y: 117, distance: 138.7
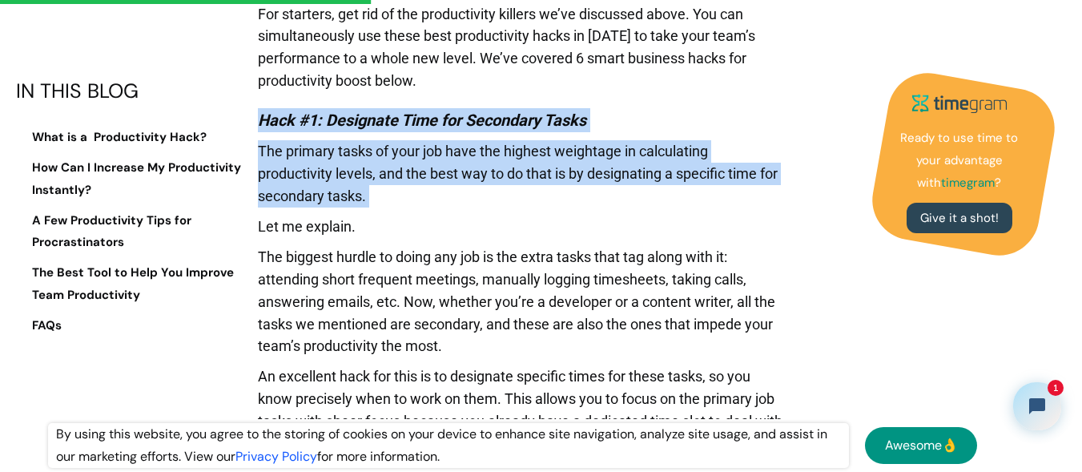
click at [266, 117] on em "Hack #1: Designate Time for Secondary Tasks" at bounding box center [422, 119] width 328 height 19
drag, startPoint x: 266, startPoint y: 117, endPoint x: 385, endPoint y: 203, distance: 147.3
click at [385, 203] on p "The primary tasks of your job have the highest weightage in calculating product…" at bounding box center [520, 177] width 525 height 75
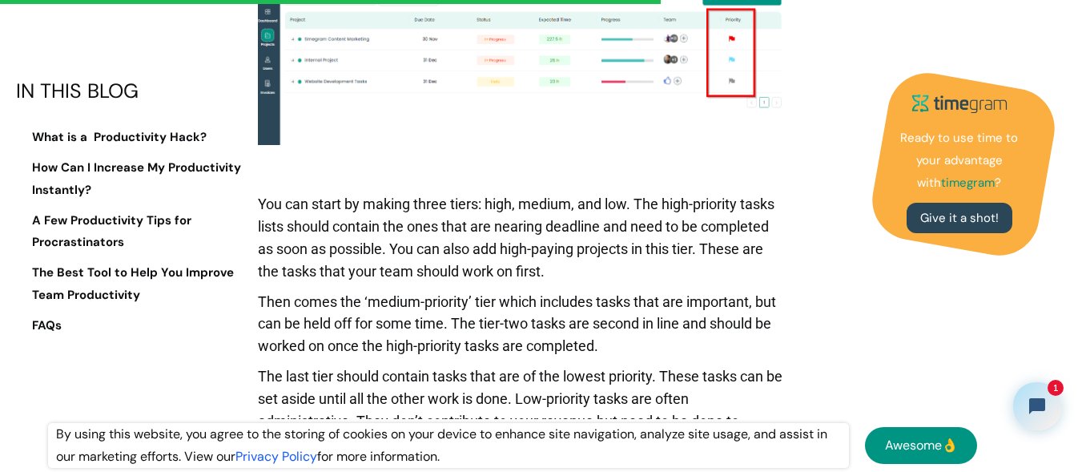
scroll to position [4250, 0]
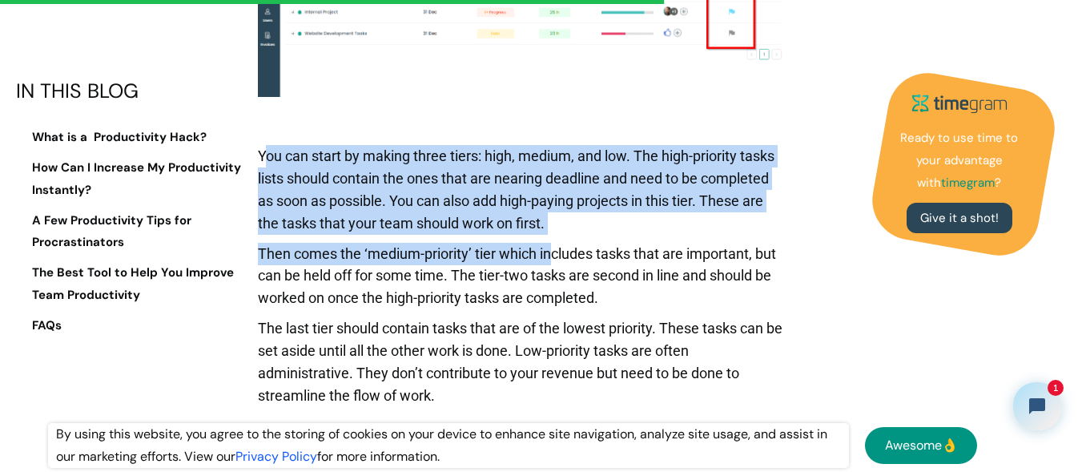
drag, startPoint x: 264, startPoint y: 152, endPoint x: 556, endPoint y: 253, distance: 309.2
click at [574, 223] on p "You can start by making three tiers: high, medium, and low. The high-priority t…" at bounding box center [520, 194] width 525 height 98
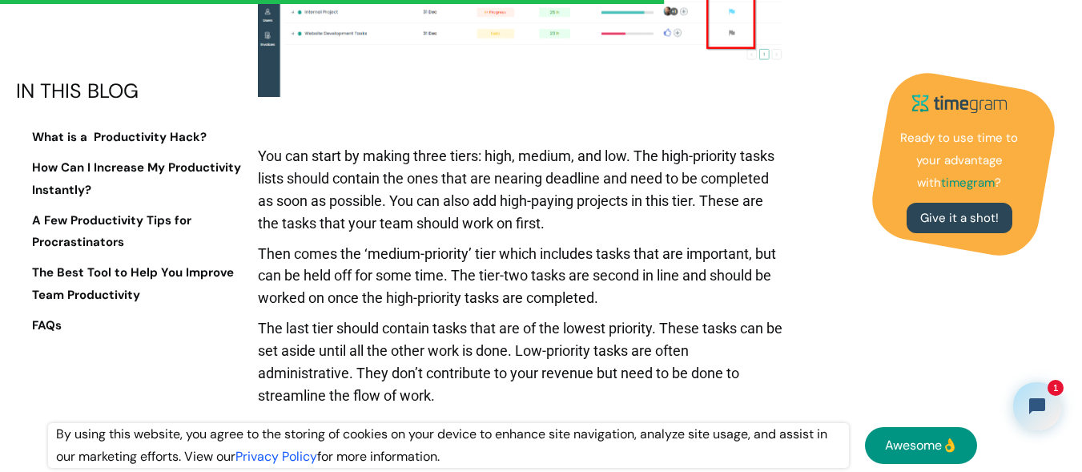
drag, startPoint x: 574, startPoint y: 223, endPoint x: 260, endPoint y: 155, distance: 321.3
click at [260, 155] on p "You can start by making three tiers: high, medium, and low. The high-priority t…" at bounding box center [520, 194] width 525 height 98
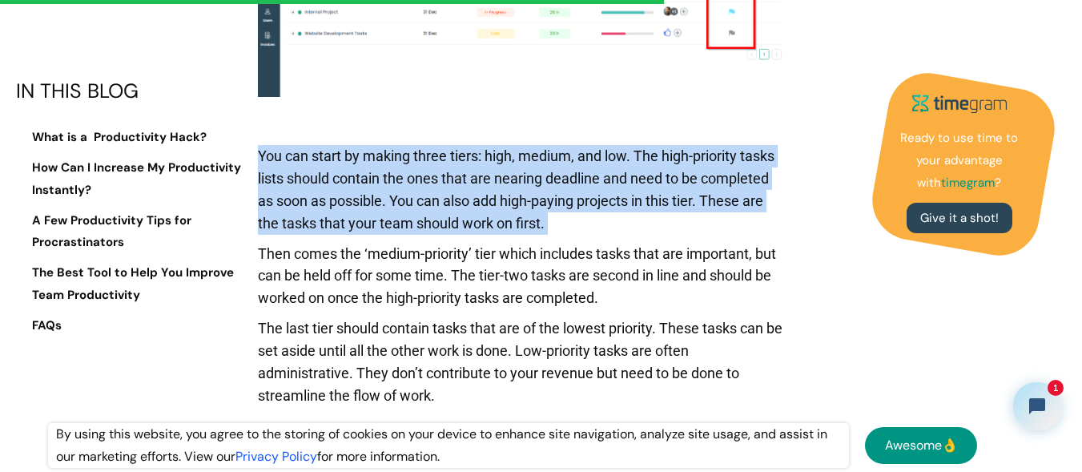
drag, startPoint x: 260, startPoint y: 155, endPoint x: 553, endPoint y: 223, distance: 301.0
click at [553, 223] on p "You can start by making three tiers: high, medium, and low. The high-priority t…" at bounding box center [520, 194] width 525 height 98
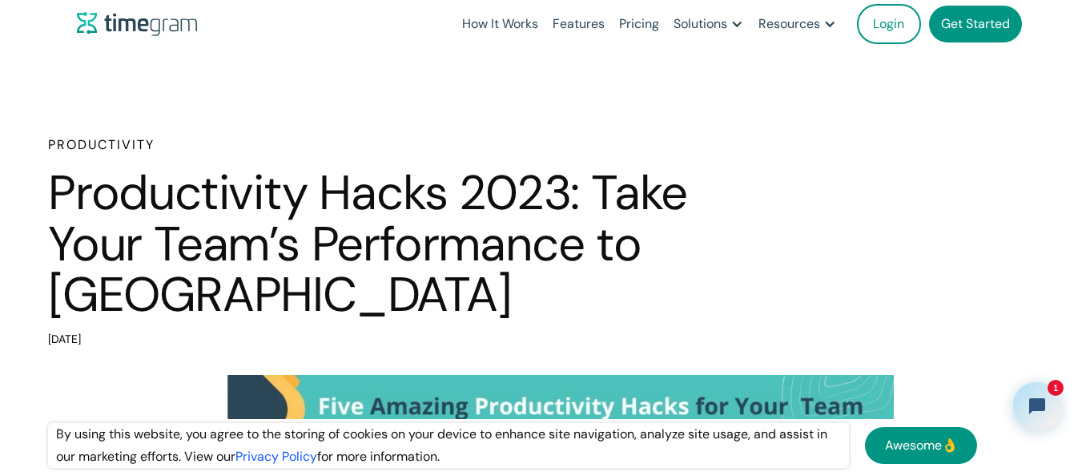
scroll to position [0, 0]
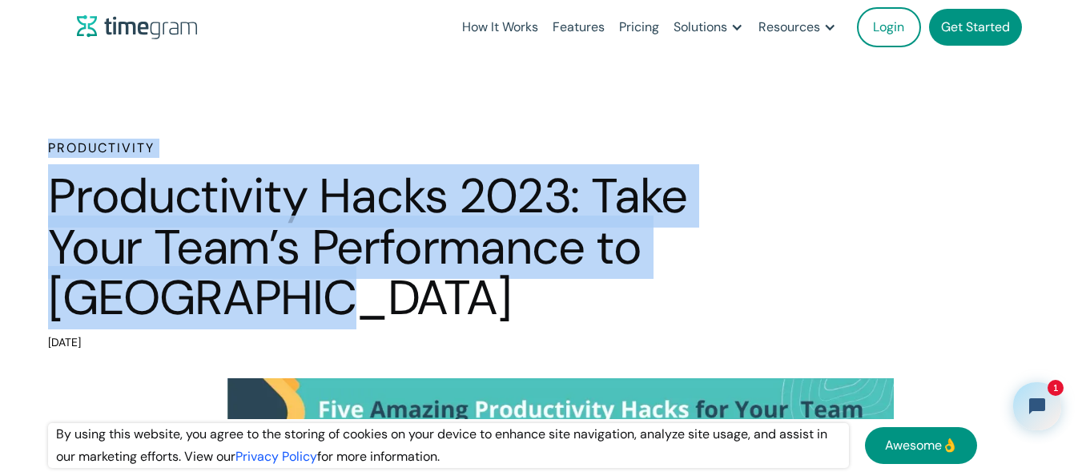
drag, startPoint x: 315, startPoint y: 302, endPoint x: 41, endPoint y: 155, distance: 310.6
click at [41, 155] on div "Productivity Productivity Hacks 2023: Take Your Team’s Performance to New Heigh…" at bounding box center [541, 246] width 1082 height 215
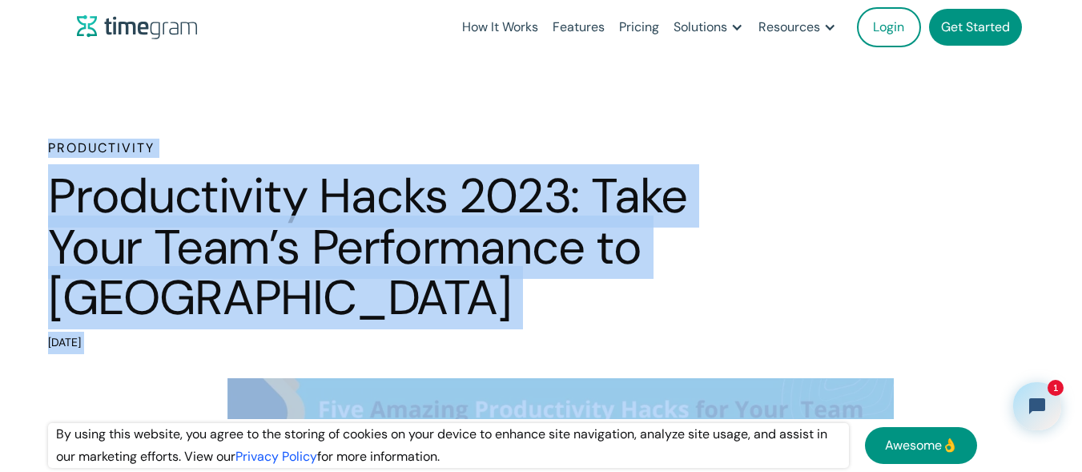
drag, startPoint x: 41, startPoint y: 155, endPoint x: 174, endPoint y: 339, distance: 227.1
click at [174, 339] on div "Productivity Productivity Hacks 2023: Take Your Team’s Performance to New Heigh…" at bounding box center [541, 246] width 1082 height 215
click at [174, 339] on div "[DATE]" at bounding box center [384, 342] width 673 height 22
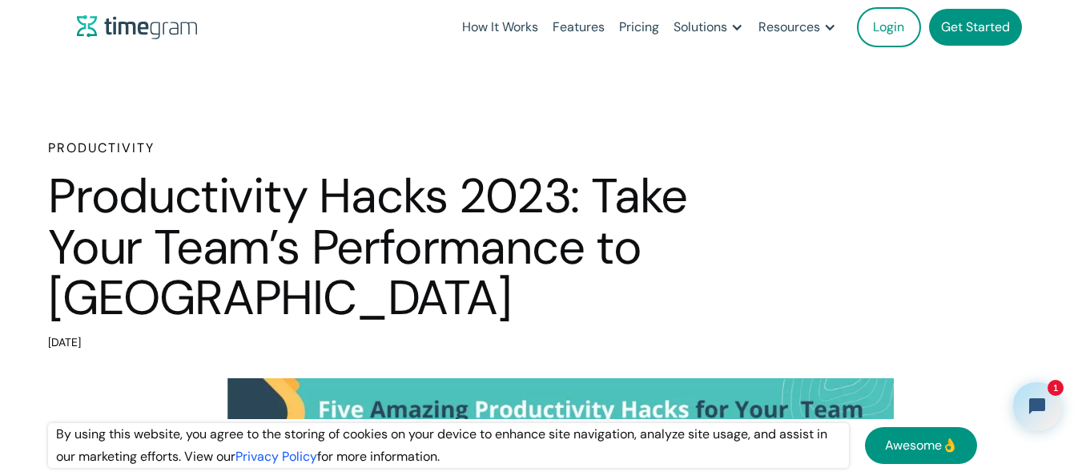
drag, startPoint x: 174, startPoint y: 339, endPoint x: 32, endPoint y: 152, distance: 234.9
click at [32, 152] on div "Productivity Productivity Hacks 2023: Take Your Team’s Performance to New Heigh…" at bounding box center [541, 246] width 1082 height 215
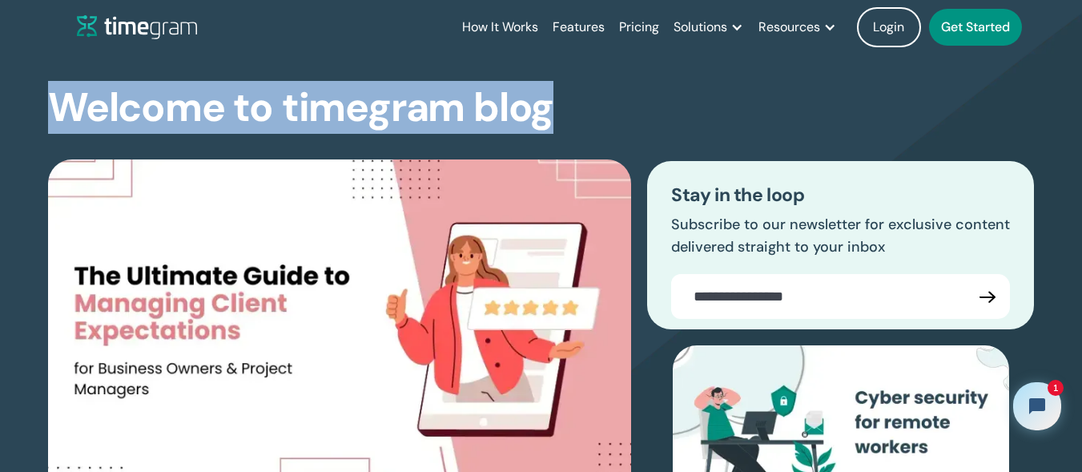
drag, startPoint x: 550, startPoint y: 105, endPoint x: 45, endPoint y: 110, distance: 505.2
click at [45, 110] on section "Welcome to timegram blog The Ultimate Guide to Managing Client Expectations for…" at bounding box center [541, 329] width 1082 height 679
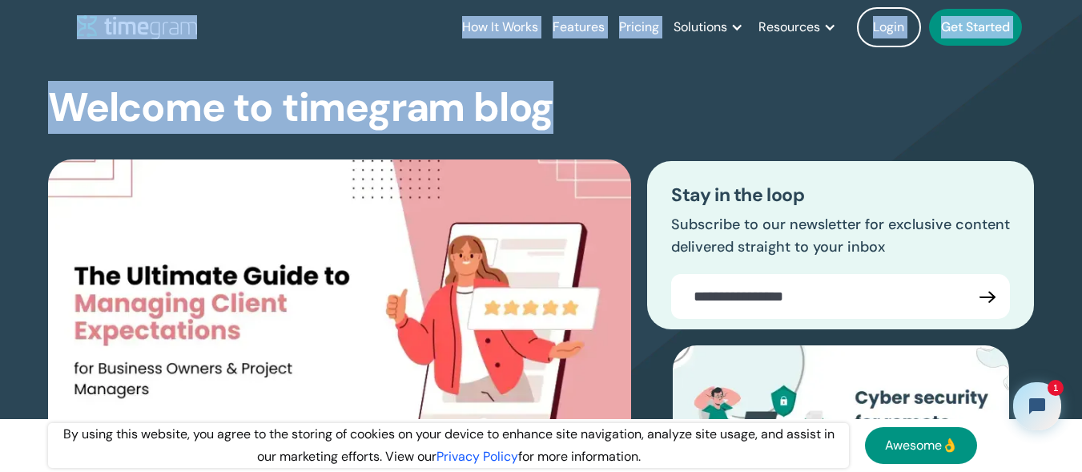
drag, startPoint x: 96, startPoint y: 22, endPoint x: 552, endPoint y: 109, distance: 463.7
click at [552, 109] on h1 "Welcome to timegram blog" at bounding box center [300, 107] width 505 height 42
drag, startPoint x: 552, startPoint y: 112, endPoint x: 3, endPoint y: 34, distance: 554.0
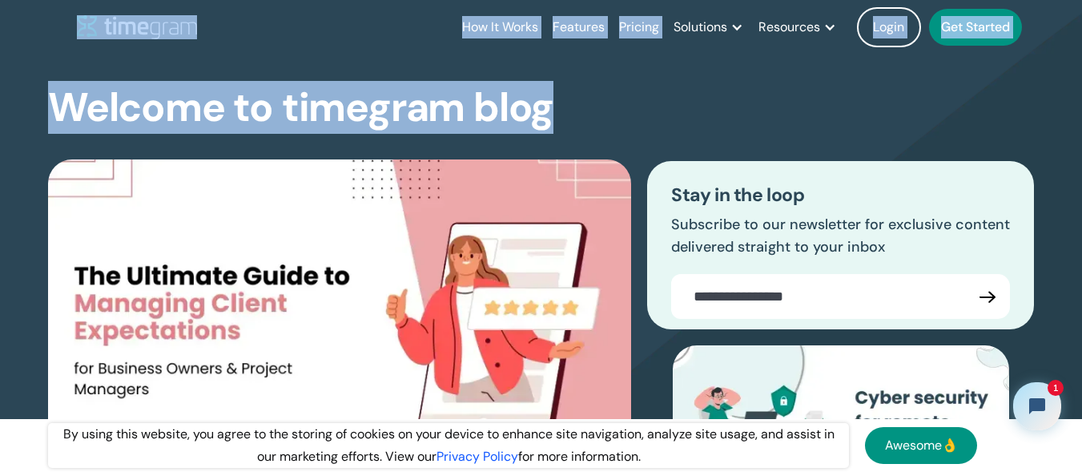
click at [3, 34] on div "How It Works Features Pricing Solutions Remote Teams Productivity Management Em…" at bounding box center [541, 27] width 1082 height 54
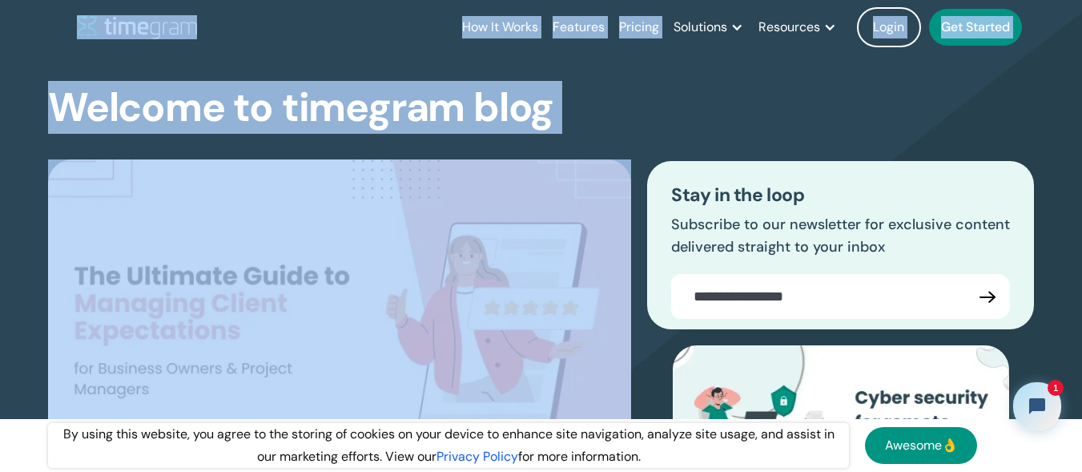
drag, startPoint x: 3, startPoint y: 34, endPoint x: 550, endPoint y: 107, distance: 551.8
click at [550, 107] on h1 "Welcome to timegram blog" at bounding box center [300, 107] width 505 height 42
drag, startPoint x: 550, startPoint y: 107, endPoint x: 9, endPoint y: 17, distance: 548.8
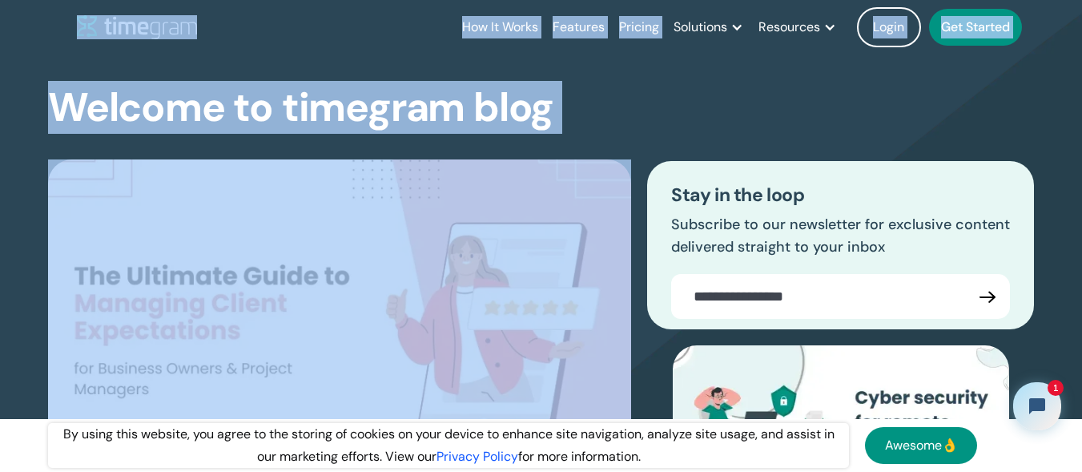
click at [9, 17] on div "How It Works Features Pricing Solutions Remote Teams Productivity Management Em…" at bounding box center [541, 27] width 1082 height 54
drag, startPoint x: 9, startPoint y: 17, endPoint x: 548, endPoint y: 94, distance: 544.4
click at [548, 94] on h1 "Welcome to timegram blog" at bounding box center [300, 107] width 505 height 42
drag, startPoint x: 548, startPoint y: 94, endPoint x: 38, endPoint y: 19, distance: 515.5
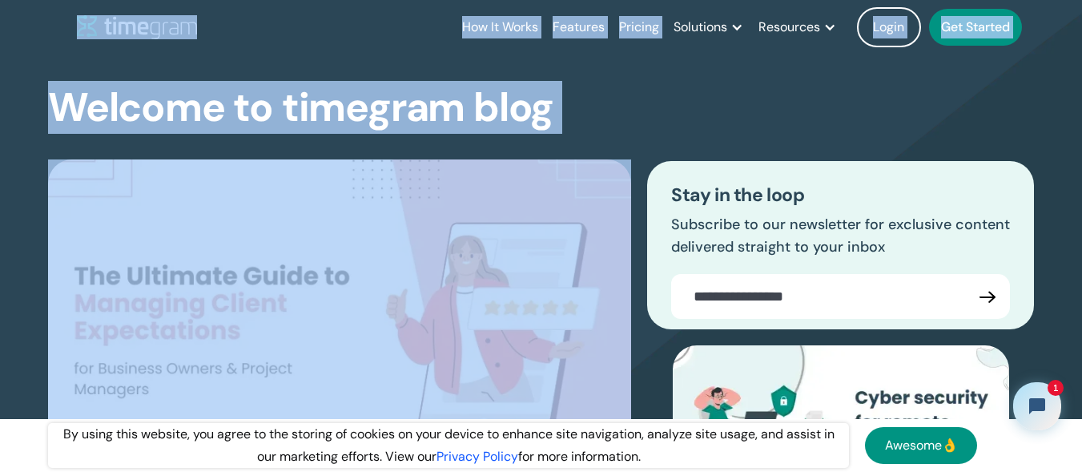
click at [38, 19] on header "How It Works Features Pricing Solutions Remote Teams Productivity Management Em…" at bounding box center [541, 27] width 1025 height 54
drag, startPoint x: 38, startPoint y: 19, endPoint x: 552, endPoint y: 94, distance: 520.2
click at [552, 94] on h1 "Welcome to timegram blog" at bounding box center [300, 107] width 505 height 42
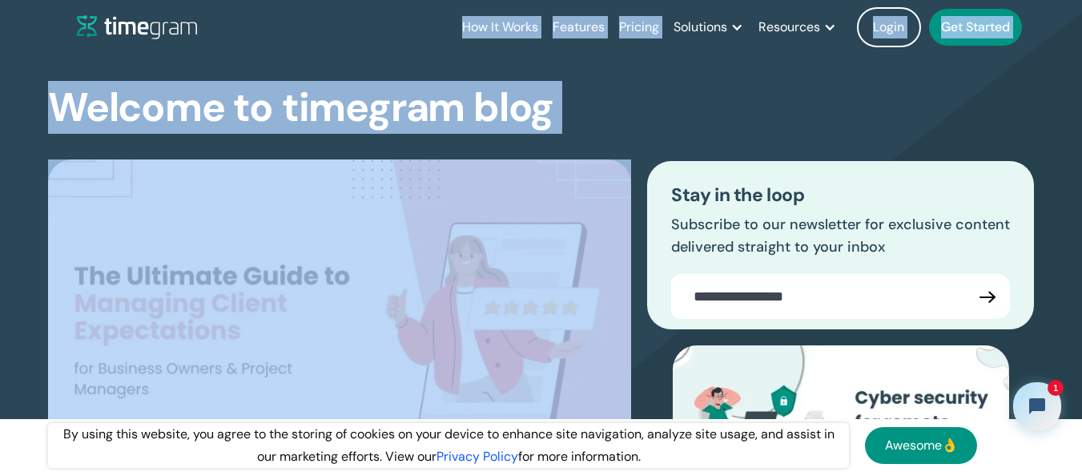
drag, startPoint x: 552, startPoint y: 94, endPoint x: 424, endPoint y: 21, distance: 148.1
click at [424, 21] on div "How It Works Features Pricing Solutions Remote Teams Productivity Management Em…" at bounding box center [557, 27] width 961 height 54
drag, startPoint x: 424, startPoint y: 21, endPoint x: 560, endPoint y: 110, distance: 163.2
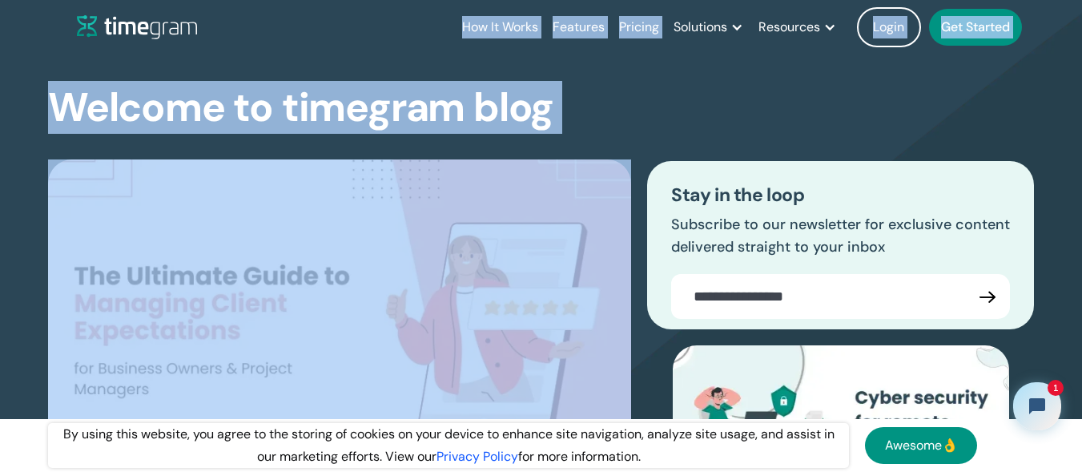
click at [560, 110] on div "Welcome to timegram blog The Ultimate Guide to Managing Client Expectations for…" at bounding box center [541, 361] width 986 height 615
drag, startPoint x: 560, startPoint y: 110, endPoint x: 34, endPoint y: 2, distance: 536.9
click at [34, 2] on header "How It Works Features Pricing Solutions Remote Teams Productivity Management Em…" at bounding box center [541, 27] width 1025 height 54
drag, startPoint x: 34, startPoint y: 2, endPoint x: 632, endPoint y: 133, distance: 611.4
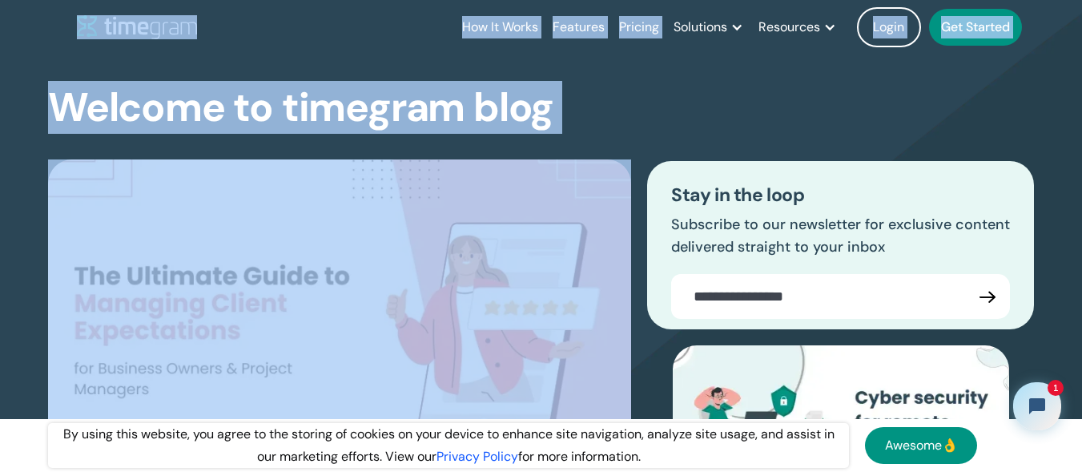
click at [632, 133] on div "The Ultimate Guide to Managing Client Expectations for Business Owners & Projec…" at bounding box center [541, 383] width 986 height 508
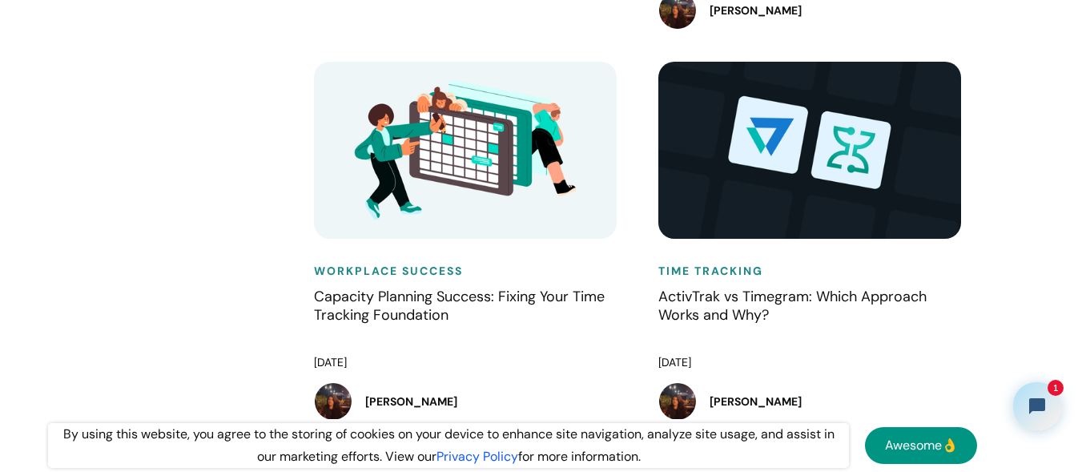
scroll to position [1604, 0]
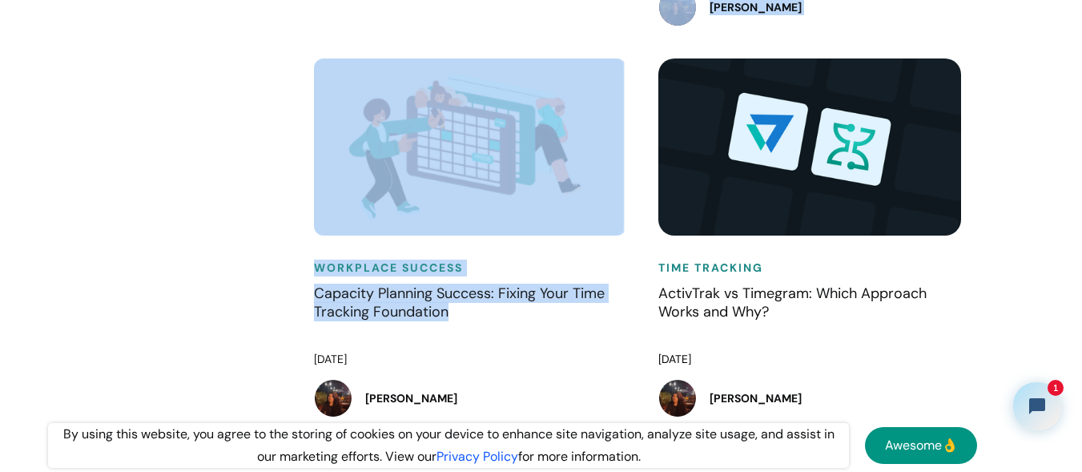
drag, startPoint x: 627, startPoint y: 312, endPoint x: 245, endPoint y: 246, distance: 387.7
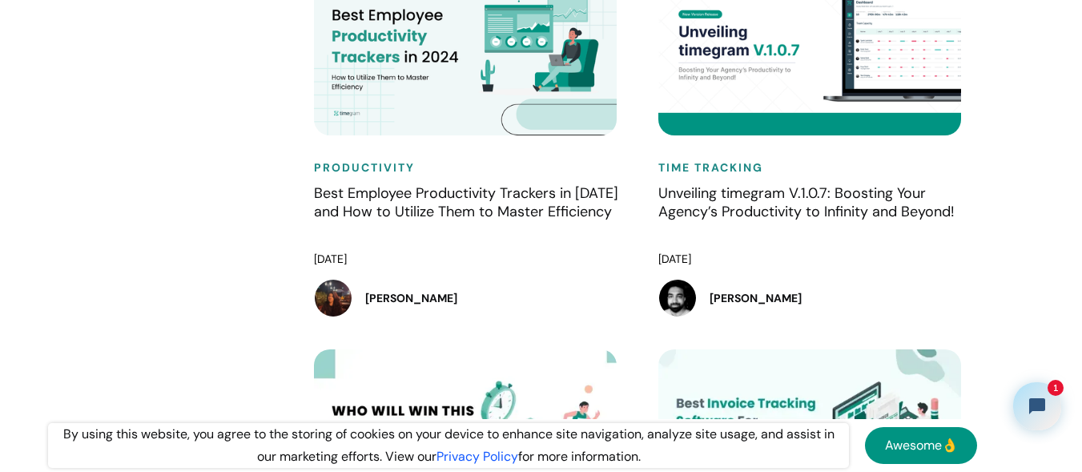
scroll to position [4048, 0]
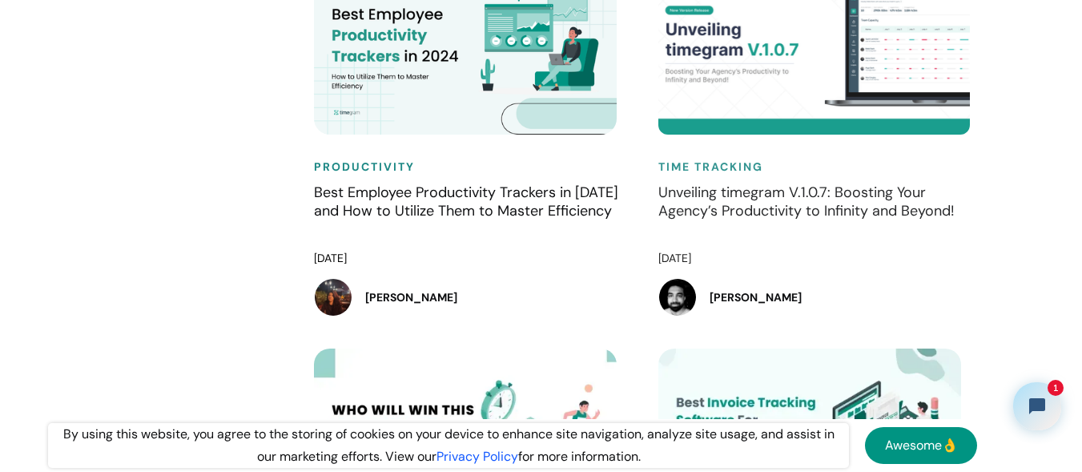
drag, startPoint x: 641, startPoint y: 173, endPoint x: 966, endPoint y: 227, distance: 329.6
click at [966, 227] on div "Time Tracking Unveiling timegram V.1.0.7: Boosting Your Agency’s Productivity t…" at bounding box center [814, 153] width 344 height 391
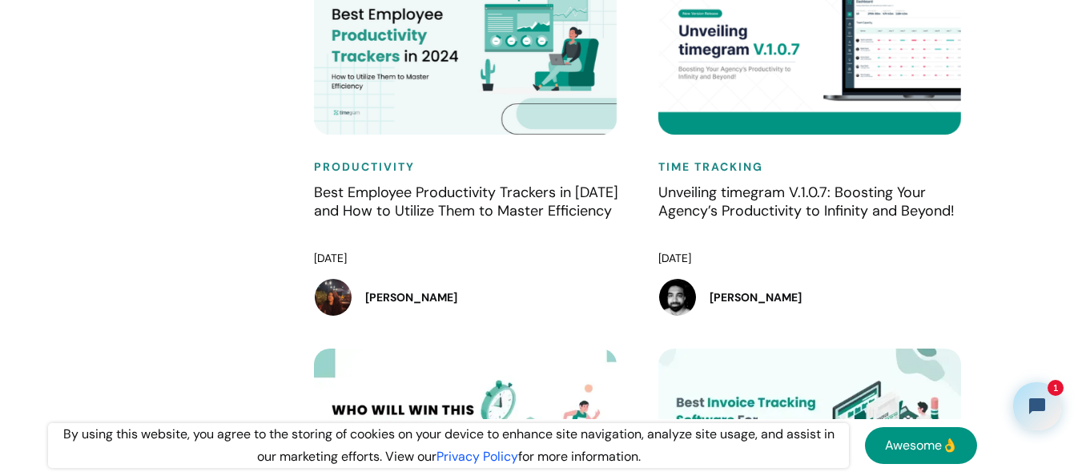
drag, startPoint x: 1018, startPoint y: 237, endPoint x: 639, endPoint y: 189, distance: 382.5
click at [639, 189] on div "Productivity Best Employee Productivity Trackers in [DATE] and How to Utilize T…" at bounding box center [470, 153] width 344 height 391
drag, startPoint x: 639, startPoint y: 189, endPoint x: 980, endPoint y: 242, distance: 345.2
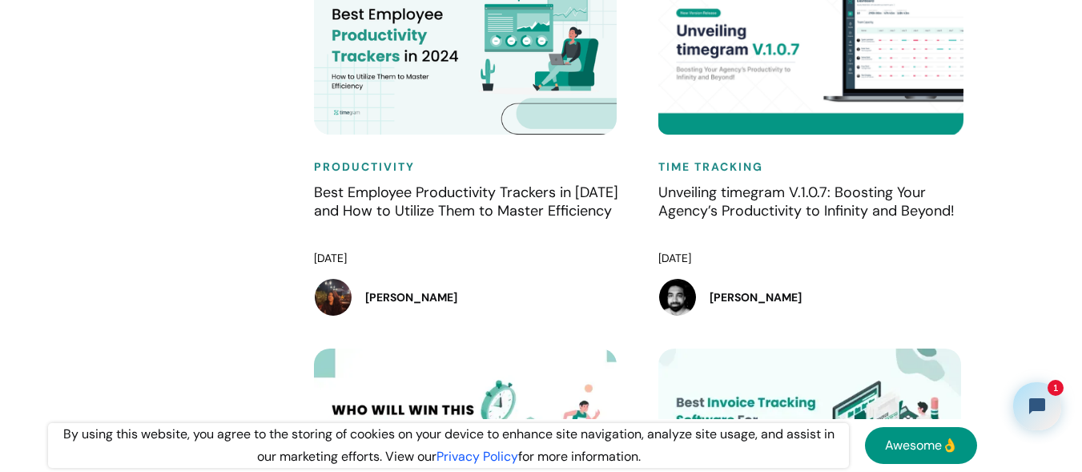
drag, startPoint x: 994, startPoint y: 232, endPoint x: 652, endPoint y: 177, distance: 346.3
click at [652, 177] on div "Time Tracking Unveiling timegram V.1.0.7: Boosting Your Agency’s Productivity t…" at bounding box center [814, 153] width 344 height 391
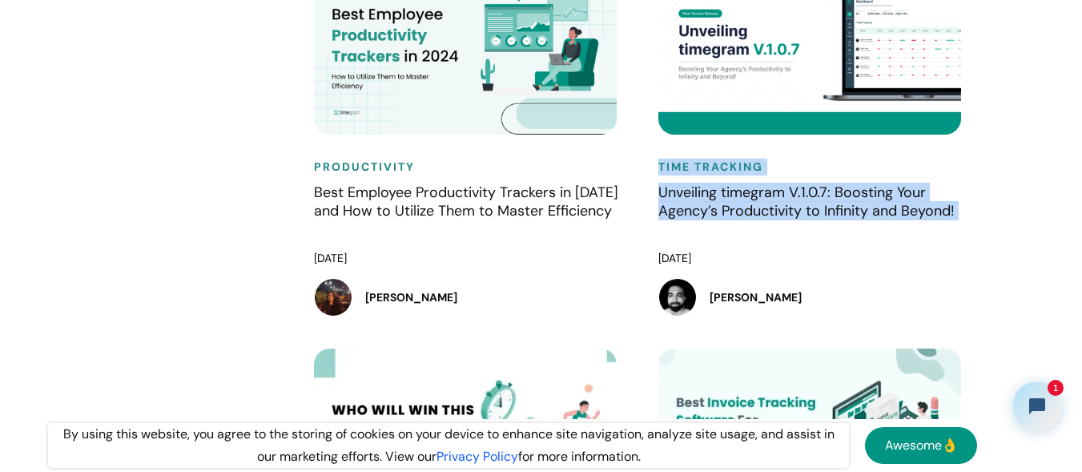
drag, startPoint x: 652, startPoint y: 177, endPoint x: 1028, endPoint y: 226, distance: 379.5
drag, startPoint x: 1028, startPoint y: 226, endPoint x: 645, endPoint y: 188, distance: 385.4
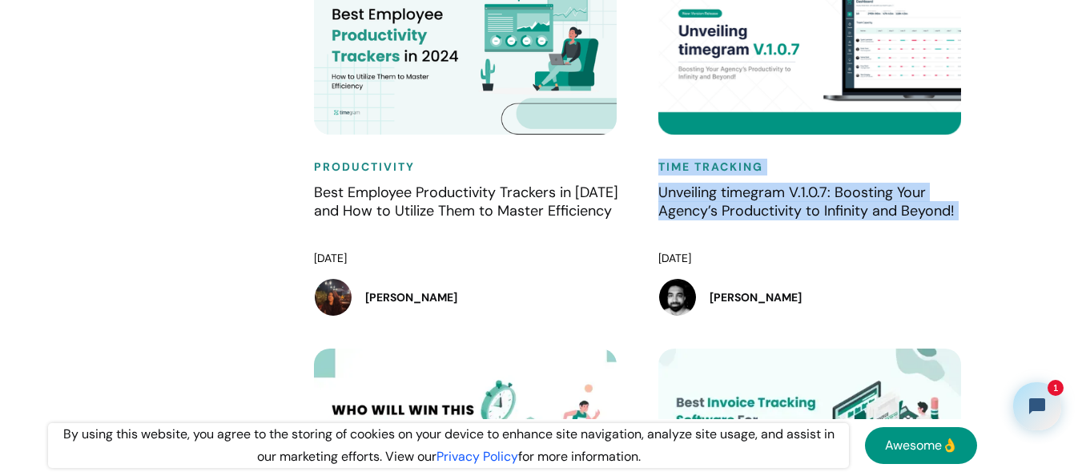
click at [645, 188] on div "Time Tracking Unveiling timegram V.1.0.7: Boosting Your Agency’s Productivity t…" at bounding box center [814, 153] width 344 height 391
drag, startPoint x: 645, startPoint y: 188, endPoint x: 1002, endPoint y: 251, distance: 363.3
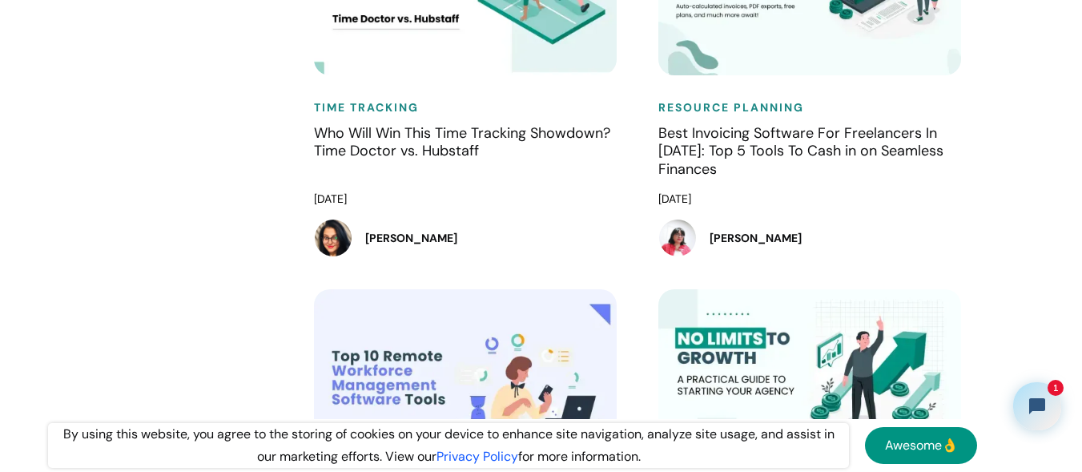
scroll to position [4501, 0]
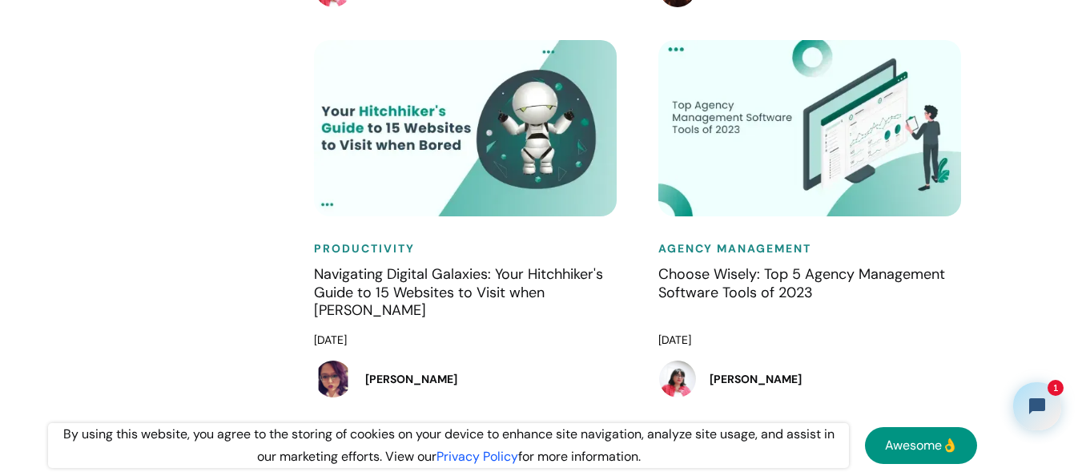
scroll to position [5139, 0]
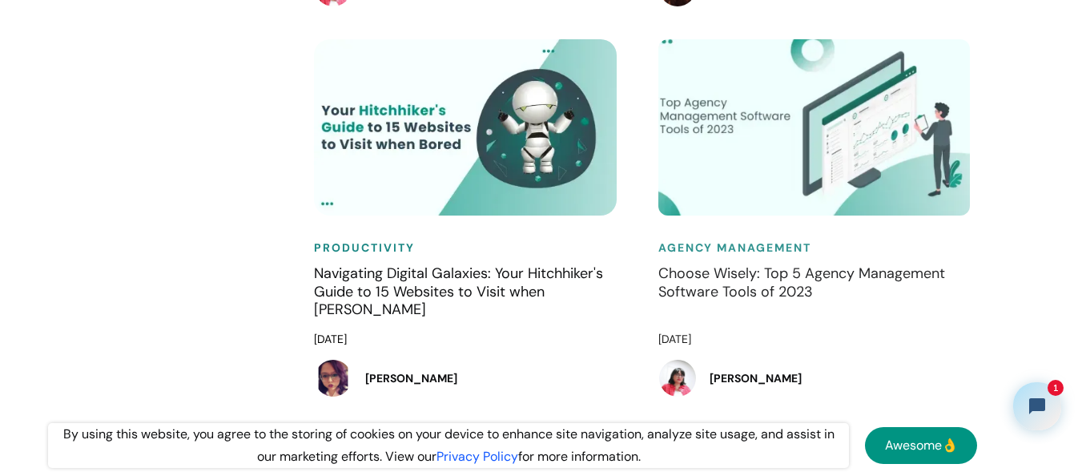
drag, startPoint x: 634, startPoint y: 263, endPoint x: 847, endPoint y: 307, distance: 217.3
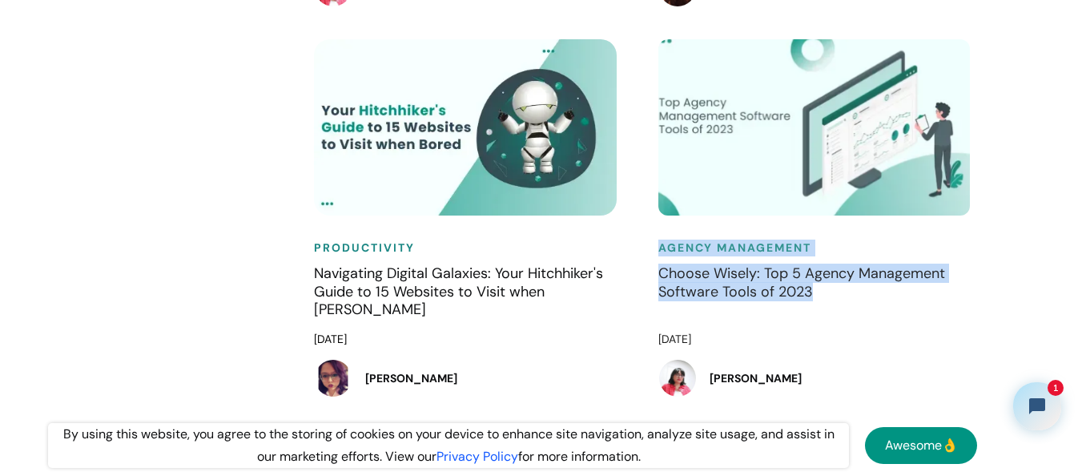
drag, startPoint x: 641, startPoint y: 279, endPoint x: 841, endPoint y: 320, distance: 204.4
click at [841, 320] on div "Agency Management Choose Wisely: Top 5 Agency Management Software Tools of [DAT…" at bounding box center [814, 234] width 344 height 391
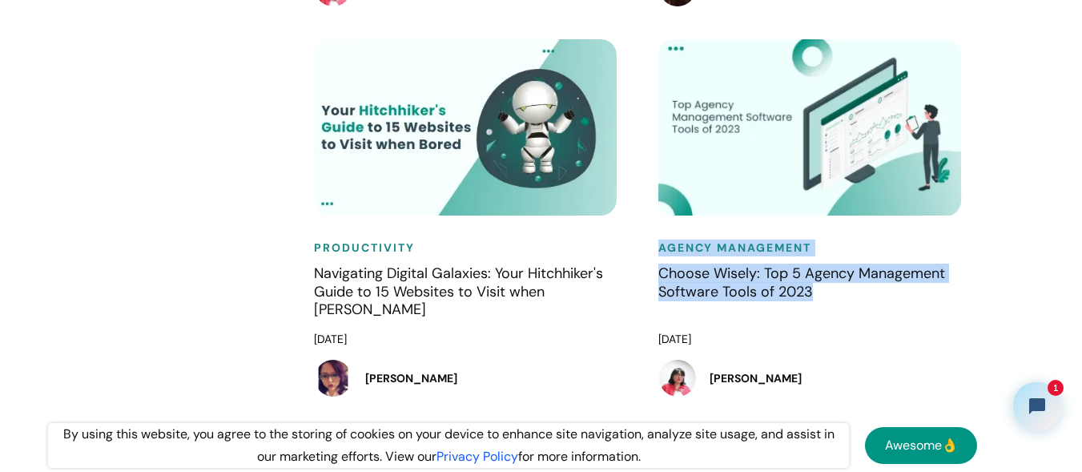
click at [642, 267] on div "Agency Management Choose Wisely: Top 5 Agency Management Software Tools of [DAT…" at bounding box center [814, 234] width 344 height 391
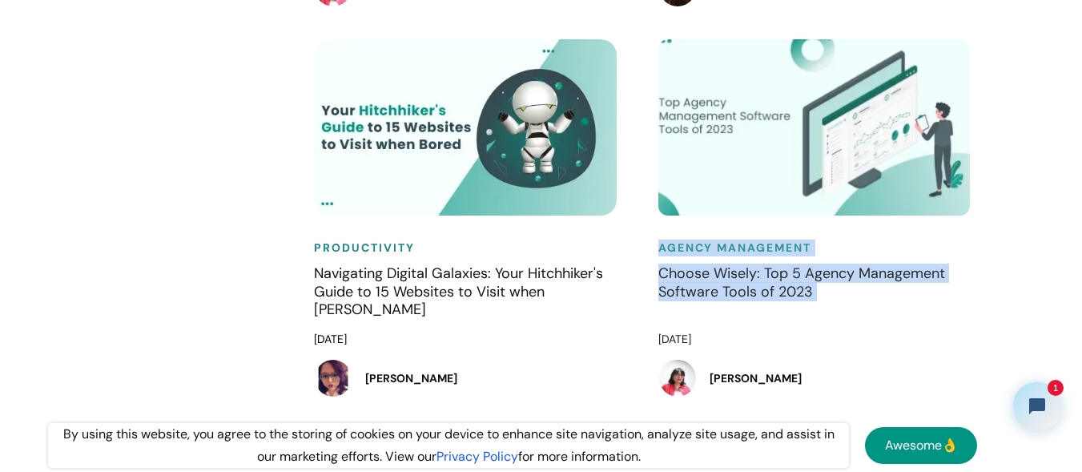
drag, startPoint x: 642, startPoint y: 267, endPoint x: 867, endPoint y: 316, distance: 230.4
click at [867, 316] on div "Agency Management Choose Wisely: Top 5 Agency Management Software Tools of [DAT…" at bounding box center [814, 234] width 344 height 391
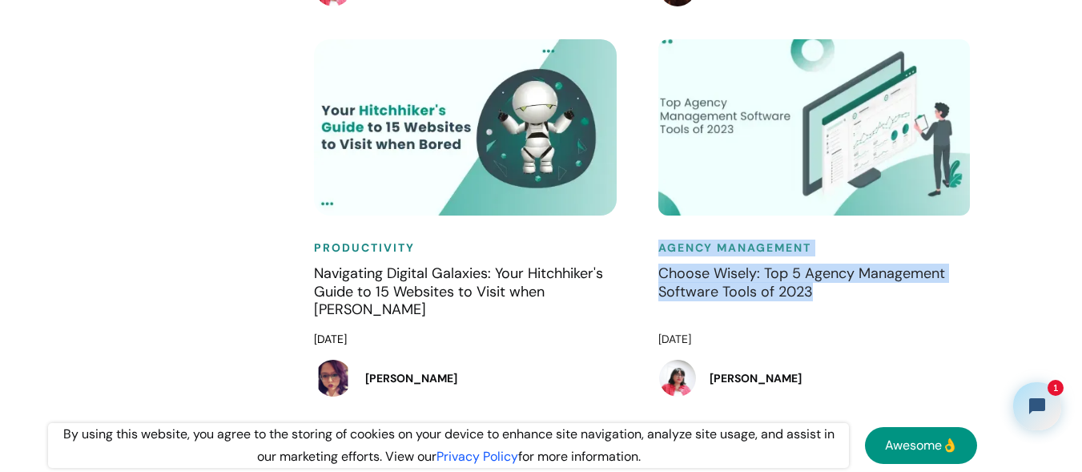
drag, startPoint x: 644, startPoint y: 260, endPoint x: 854, endPoint y: 335, distance: 223.6
click at [854, 335] on div "Agency Management Choose Wisely: Top 5 Agency Management Software Tools of [DAT…" at bounding box center [814, 234] width 344 height 391
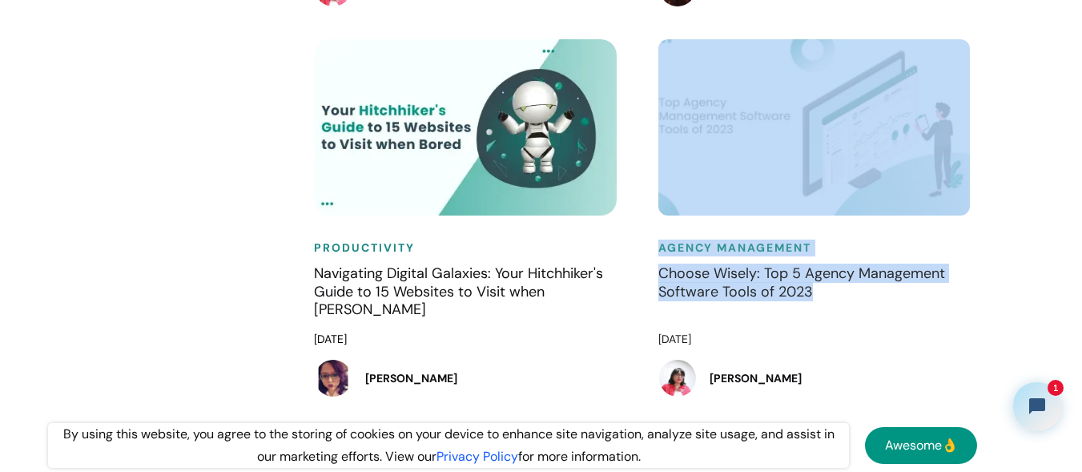
drag, startPoint x: 643, startPoint y: 231, endPoint x: 829, endPoint y: 320, distance: 206.3
click at [829, 320] on div "Agency Management Choose Wisely: Top 5 Agency Management Software Tools of [DAT…" at bounding box center [814, 234] width 344 height 391
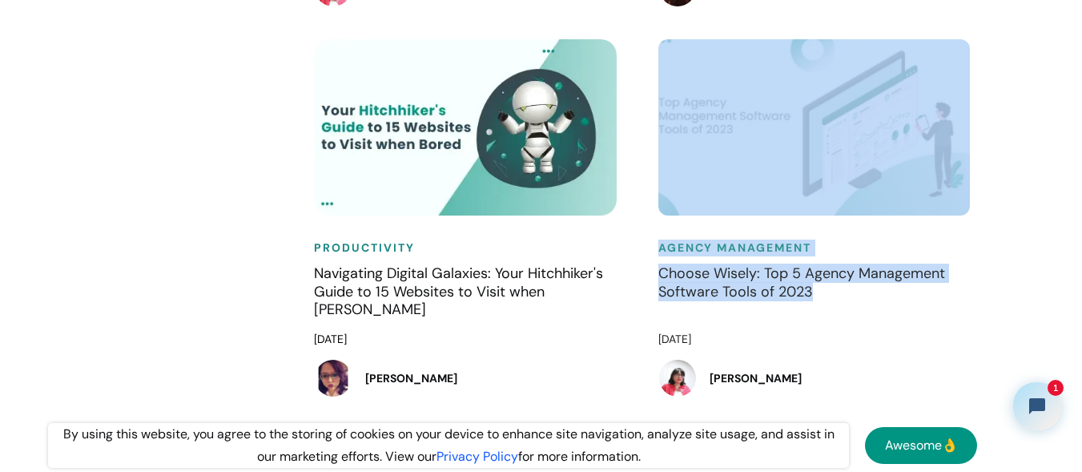
drag, startPoint x: 644, startPoint y: 246, endPoint x: 821, endPoint y: 324, distance: 194.3
click at [821, 324] on div "Agency Management Choose Wisely: Top 5 Agency Management Software Tools of [DAT…" at bounding box center [814, 234] width 344 height 391
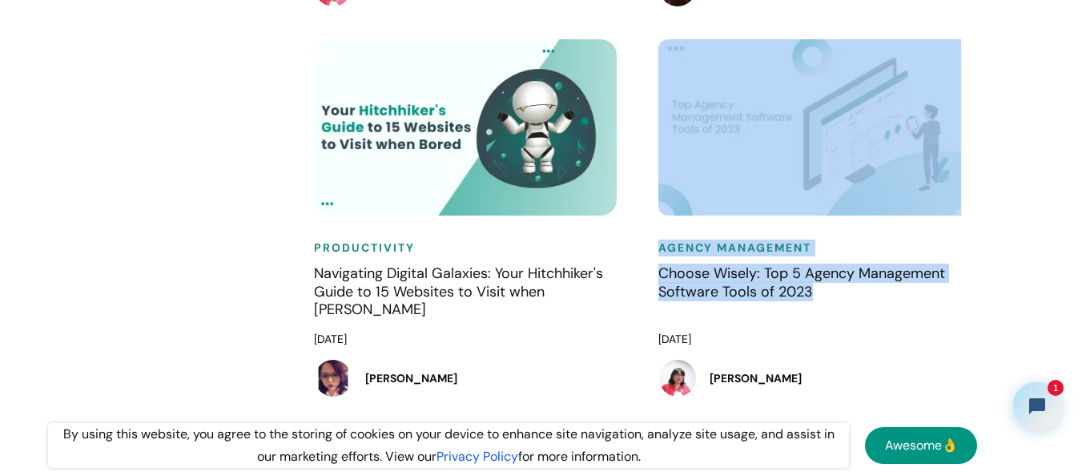
click at [642, 225] on div "Agency Management Choose Wisely: Top 5 Agency Management Software Tools of [DAT…" at bounding box center [814, 234] width 344 height 391
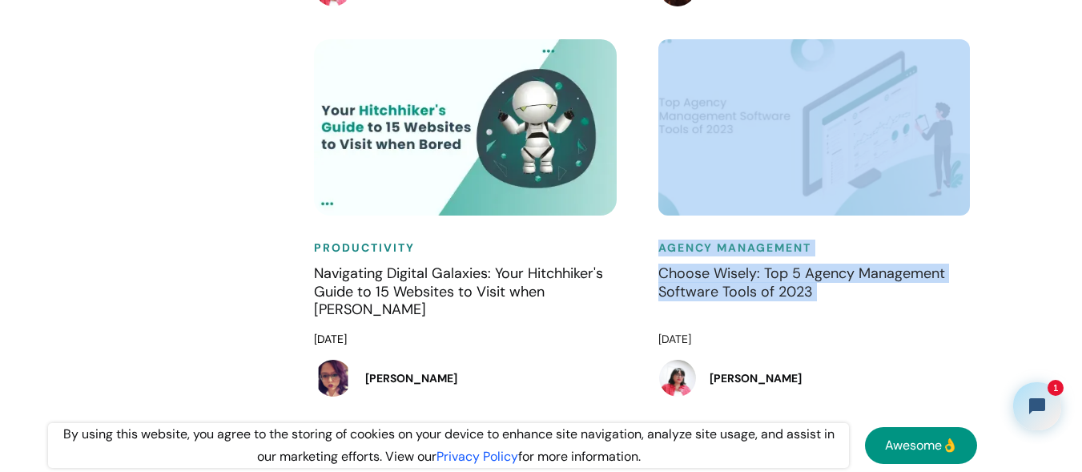
drag, startPoint x: 641, startPoint y: 225, endPoint x: 884, endPoint y: 316, distance: 259.2
click at [884, 316] on div "Agency Management Choose Wisely: Top 5 Agency Management Software Tools of [DAT…" at bounding box center [814, 234] width 344 height 391
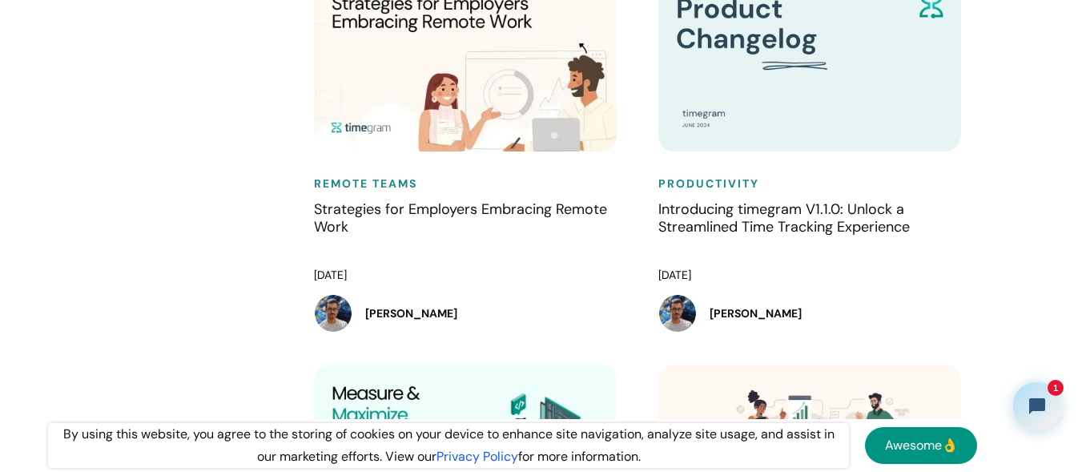
scroll to position [2707, 0]
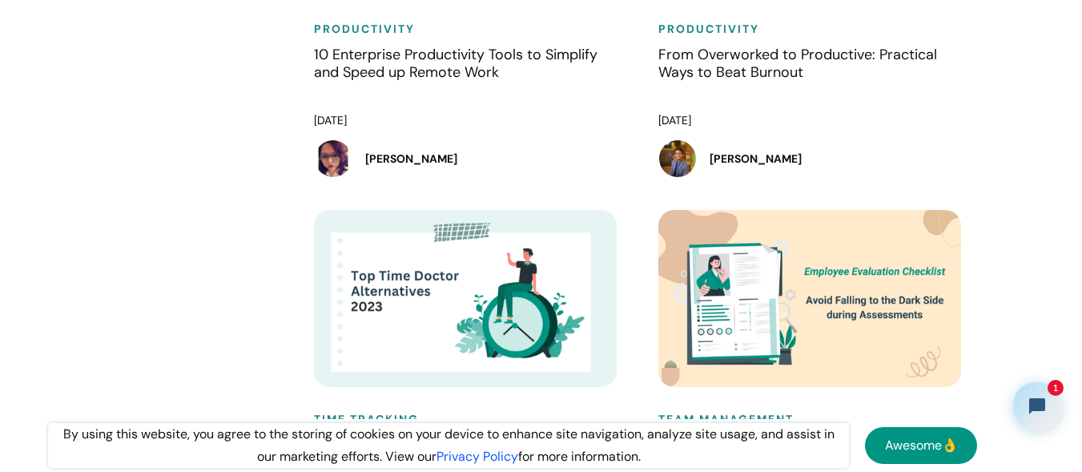
scroll to position [16695, 0]
